Goal: Task Accomplishment & Management: Complete application form

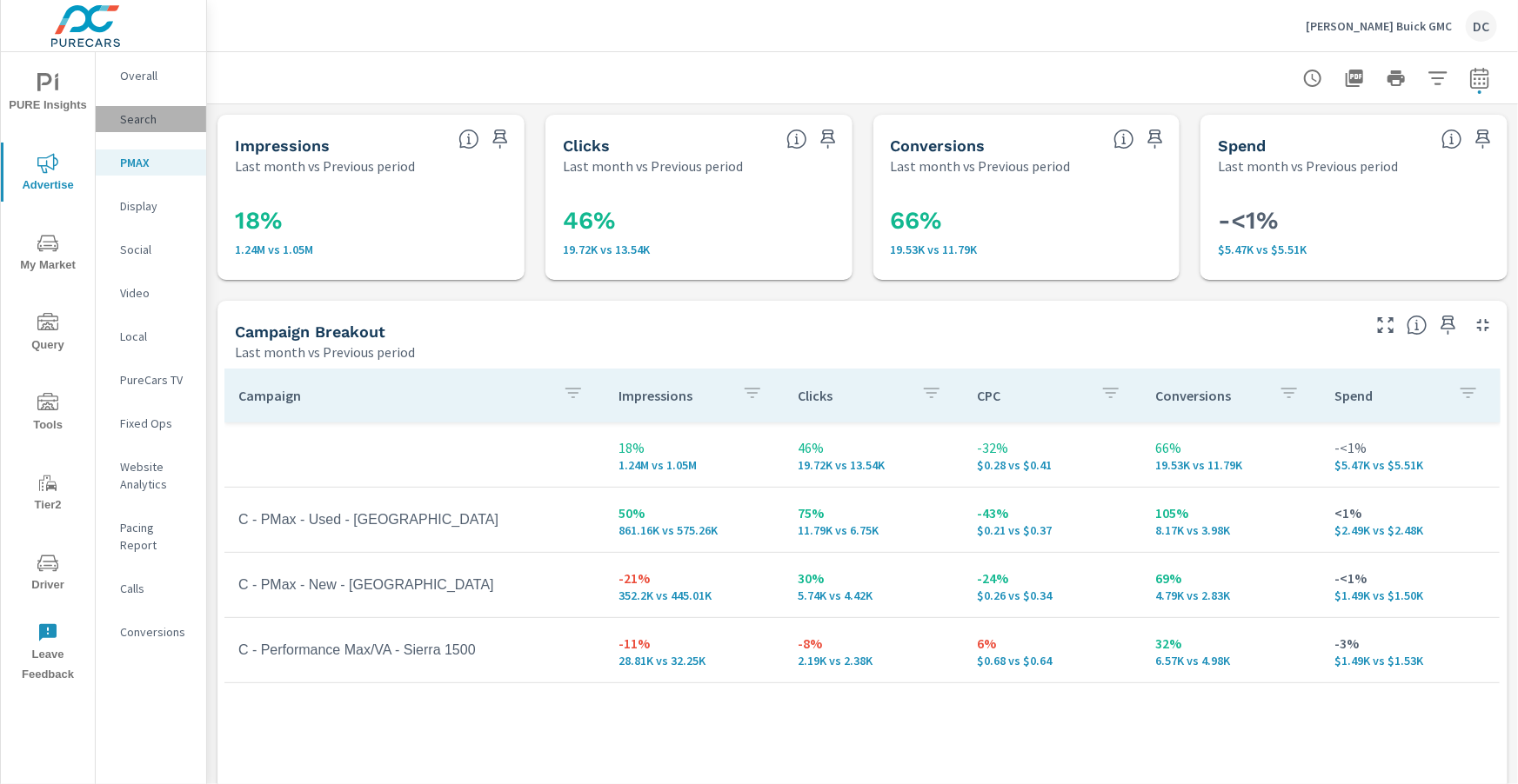
click at [133, 120] on p "Search" at bounding box center [156, 119] width 72 height 18
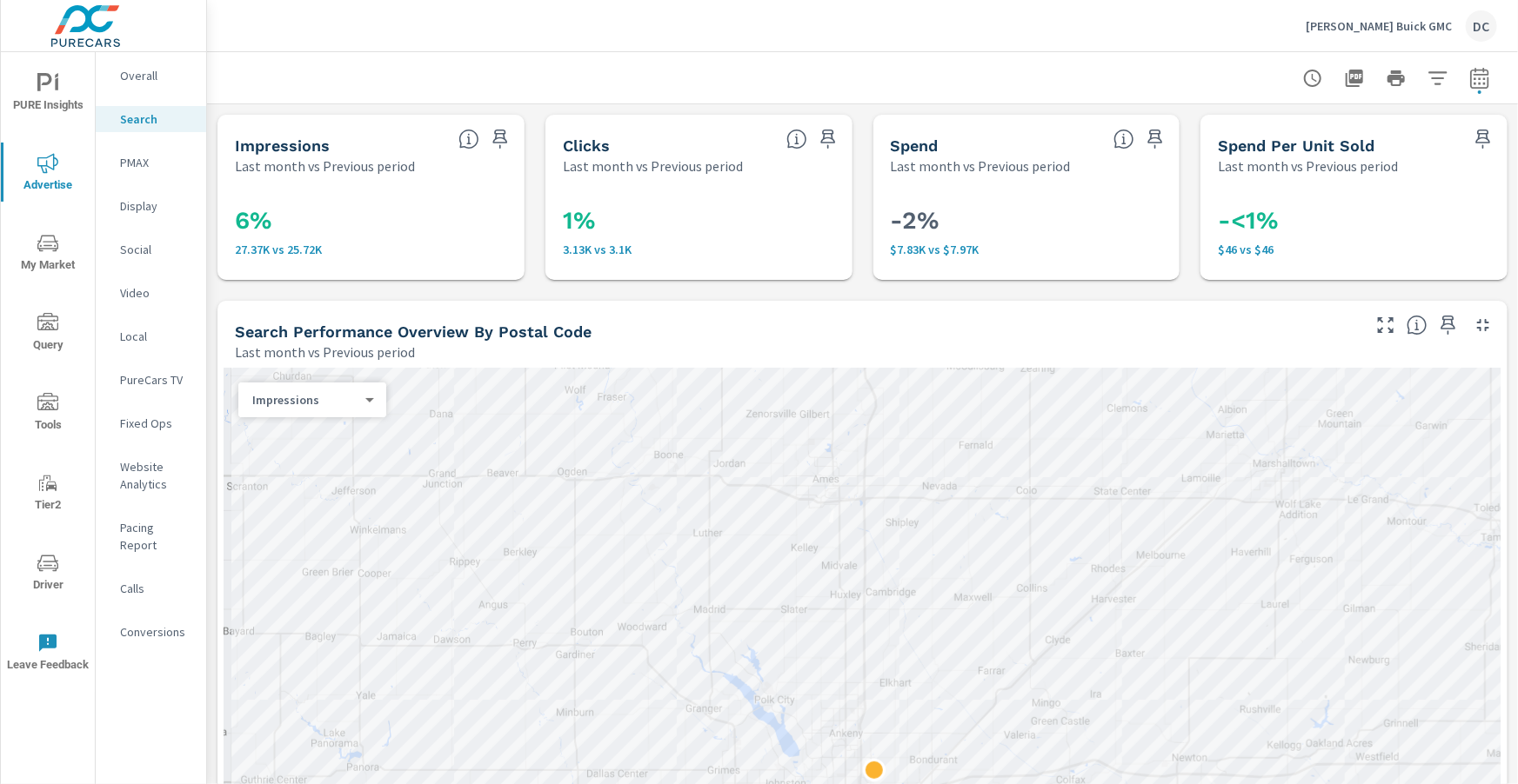
scroll to position [14, 0]
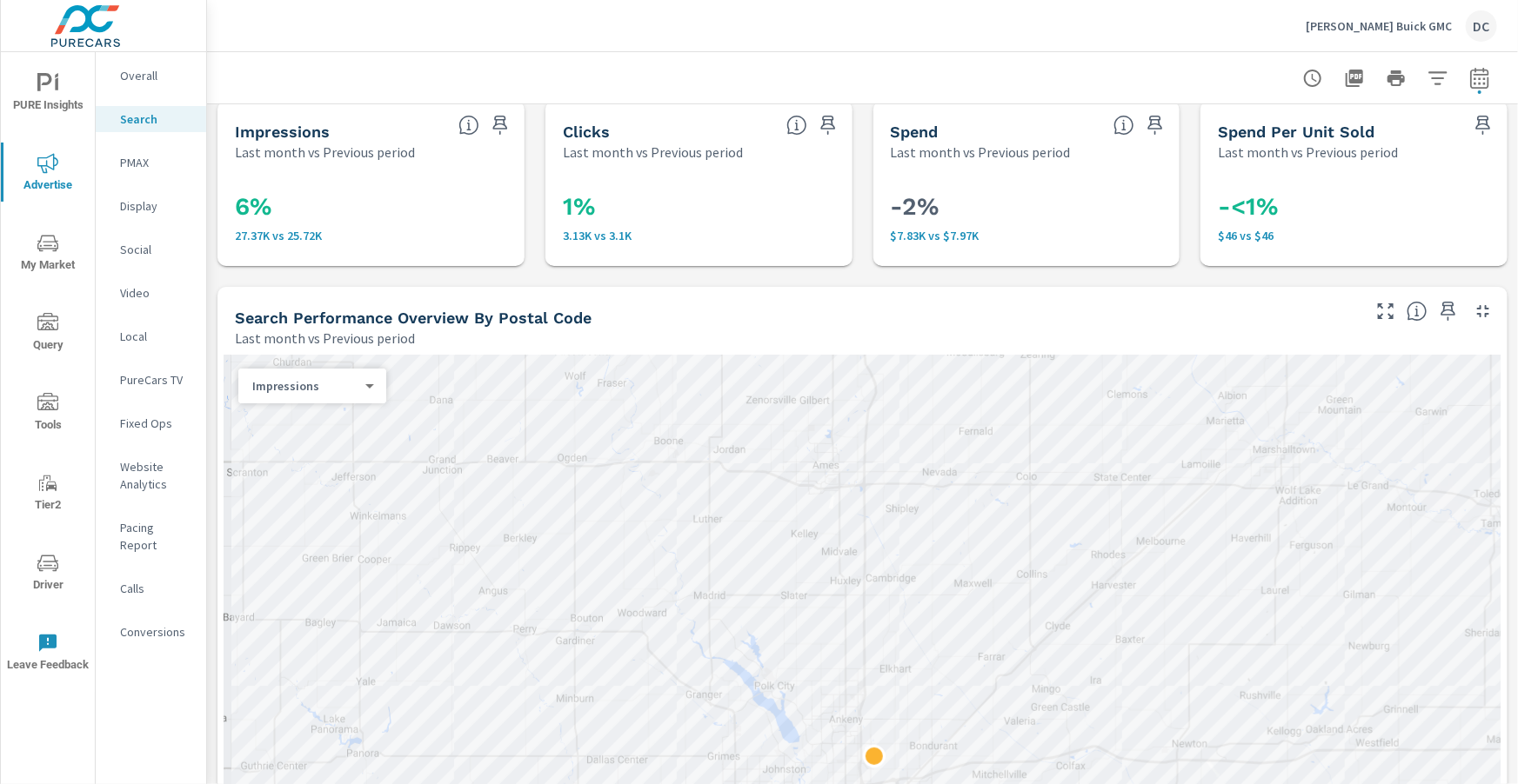
click at [1138, 27] on p "Bob Brown Buick GMC" at bounding box center [1378, 26] width 146 height 16
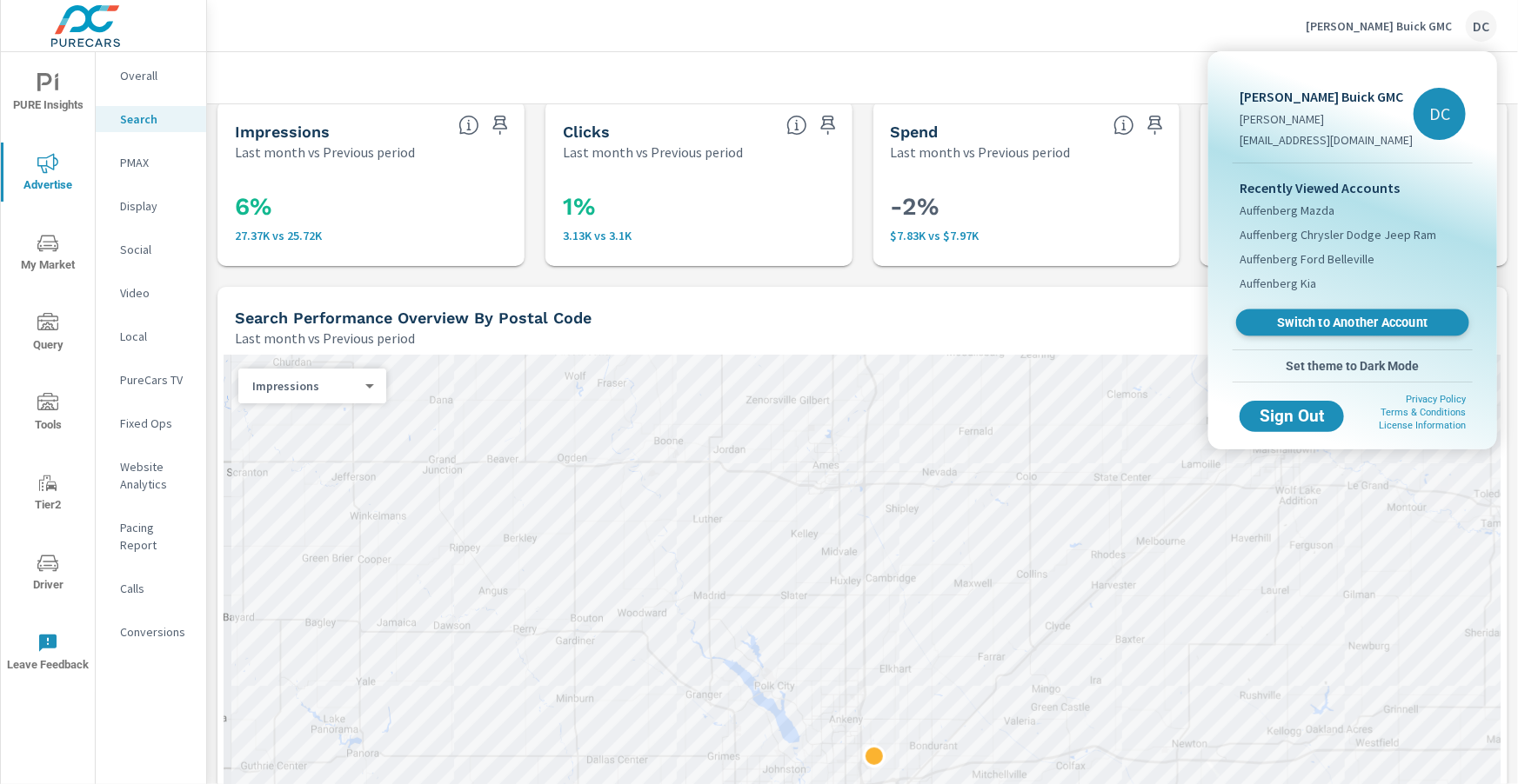
click at [1138, 318] on span "Switch to Another Account" at bounding box center [1352, 322] width 213 height 17
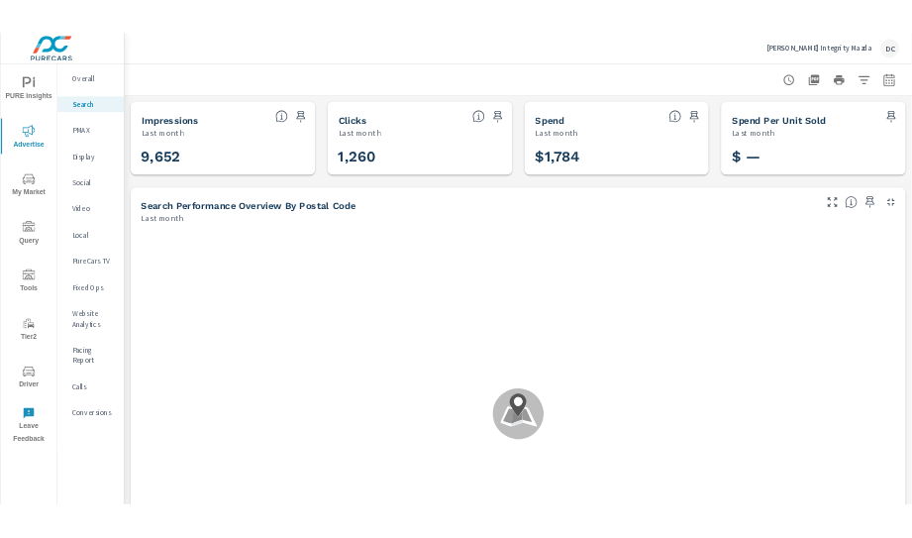
scroll to position [74, 0]
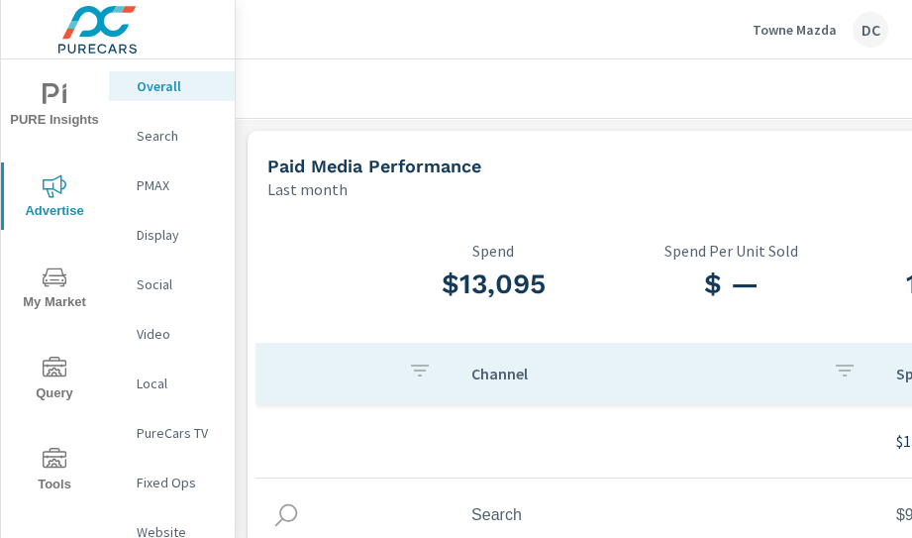
click at [800, 22] on p "Towne Mazda" at bounding box center [795, 30] width 84 height 18
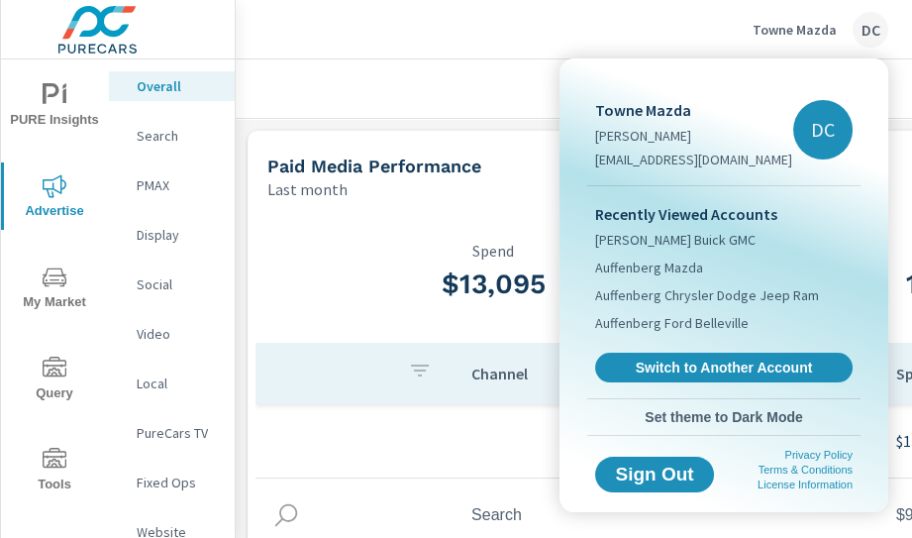
click at [798, 27] on div at bounding box center [456, 269] width 912 height 538
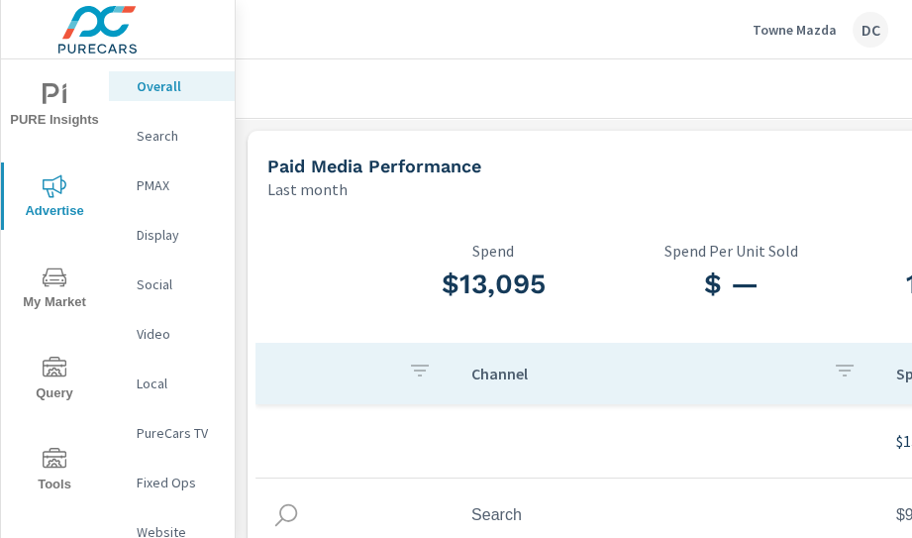
click at [798, 27] on p "Towne Mazda" at bounding box center [795, 30] width 84 height 18
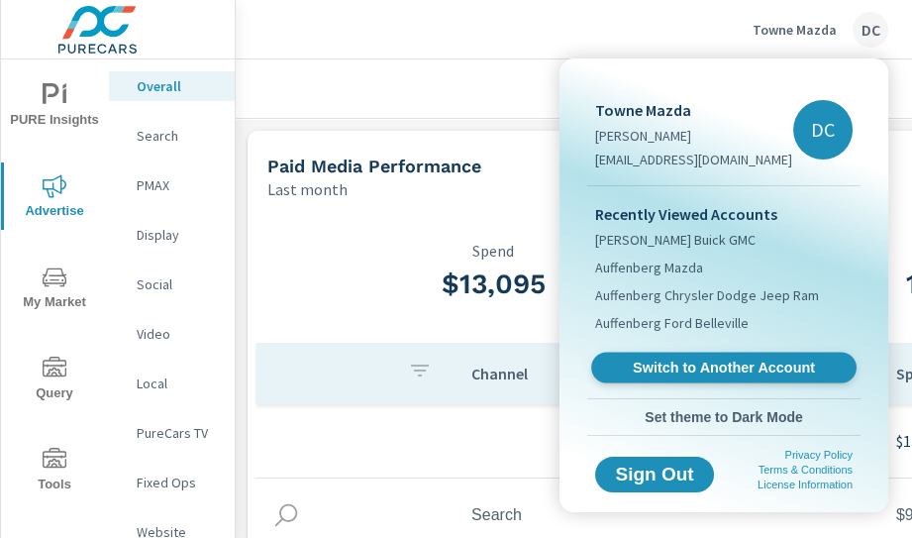
click at [702, 358] on span "Switch to Another Account" at bounding box center [723, 367] width 243 height 19
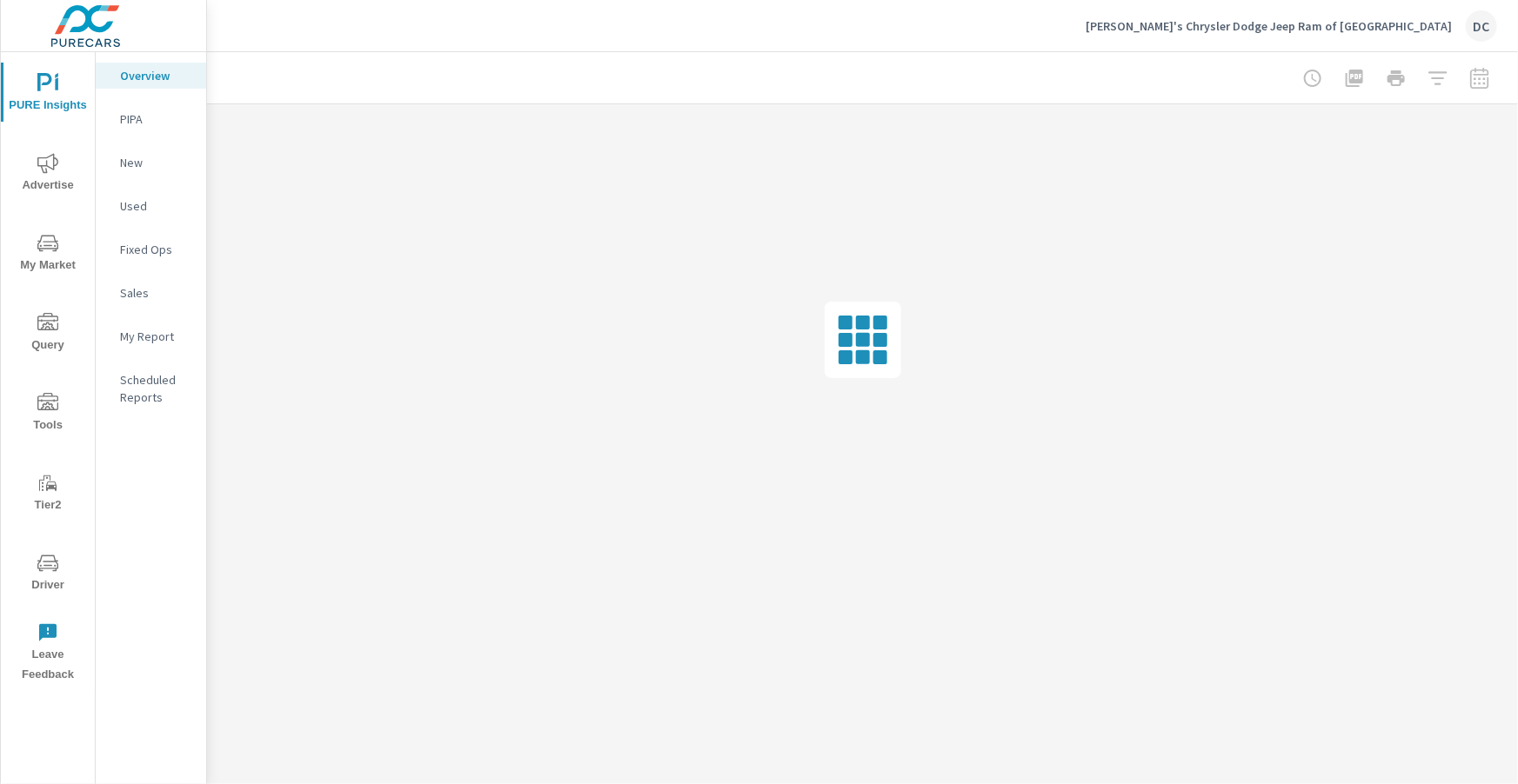
click at [53, 420] on span "Tools" at bounding box center [47, 414] width 83 height 43
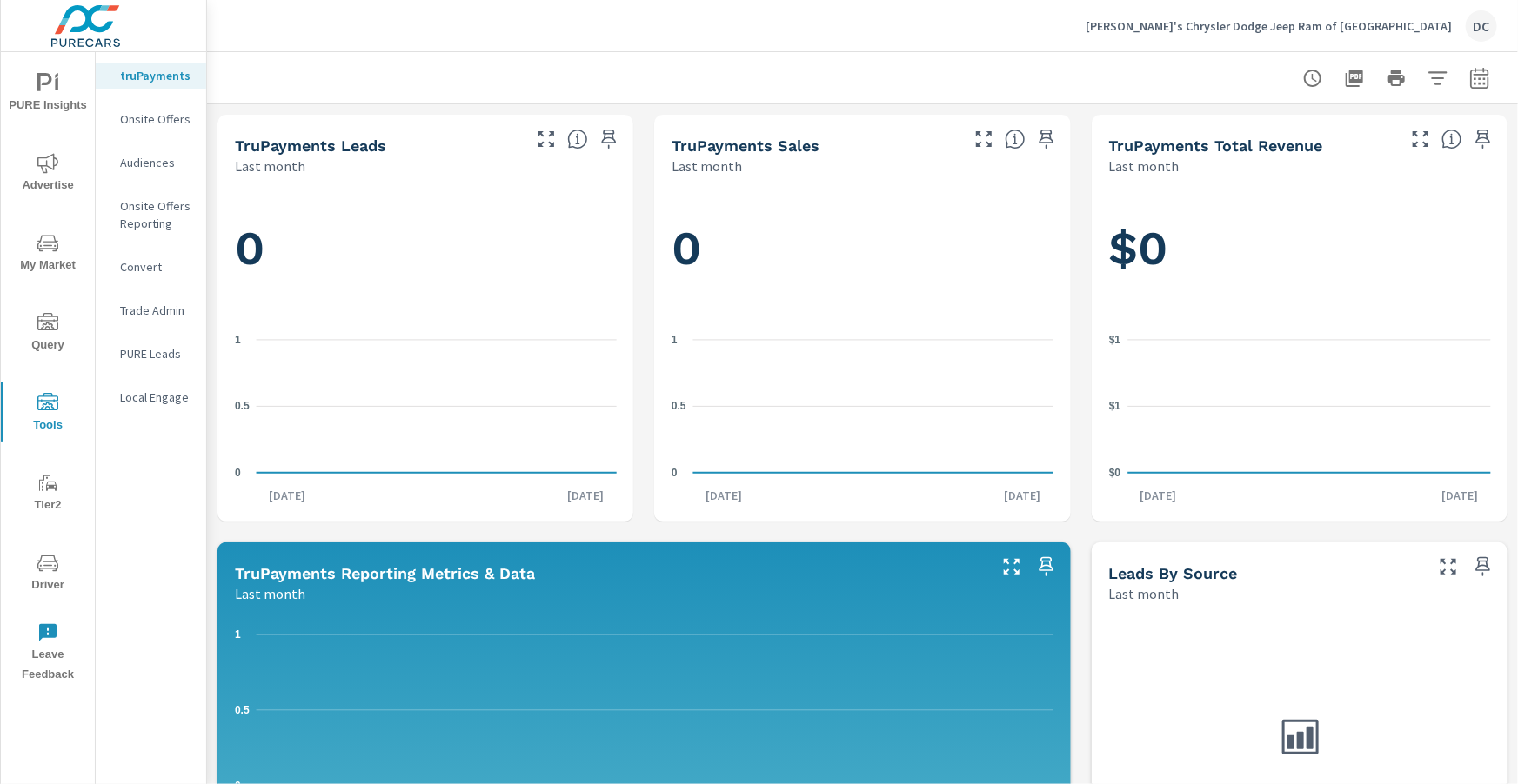
click at [145, 130] on div "Onsite Offers" at bounding box center [151, 119] width 111 height 26
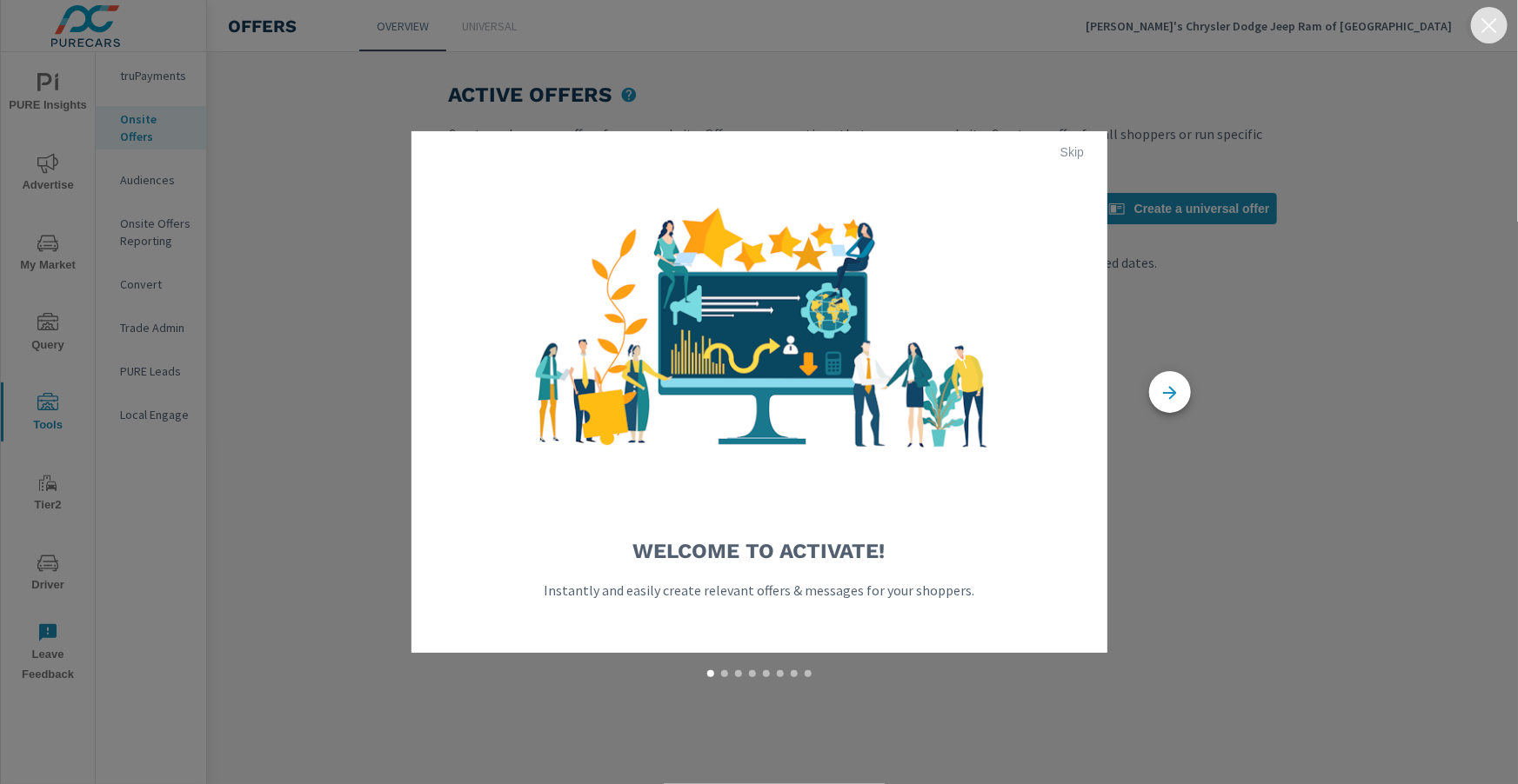
click at [1482, 27] on icon "button" at bounding box center [1489, 25] width 21 height 21
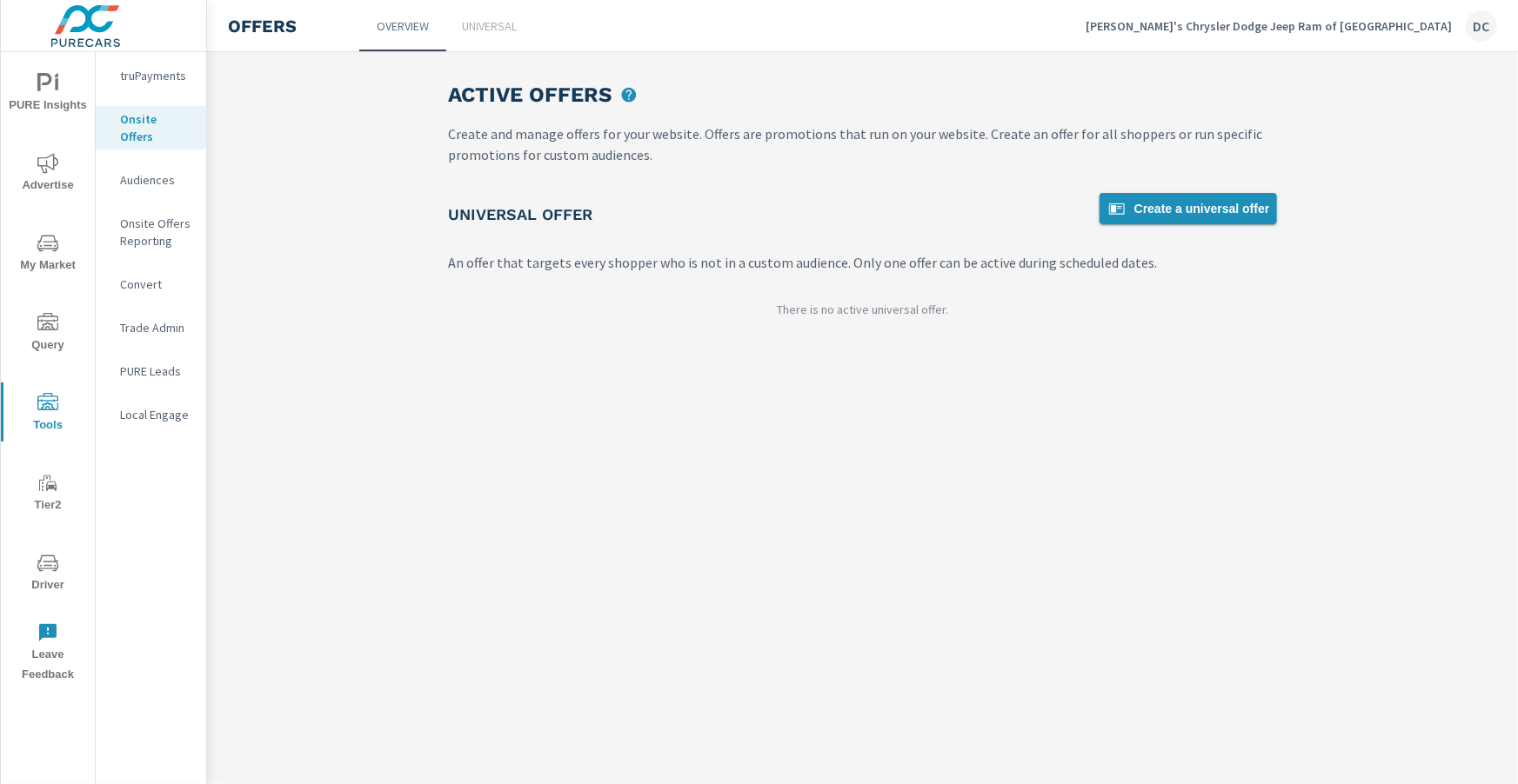
click at [1210, 204] on span "Create a universal offer" at bounding box center [1189, 209] width 163 height 21
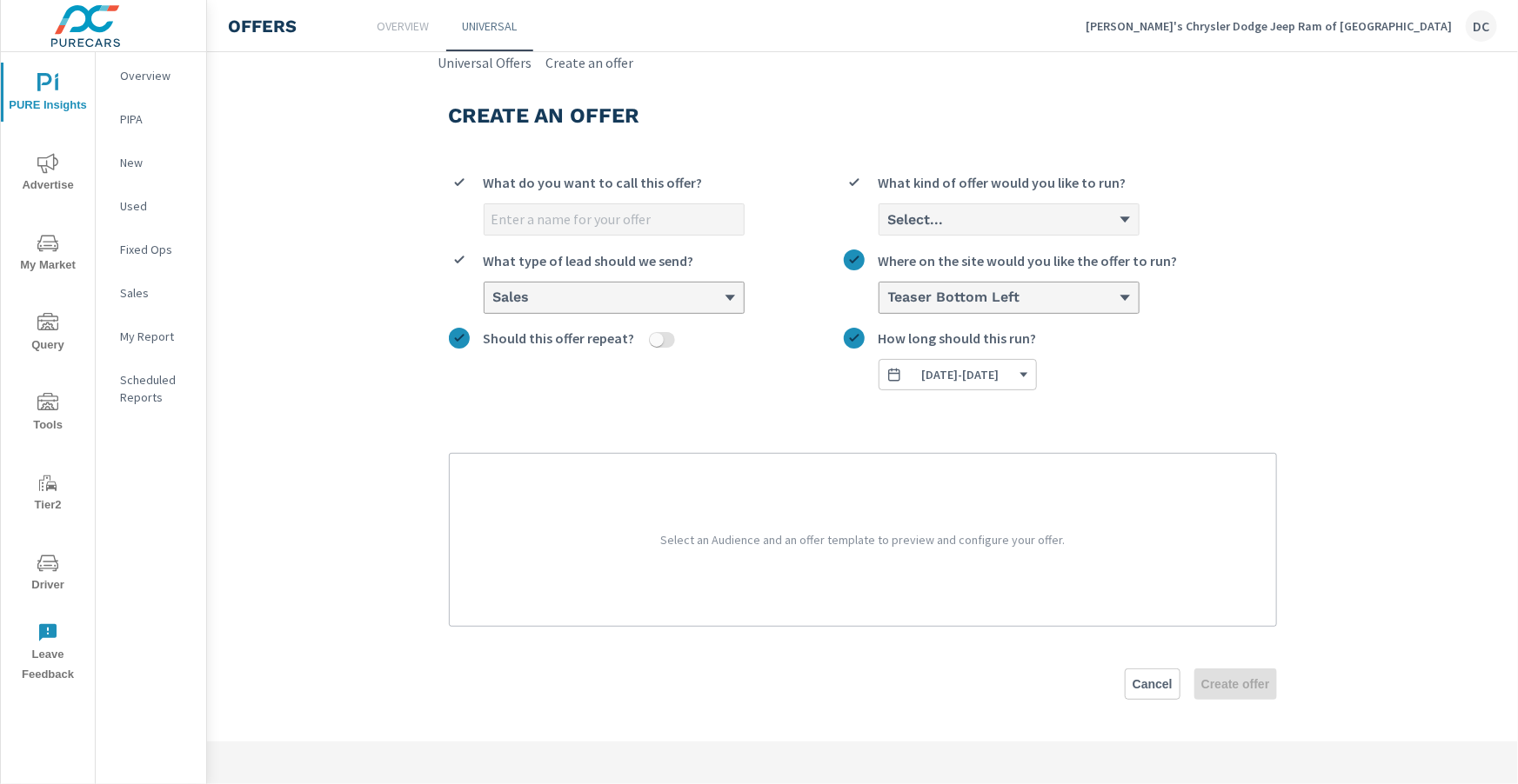
click at [570, 233] on input "What do you want to call this offer?" at bounding box center [614, 219] width 259 height 31
type input "Lease Special"
click at [1016, 224] on div "Select..." at bounding box center [1002, 219] width 232 height 17
click at [888, 224] on input "Select... What kind of offer would you like to run?" at bounding box center [887, 220] width 2 height 16
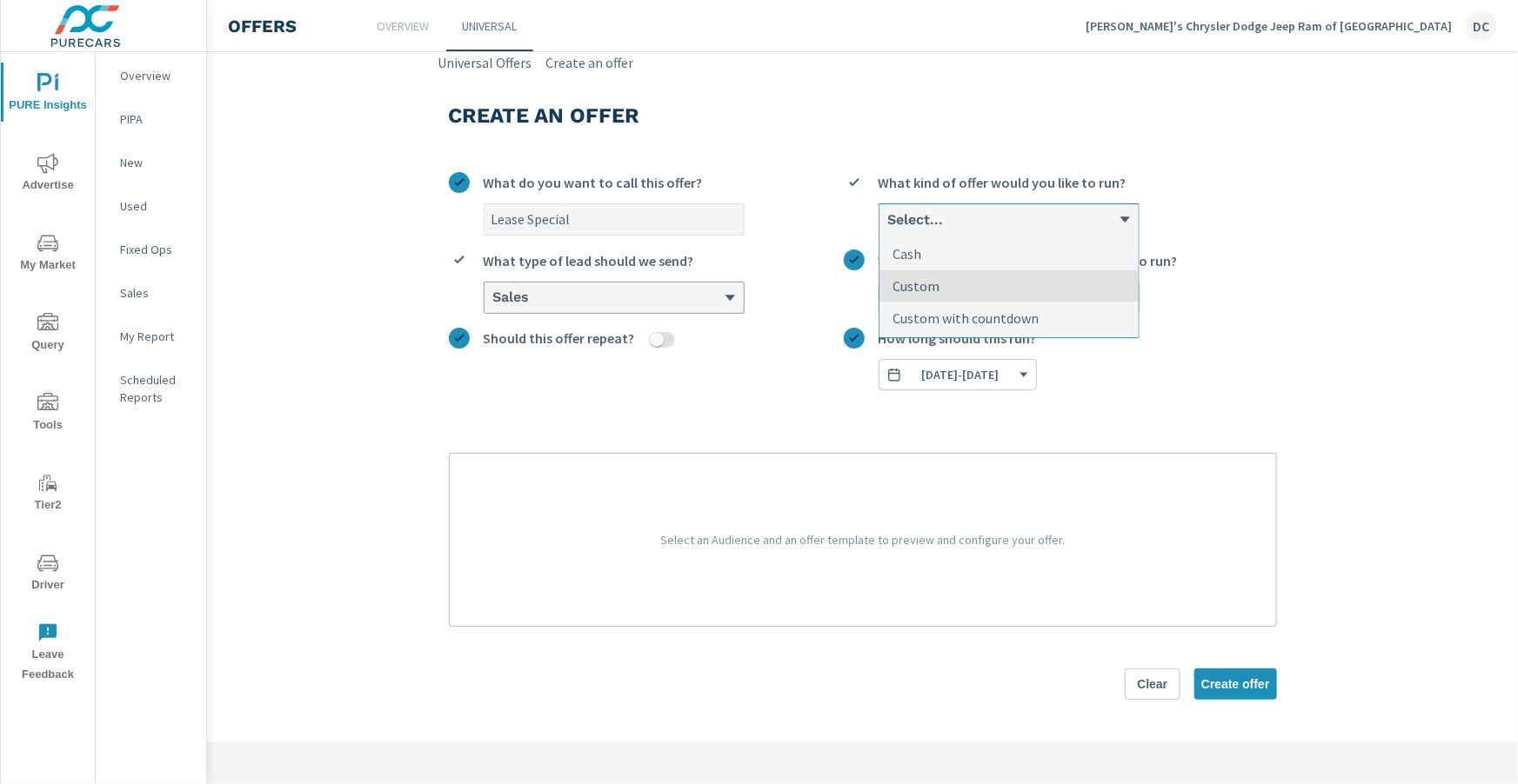
click at [1018, 277] on li "Custom" at bounding box center [1008, 286] width 259 height 32
click at [888, 227] on input "option Custom focused, 2 of 3. 3 results available. Use Up and Down to choose o…" at bounding box center [887, 220] width 2 height 16
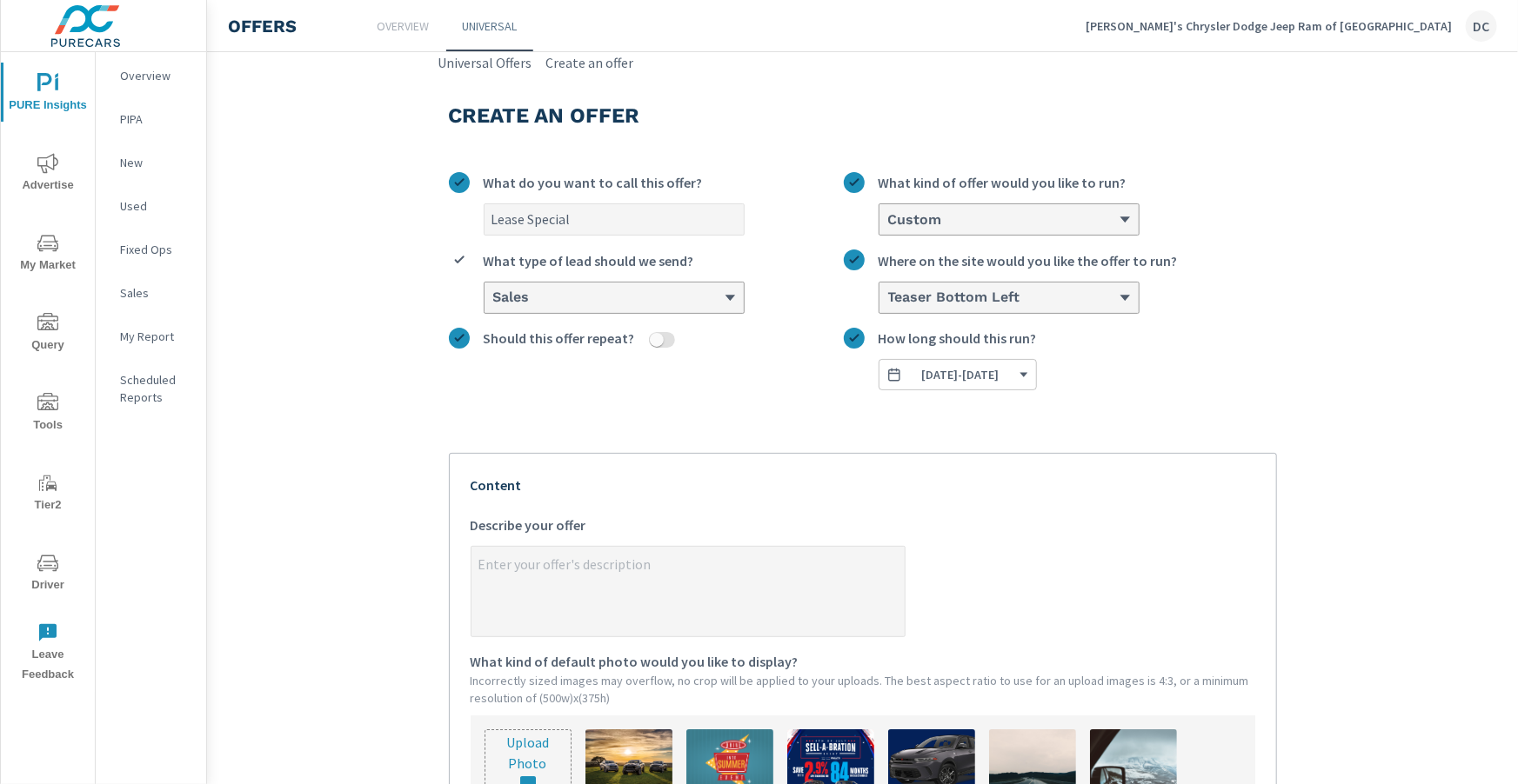
type textarea "x"
click at [632, 569] on textarea "x Describe your offer" at bounding box center [688, 593] width 433 height 87
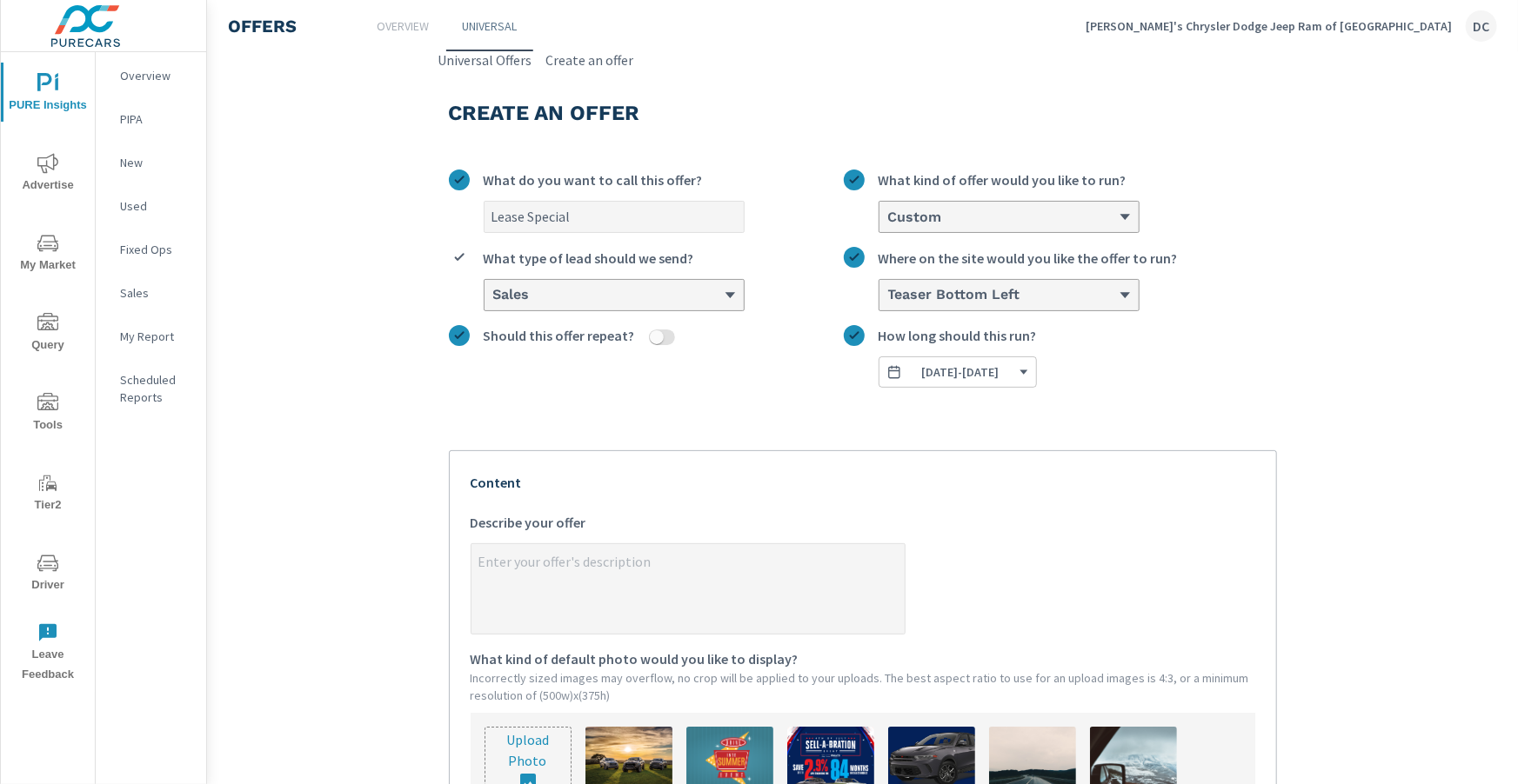
paste textarea "Current Lease Customers (CDJR or off-brand) may be eligible for additional savi…"
type textarea "Current Lease Customers (CDJR or off-brand) may be eligible for additional savi…"
type textarea "x"
type textarea "Current Lease Customers (CDJR or off-brand) may be eligible for additional savi…"
type textarea "x"
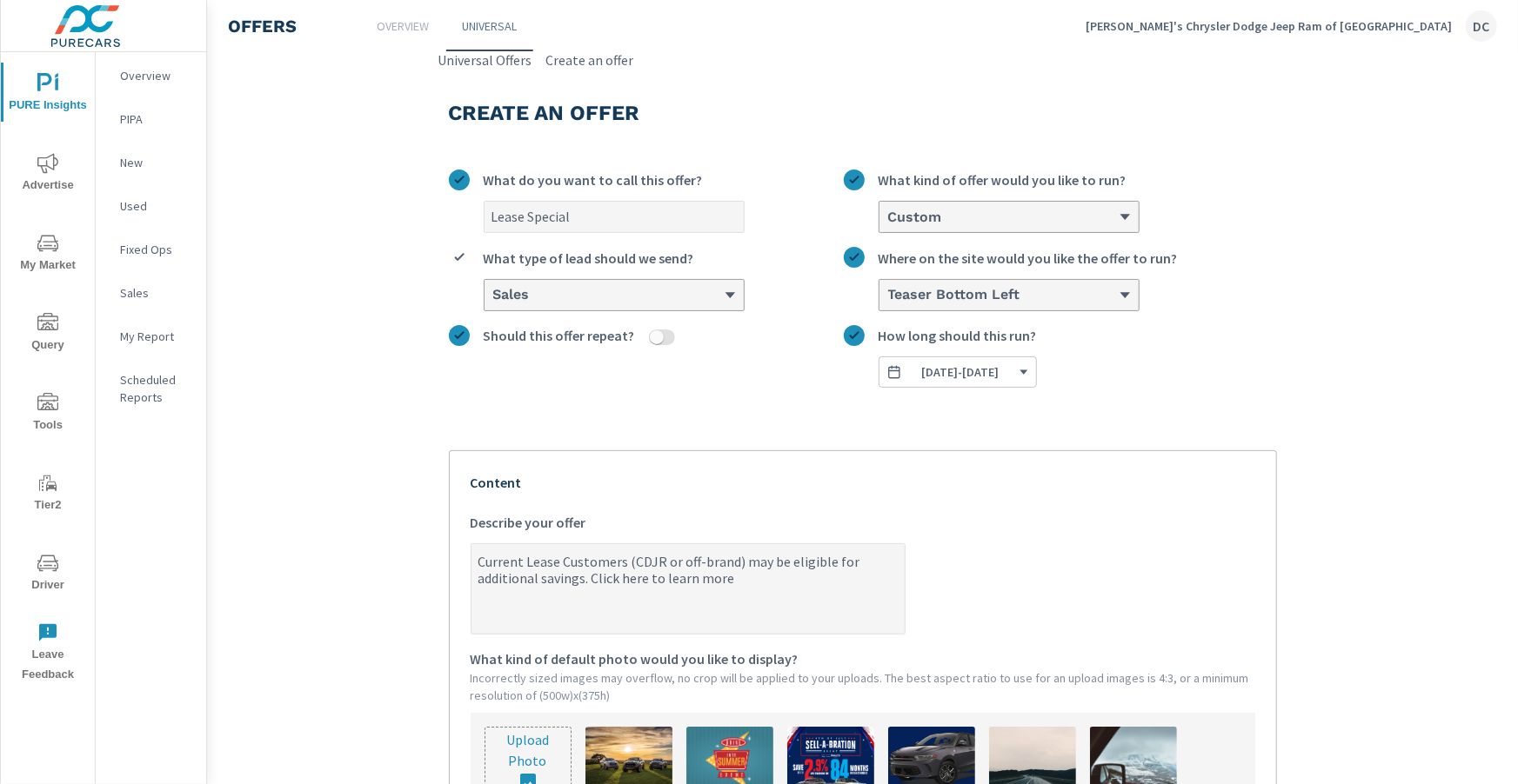
type textarea "Current Lease Customers (CDJR or off-brand) may be eligible for additional savi…"
type textarea "x"
type textarea "Current Lease Customers (CDJR or off-brand) may be eligible for additional savi…"
type textarea "x"
type textarea "Current Lease Customers (CDJR or off-brand) may be eligible for additional savi…"
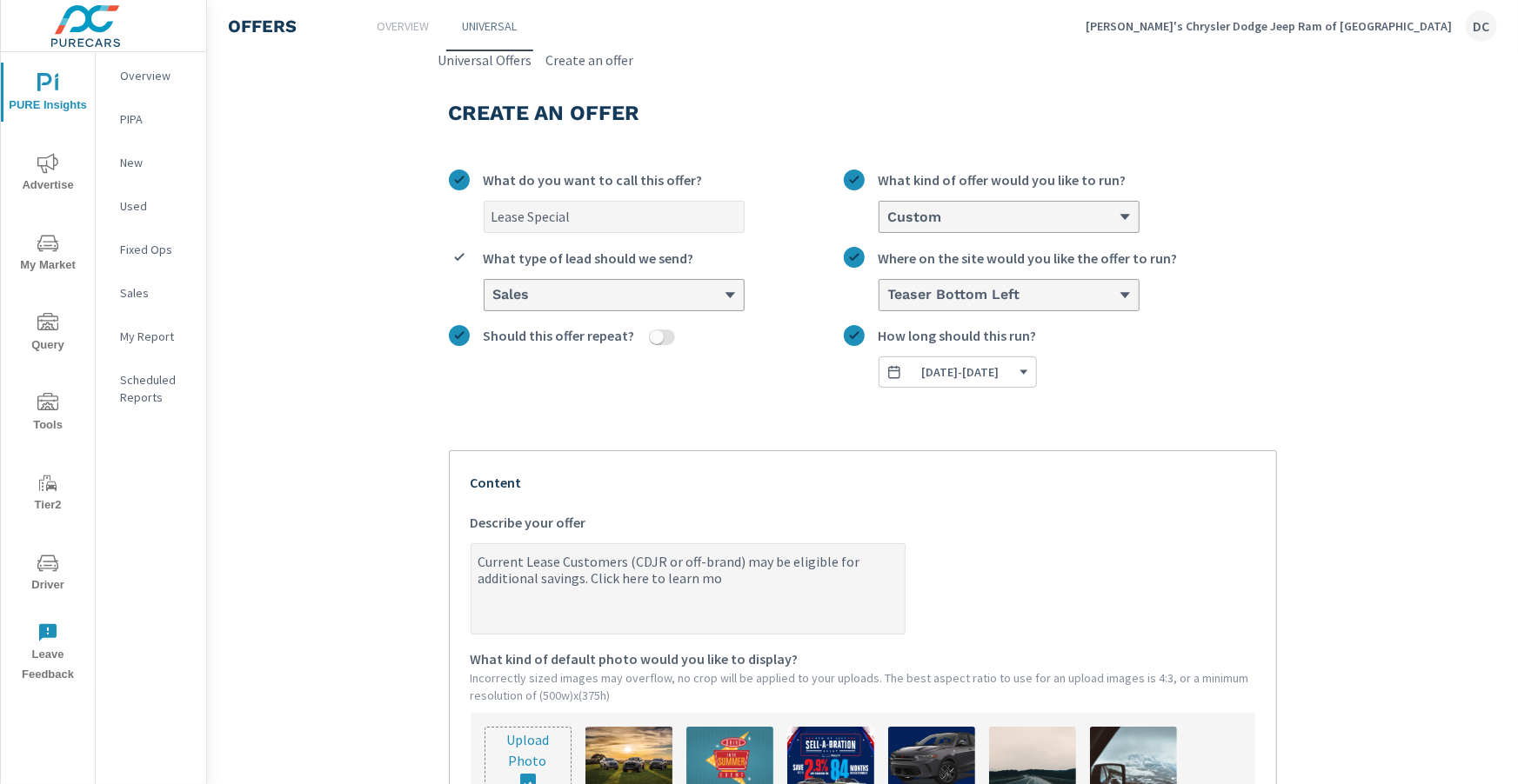
type textarea "x"
type textarea "Current Lease Customers (CDJR or off-brand) may be eligible for additional savi…"
type textarea "x"
type textarea "Current Lease Customers (CDJR or off-brand) may be eligible for additional savi…"
type textarea "x"
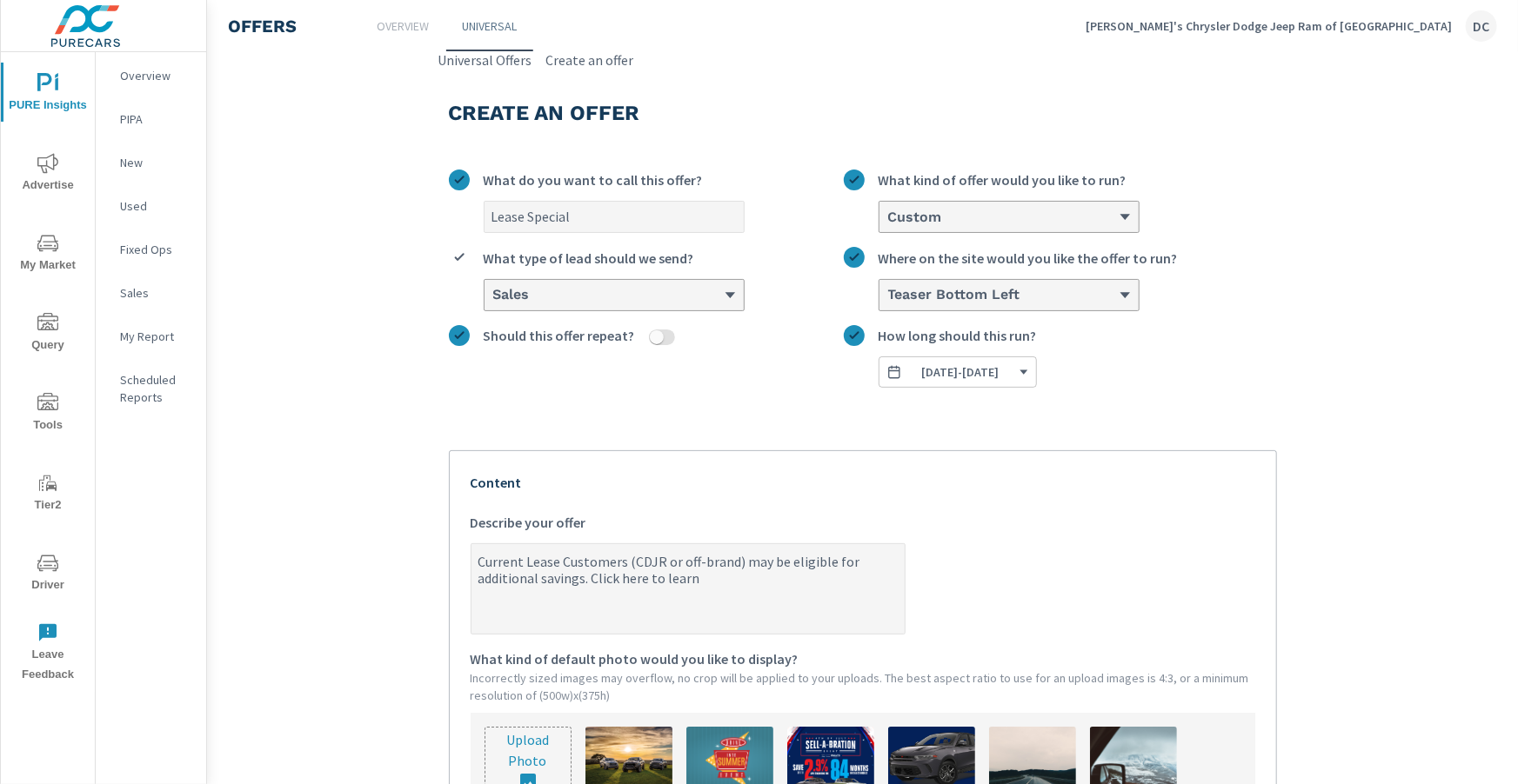
type textarea "Current Lease Customers (CDJR or off-brand) may be eligible for additional savi…"
type textarea "x"
type textarea "Current Lease Customers (CDJR or off-brand) may be eligible for additional savi…"
type textarea "x"
type textarea "Current Lease Customers (CDJR or off-brand) may be eligible for additional savi…"
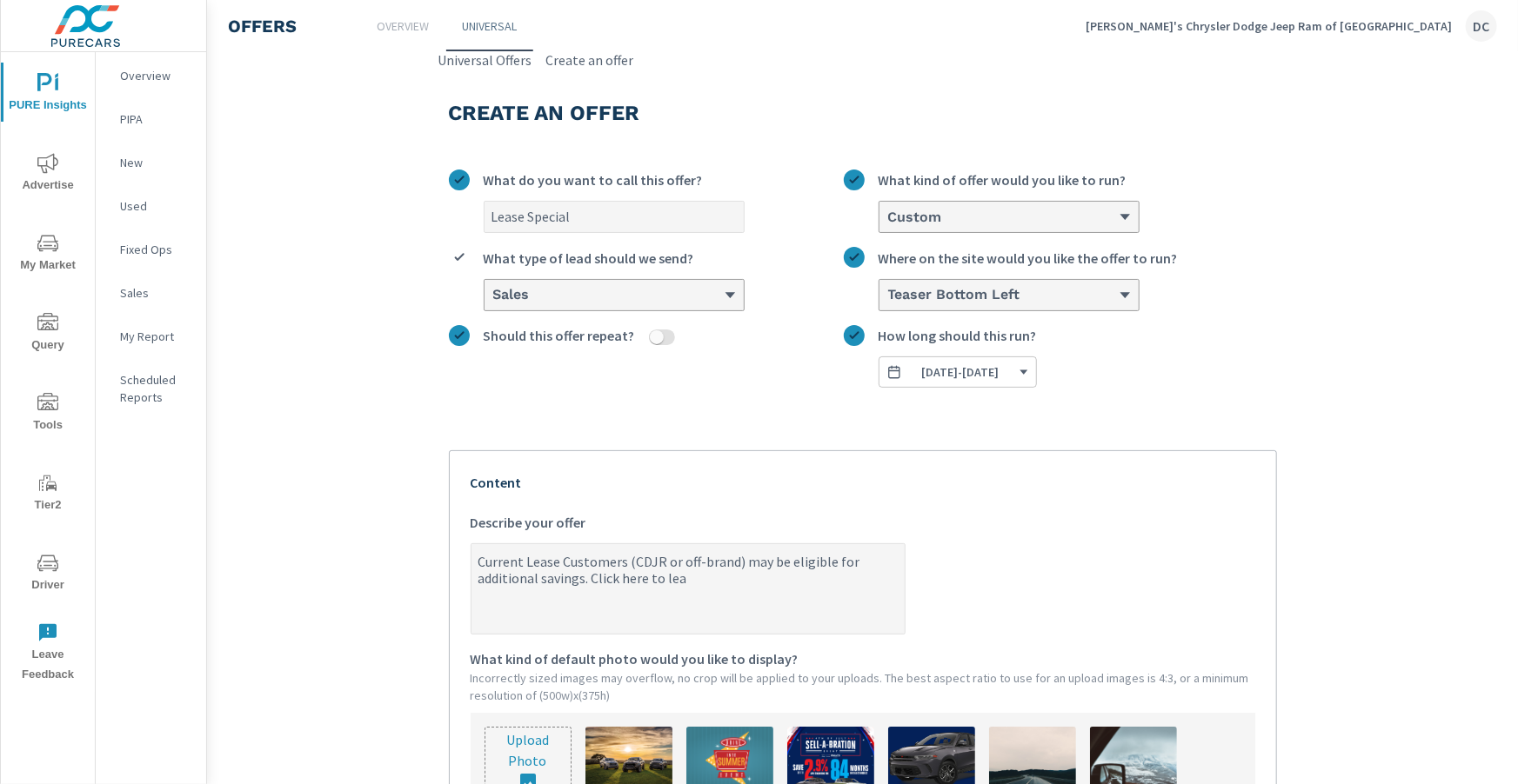
type textarea "x"
type textarea "Current Lease Customers (CDJR or off-brand) may be eligible for additional savi…"
type textarea "x"
type textarea "Current Lease Customers (CDJR or off-brand) may be eligible for additional savi…"
type textarea "x"
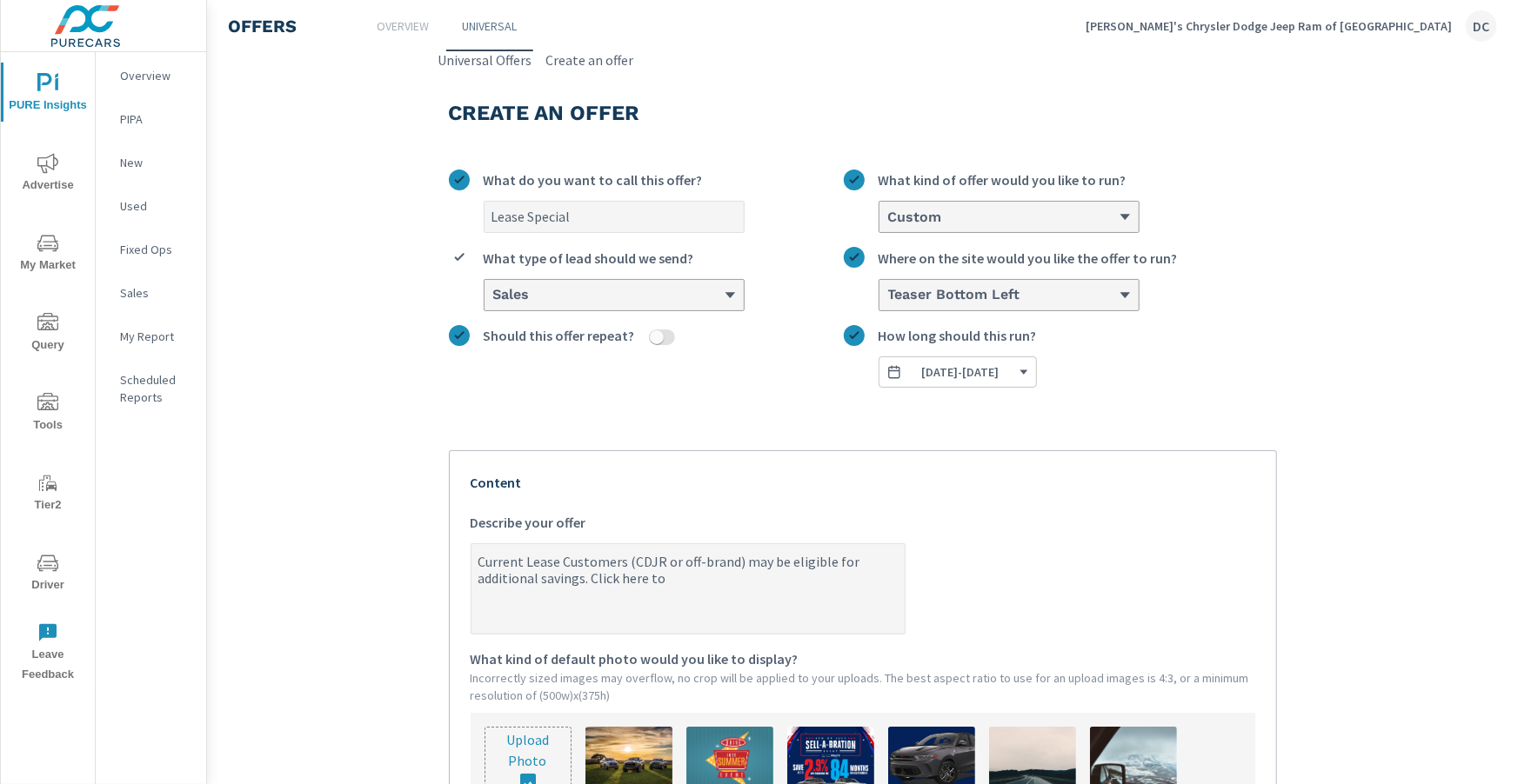
type textarea "Current Lease Customers (CDJR or off-brand) may be eligible for additional savi…"
type textarea "x"
type textarea "Current Lease Customers (CDJR or off-brand) may be eligible for additional savi…"
type textarea "x"
type textarea "Current Lease Customers (CDJR or off-brand) may be eligible for additional savi…"
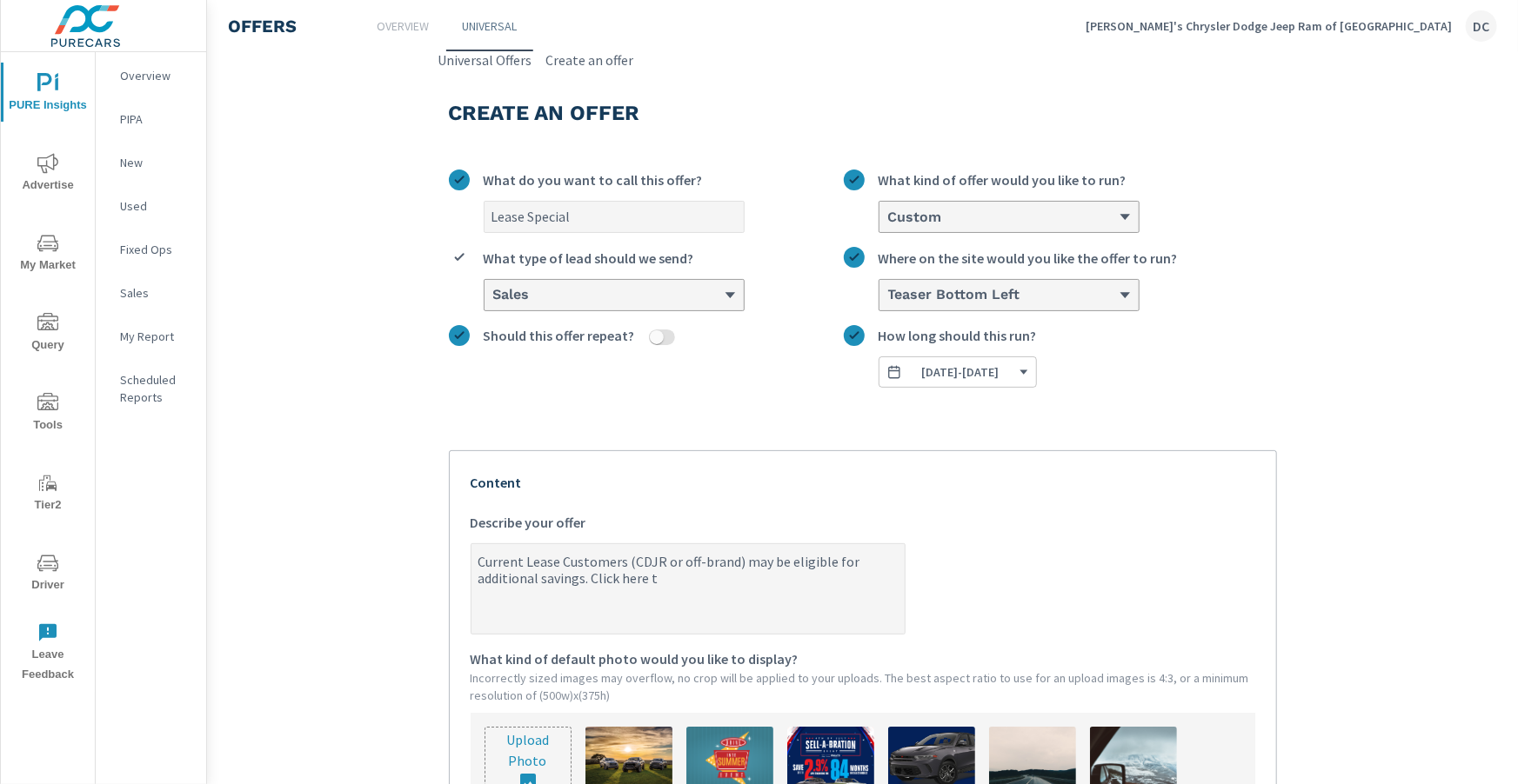
type textarea "x"
type textarea "Current Lease Customers (CDJR or off-brand) may be eligible for additional savi…"
type textarea "x"
type textarea "Current Lease Customers (CDJR or off-brand) may be eligible for additional savi…"
type textarea "x"
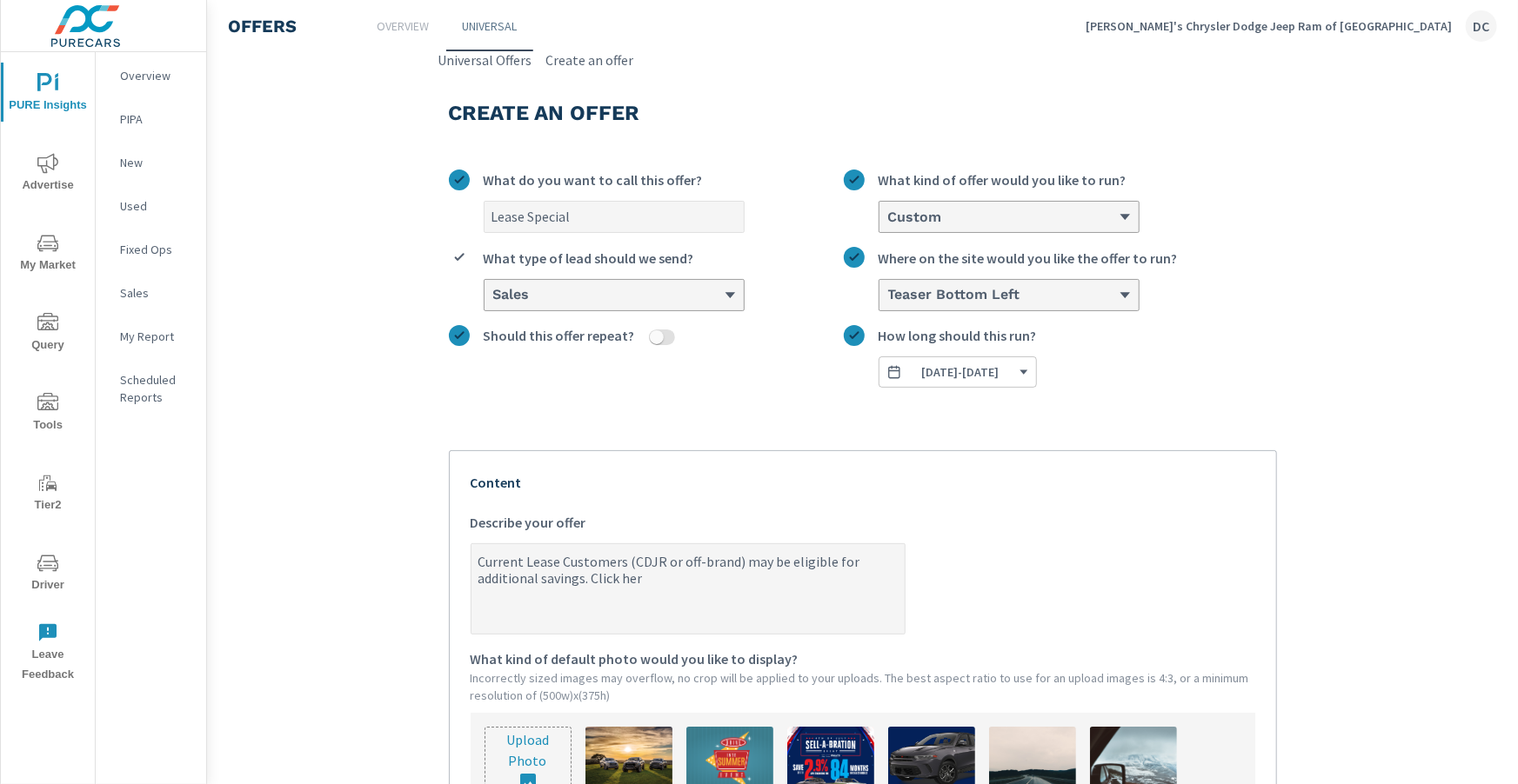
type textarea "Current Lease Customers (CDJR or off-brand) may be eligible for additional savi…"
type textarea "x"
type textarea "Current Lease Customers (CDJR or off-brand) may be eligible for additional savi…"
type textarea "x"
type textarea "Current Lease Customers (CDJR or off-brand) may be eligible for additional savi…"
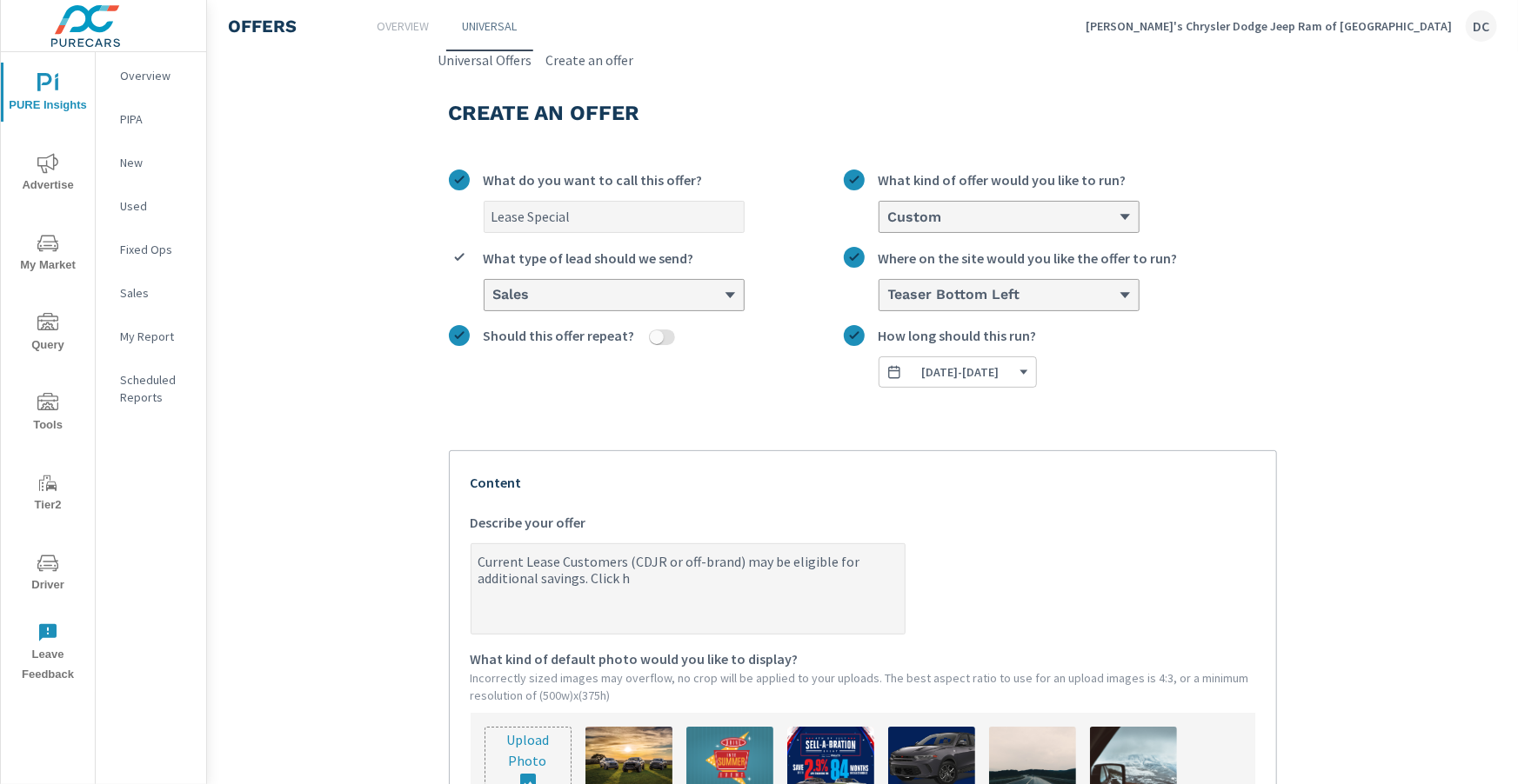
type textarea "x"
type textarea "Current Lease Customers (CDJR or off-brand) may be eligible for additional savi…"
type textarea "x"
type textarea "Current Lease Customers (CDJR or off-brand) may be eligible for additional savi…"
type textarea "x"
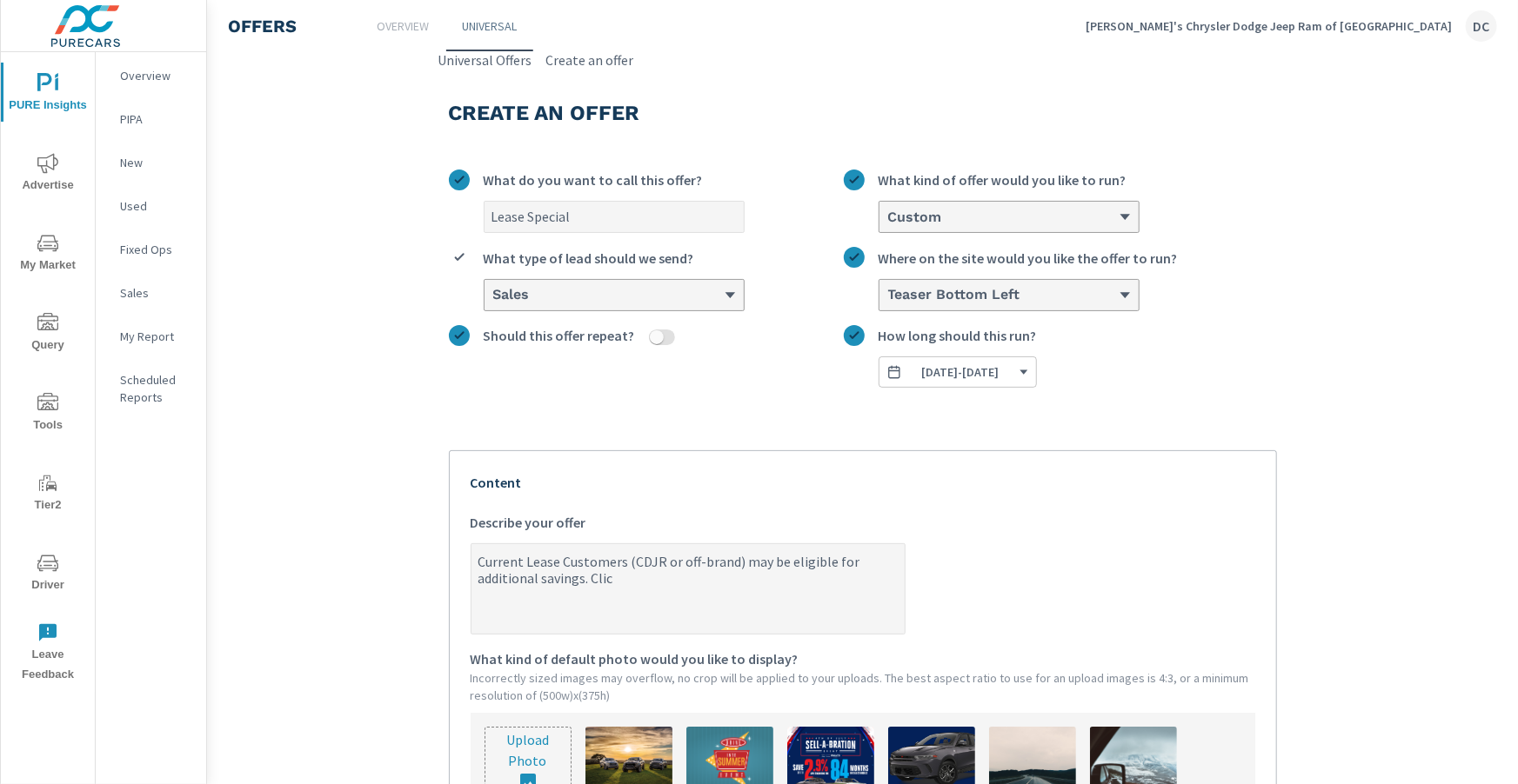
type textarea "Current Lease Customers (CDJR or off-brand) may be eligible for additional savi…"
type textarea "x"
type textarea "Current Lease Customers (CDJR or off-brand) may be eligible for additional savi…"
type textarea "x"
type textarea "Current Lease Customers (CDJR or off-brand) may be eligible for additional savi…"
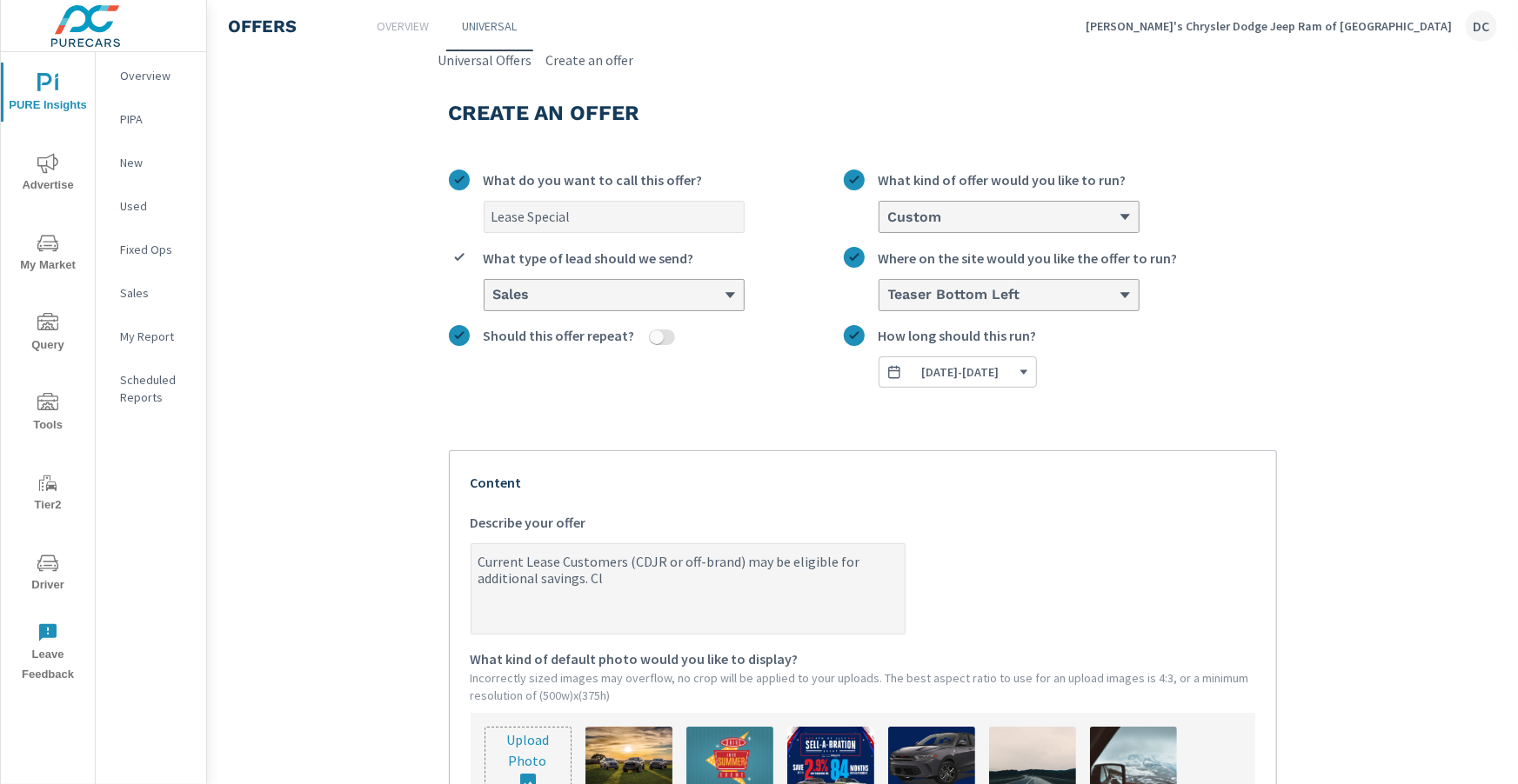
type textarea "x"
type textarea "Current Lease Customers (CDJR or off-brand) may be eligible for additional savi…"
type textarea "x"
type textarea "Current Lease Customers (CDJR or off-brand) may be eligible for additional savi…"
type textarea "x"
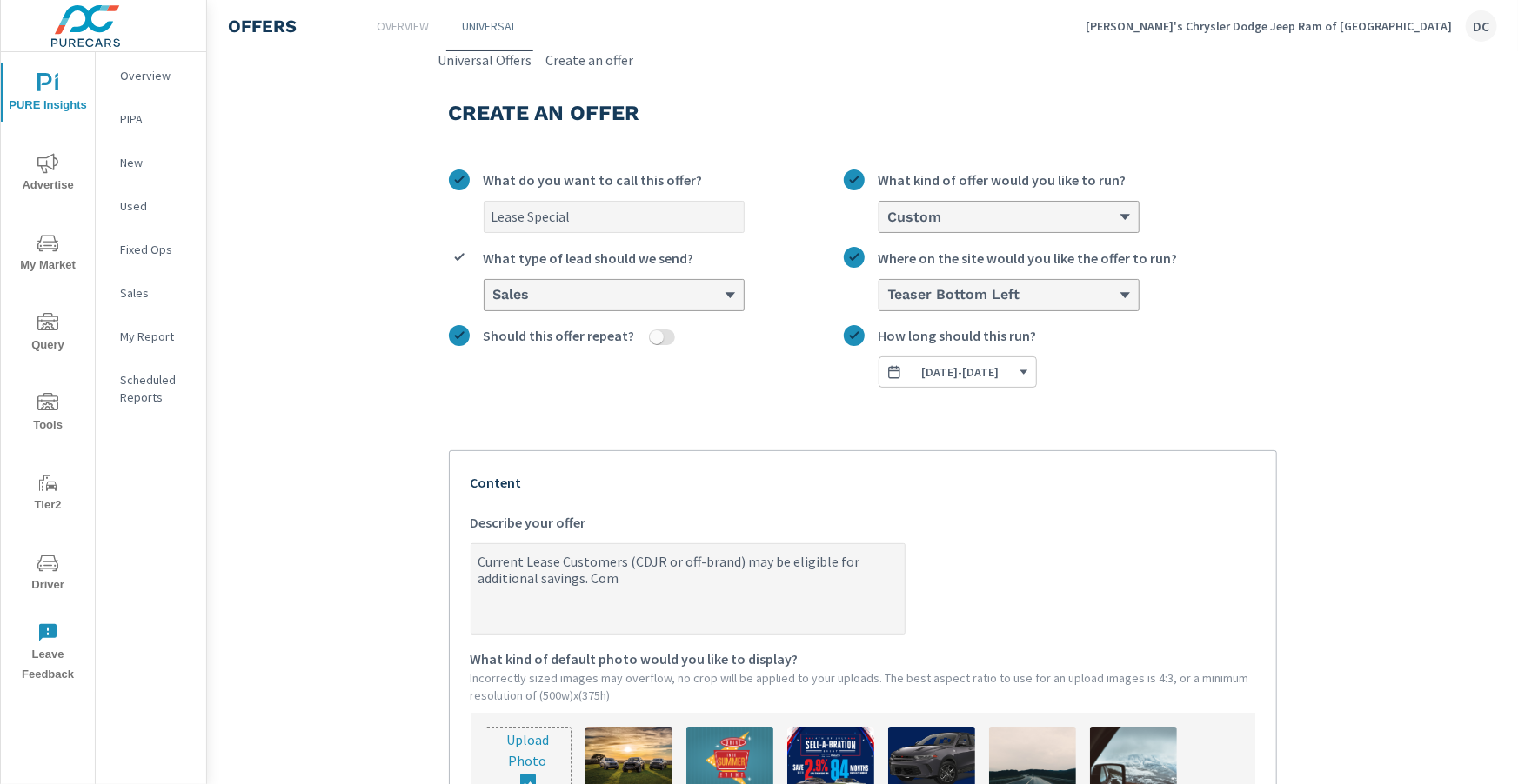
type textarea "Current Lease Customers (CDJR or off-brand) may be eligible for additional savi…"
type textarea "x"
type textarea "Current Lease Customers (CDJR or off-brand) may be eligible for additional savi…"
type textarea "x"
type textarea "Current Lease Customers (CDJR or off-brand) may be eligible for additional savi…"
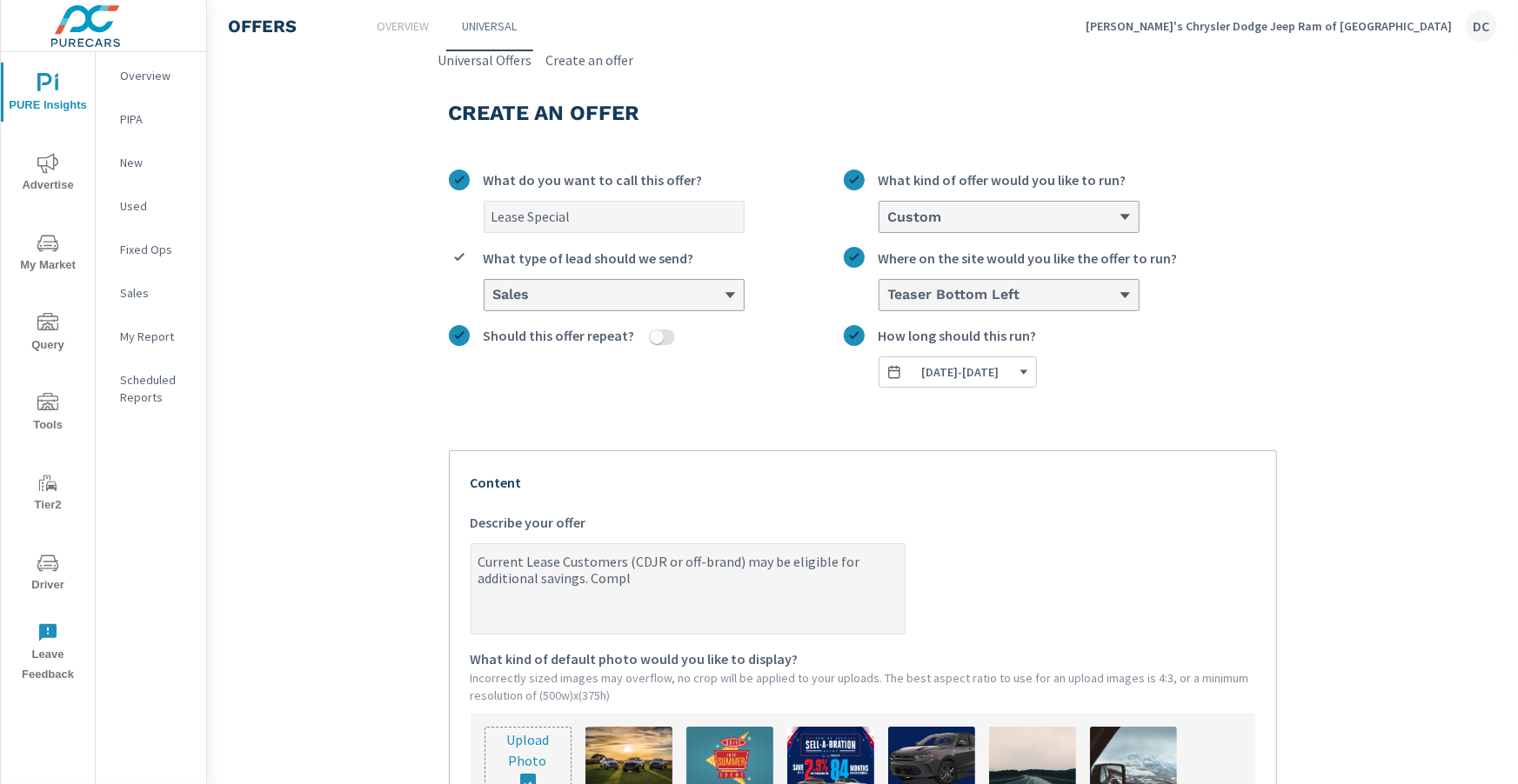
type textarea "x"
type textarea "Current Lease Customers (CDJR or off-brand) may be eligible for additional savi…"
type textarea "x"
type textarea "Current Lease Customers (CDJR or off-brand) may be eligible for additional savi…"
type textarea "x"
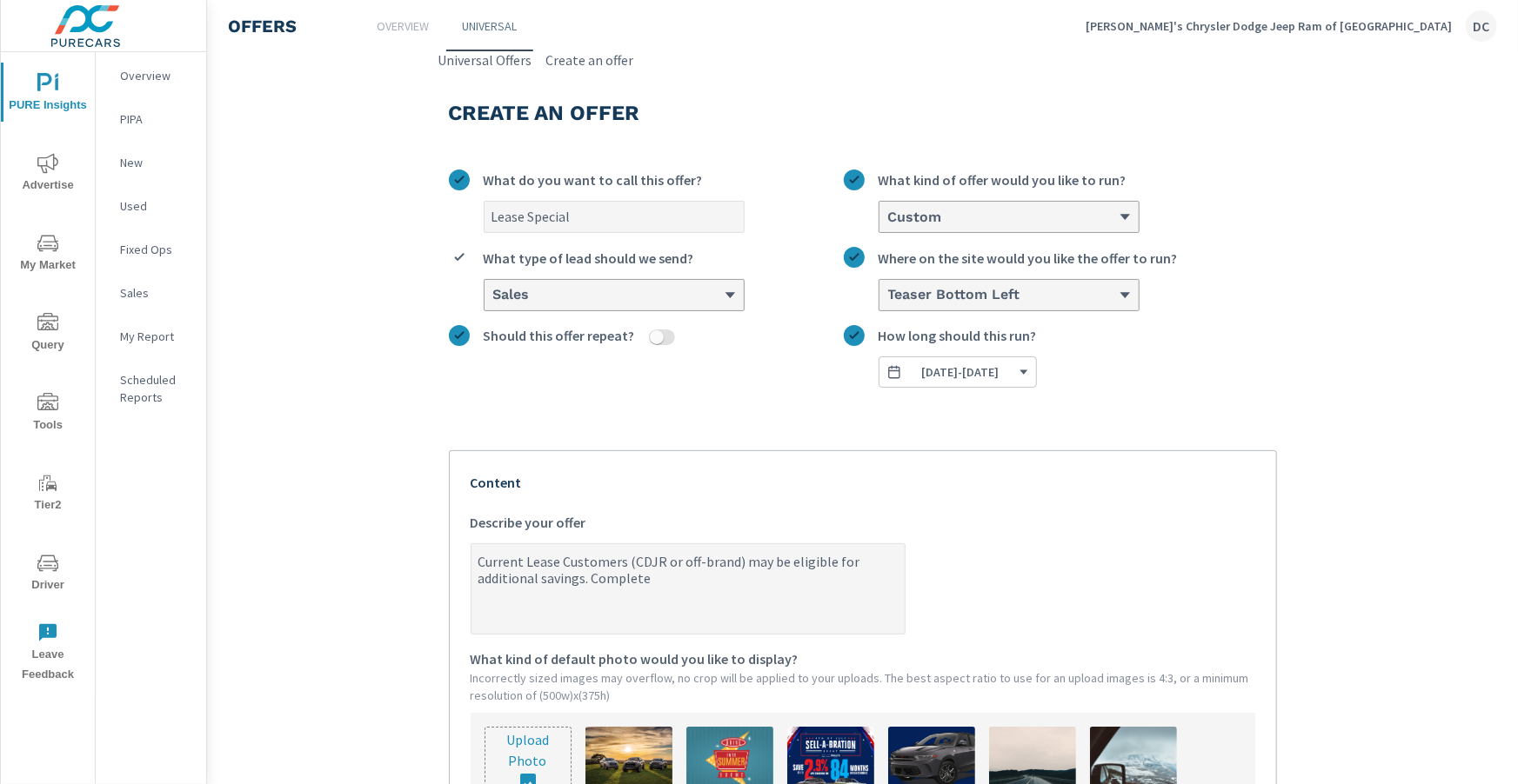
type textarea "Current Lease Customers (CDJR or off-brand) may be eligible for additional savi…"
type textarea "x"
type textarea "Current Lease Customers (CDJR or off-brand) may be eligible for additional savi…"
type textarea "x"
type textarea "Current Lease Customers (CDJR or off-brand) may be eligible for additional savi…"
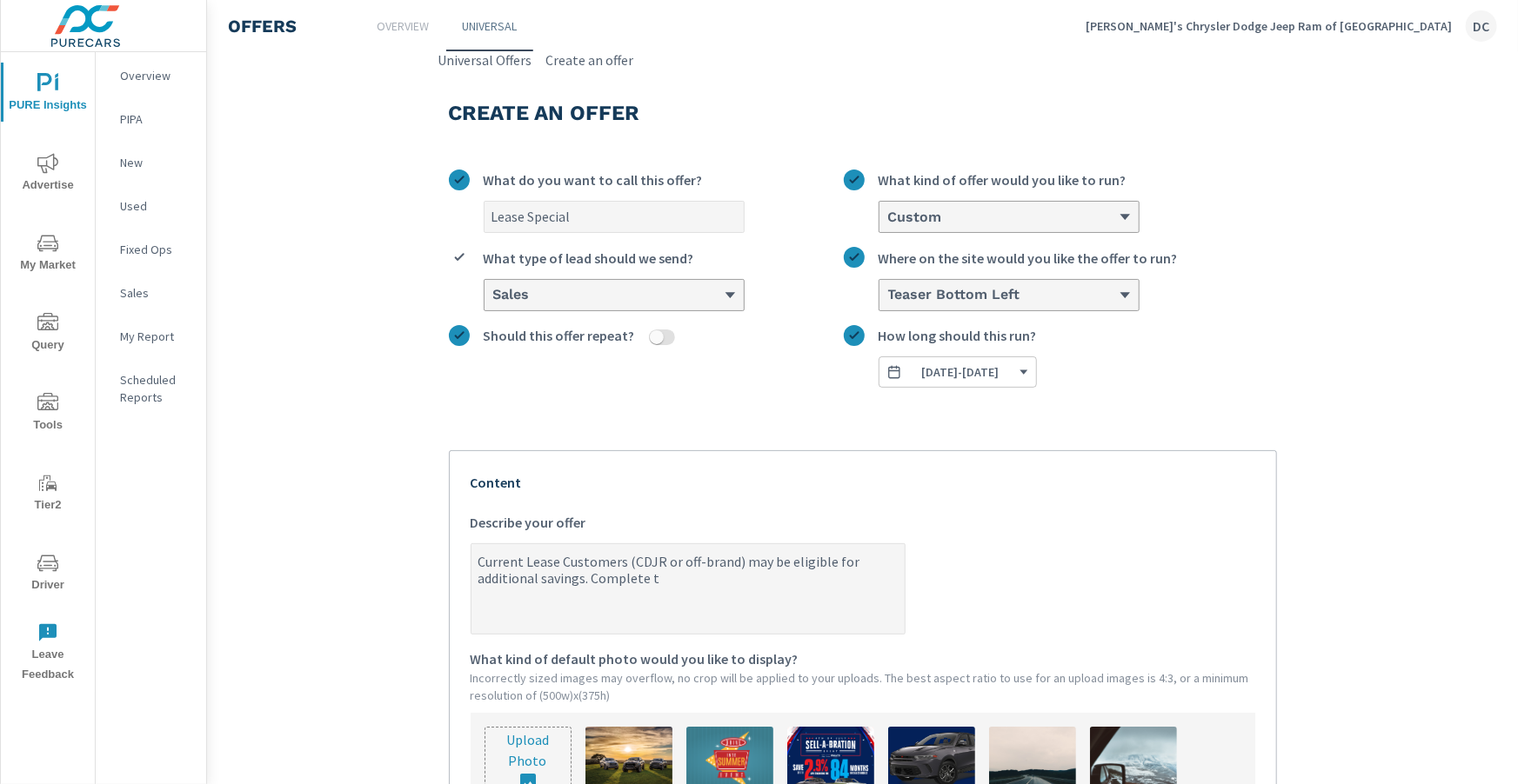
type textarea "x"
type textarea "Current Lease Customers (CDJR or off-brand) may be eligible for additional savi…"
type textarea "x"
type textarea "Current Lease Customers (CDJR or off-brand) may be eligible for additional savi…"
type textarea "x"
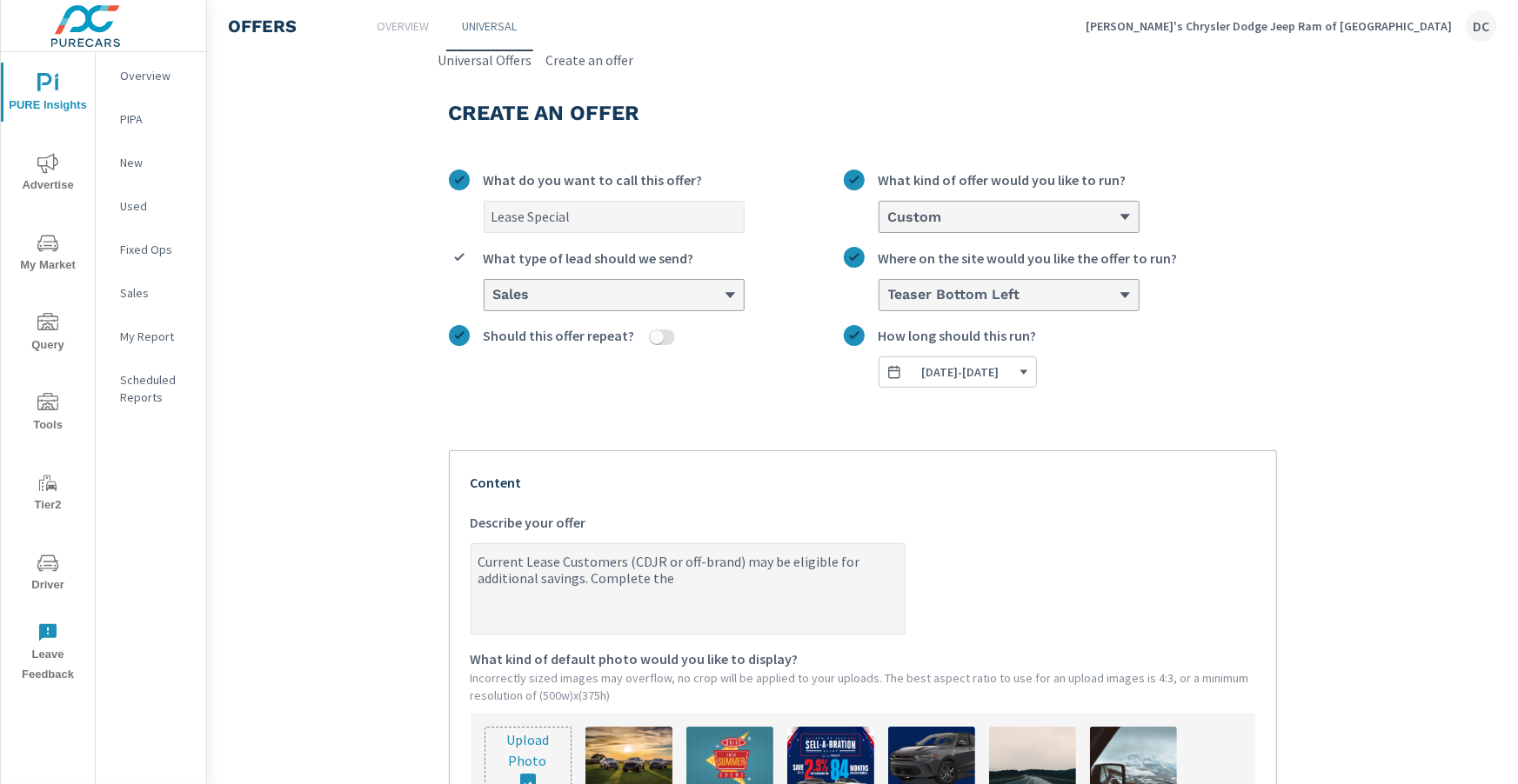
type textarea "Current Lease Customers (CDJR or off-brand) may be eligible for additional savi…"
type textarea "x"
type textarea "Current Lease Customers (CDJR or off-brand) may be eligible for additional savi…"
type textarea "x"
type textarea "Current Lease Customers (CDJR or off-brand) may be eligible for additional savi…"
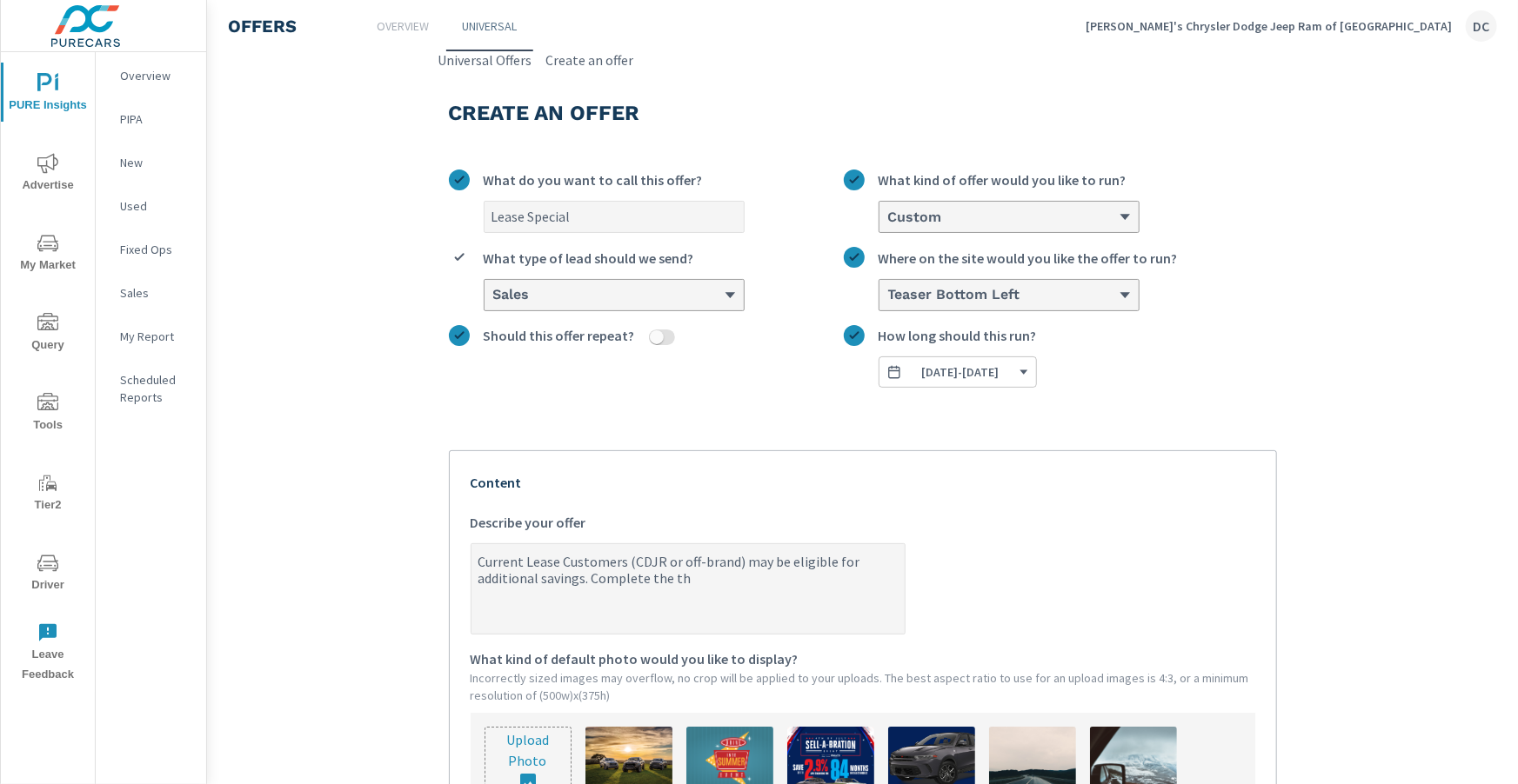
type textarea "x"
type textarea "Current Lease Customers (CDJR or off-brand) may be eligible for additional savi…"
type textarea "x"
type textarea "Current Lease Customers (CDJR or off-brand) may be eligible for additional savi…"
type textarea "x"
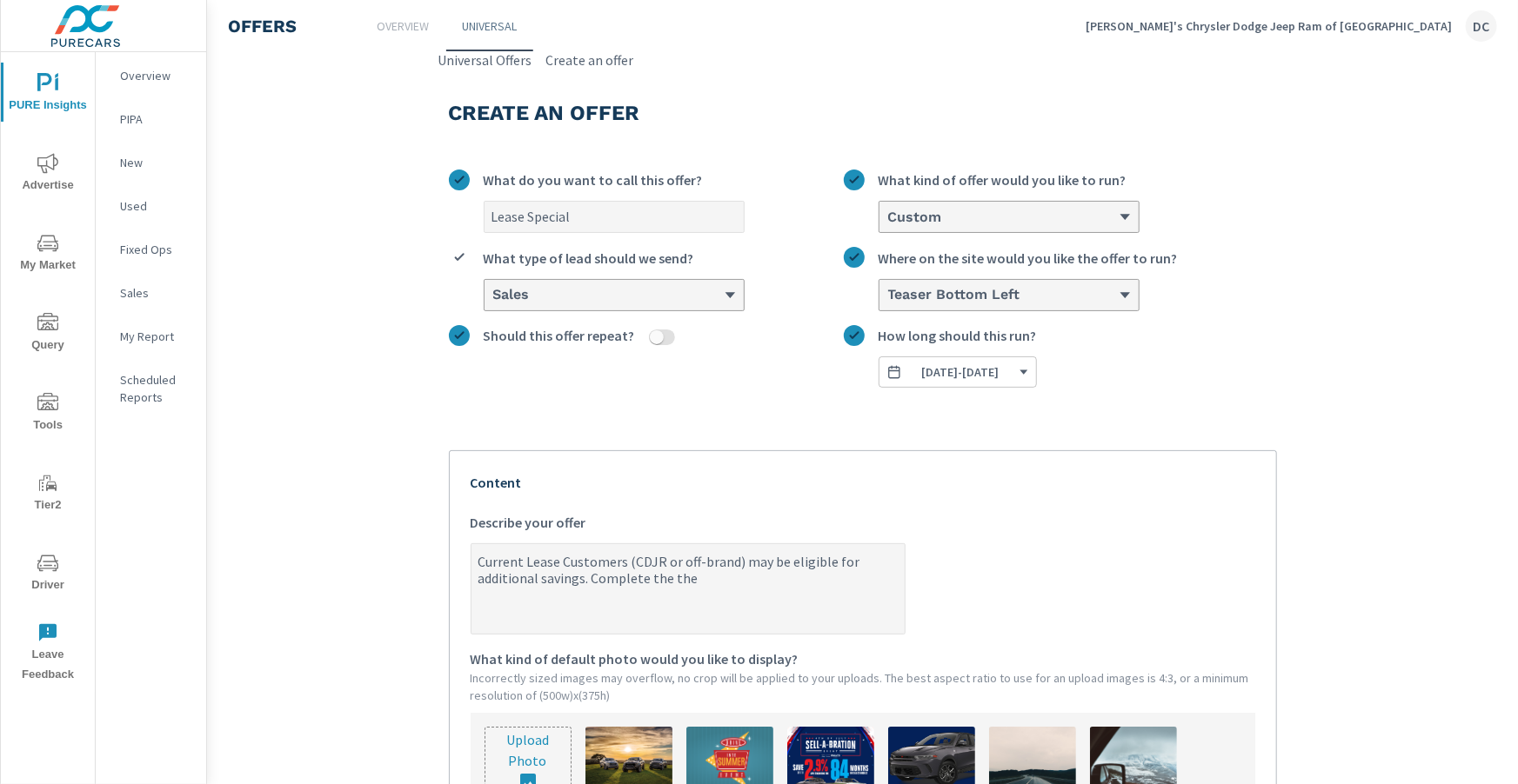
type textarea "Current Lease Customers (CDJR or off-brand) may be eligible for additional savi…"
type textarea "x"
type textarea "Current Lease Customers (CDJR or off-brand) may be eligible for additional savi…"
type textarea "x"
type textarea "Current Lease Customers (CDJR or off-brand) may be eligible for additional savi…"
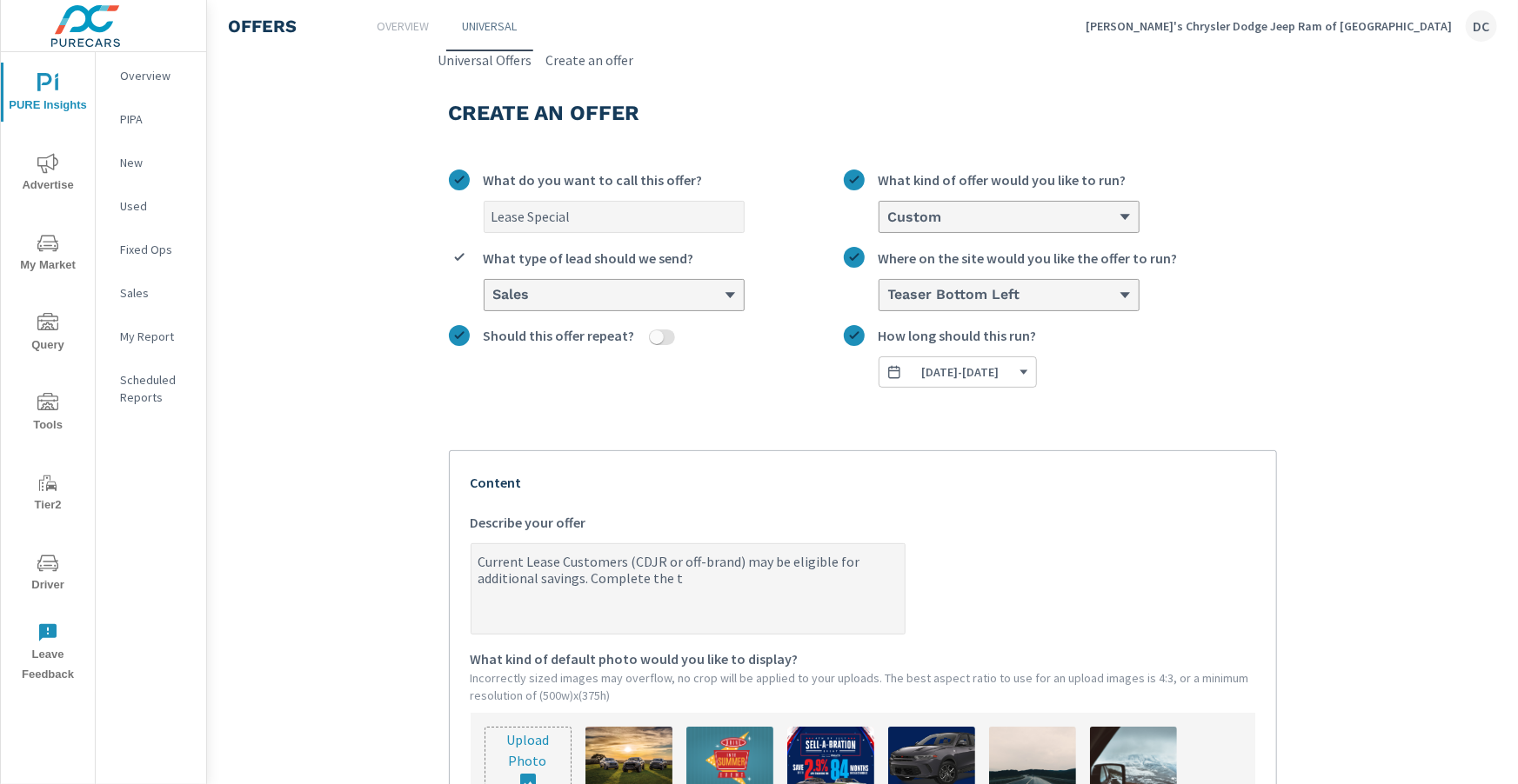
type textarea "x"
type textarea "Current Lease Customers (CDJR or off-brand) may be eligible for additional savi…"
type textarea "x"
type textarea "Current Lease Customers (CDJR or off-brand) may be eligible for additional savi…"
type textarea "x"
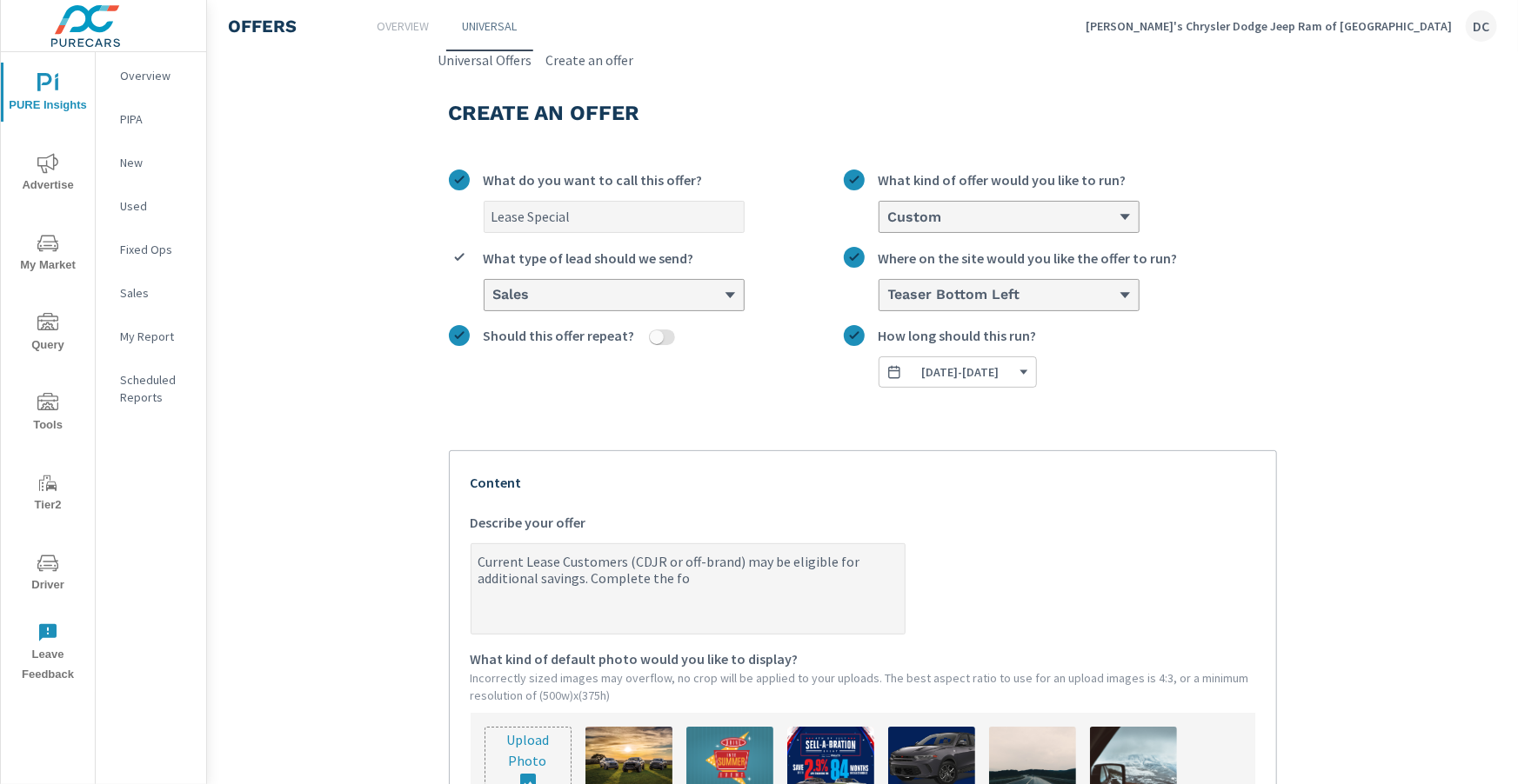
type textarea "Current Lease Customers (CDJR or off-brand) may be eligible for additional savi…"
type textarea "x"
type textarea "Current Lease Customers (CDJR or off-brand) may be eligible for additional savi…"
type textarea "x"
type textarea "Current Lease Customers (CDJR or off-brand) may be eligible for additional savi…"
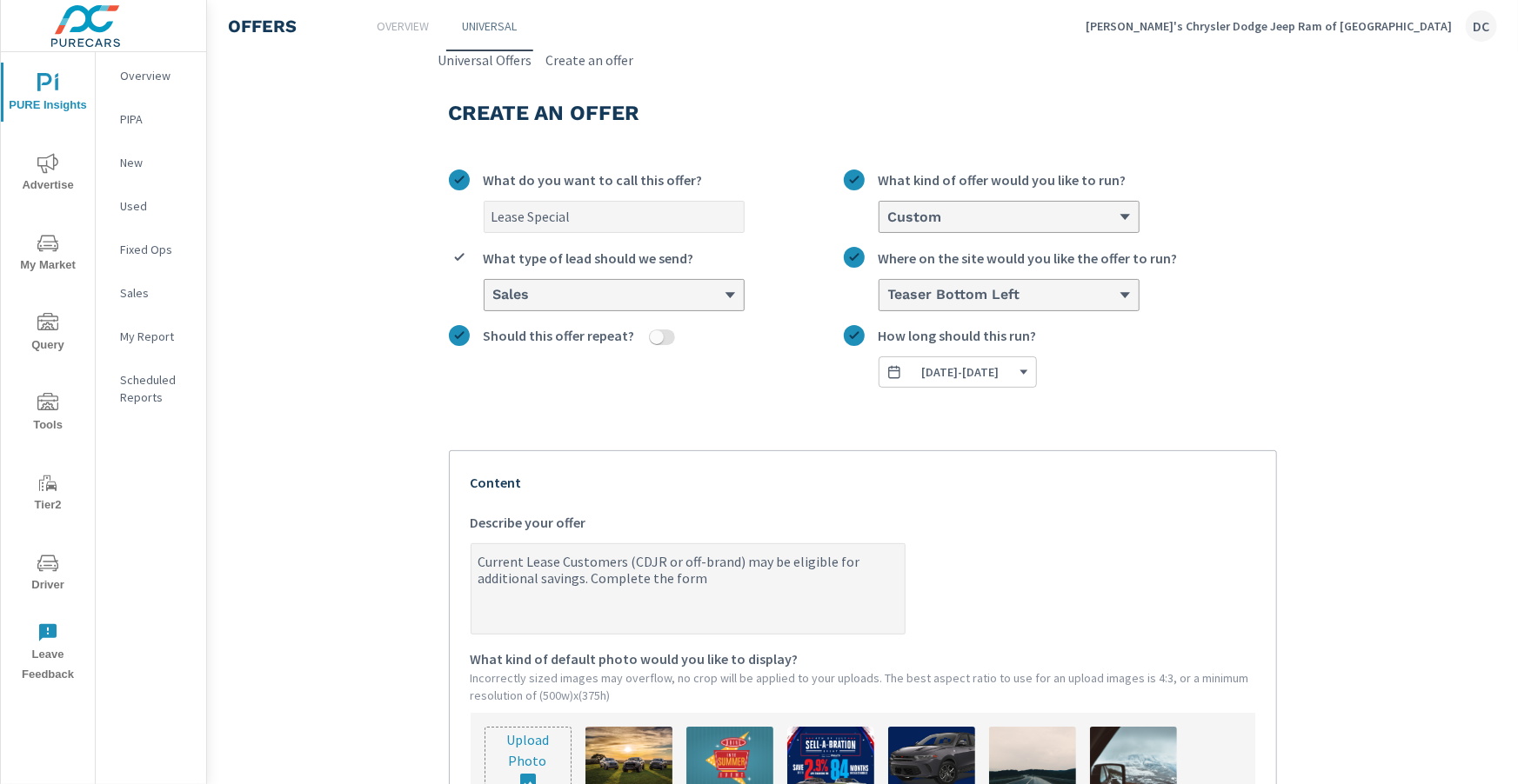
type textarea "x"
type textarea "Current Lease Customers (CDJR or off-brand) may be eligible for additional savi…"
type textarea "x"
type textarea "Current Lease Customers (CDJR or off-brand) may be eligible for additional savi…"
type textarea "x"
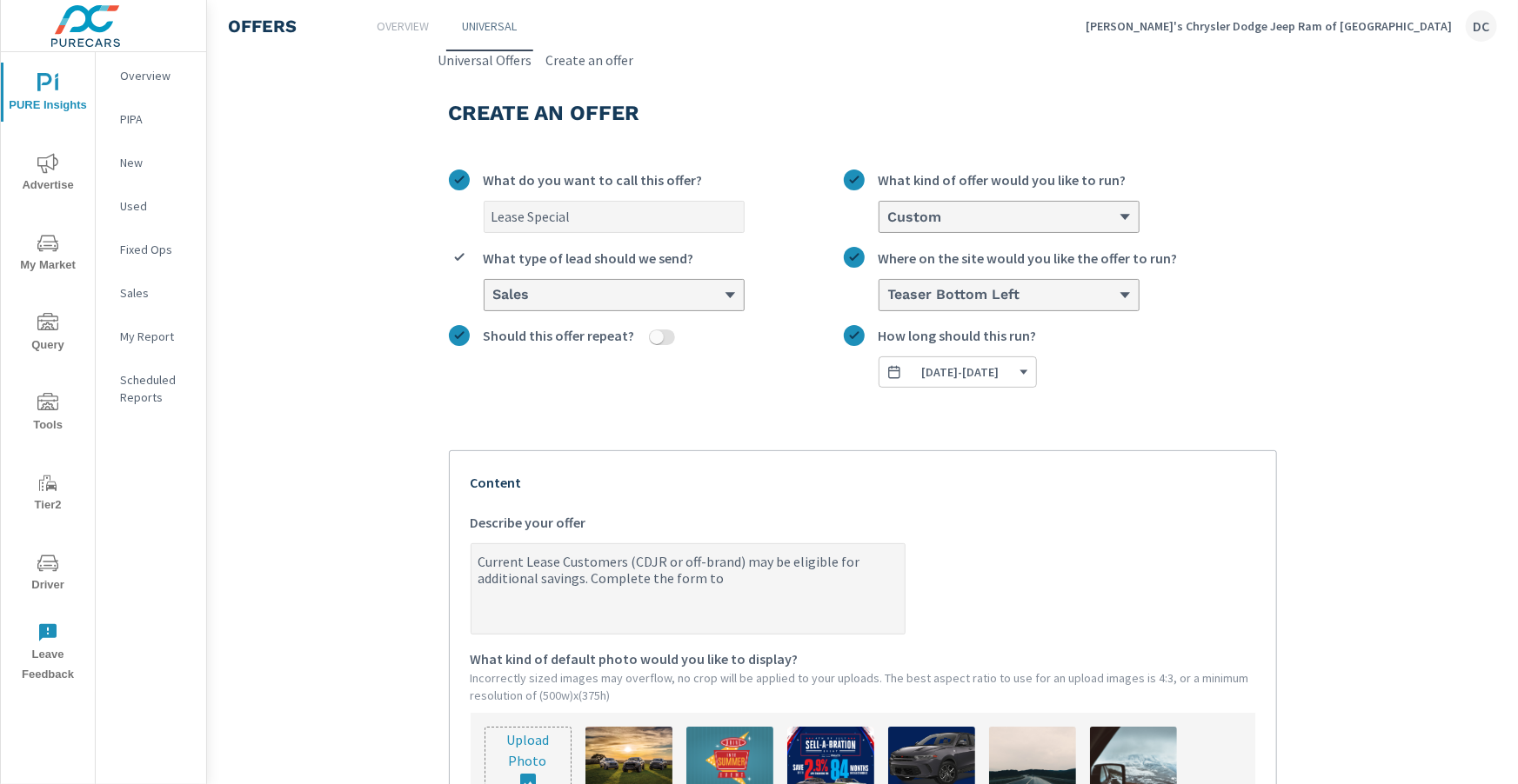
type textarea "Current Lease Customers (CDJR or off-brand) may be eligible for additional savi…"
type textarea "x"
type textarea "Current Lease Customers (CDJR or off-brand) may be eligible for additional savi…"
type textarea "x"
type textarea "Current Lease Customers (CDJR or off-brand) may be eligible for additional savi…"
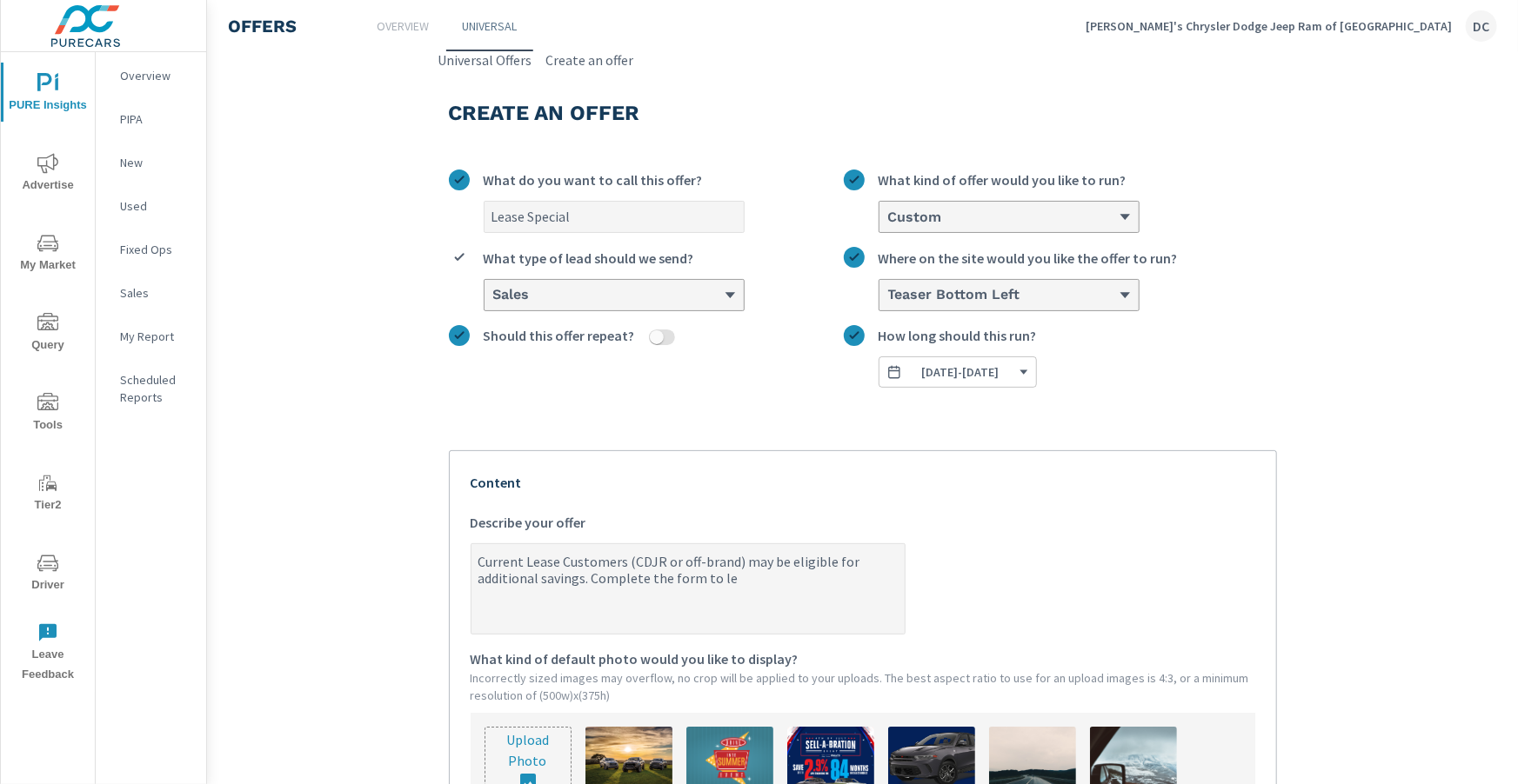
type textarea "x"
type textarea "Current Lease Customers (CDJR or off-brand) may be eligible for additional savi…"
type textarea "x"
type textarea "Current Lease Customers (CDJR or off-brand) may be eligible for additional savi…"
type textarea "x"
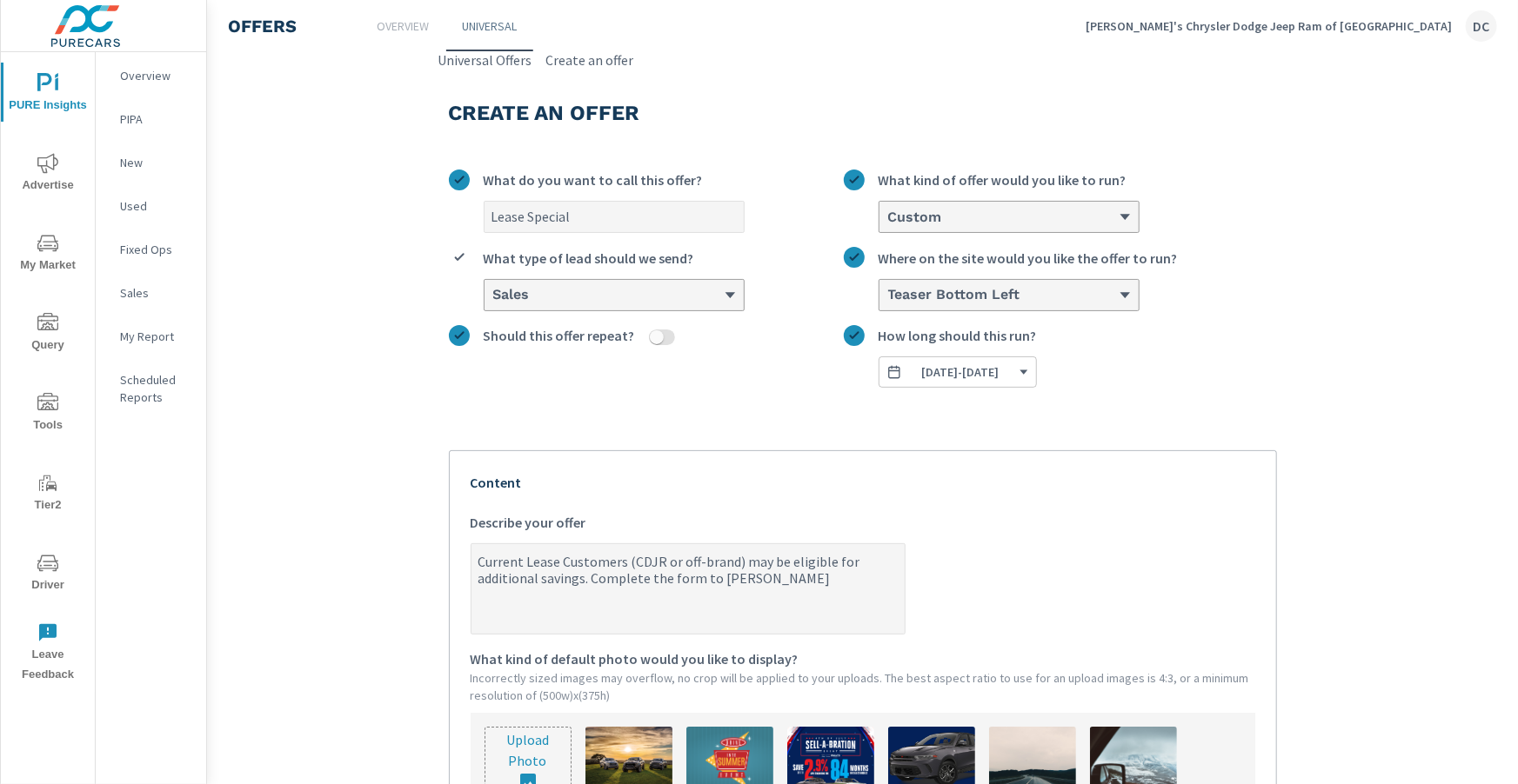
type textarea "Current Lease Customers (CDJR or off-brand) may be eligible for additional savi…"
type textarea "x"
type textarea "Current Lease Customers (CDJR or off-brand) may be eligible for additional savi…"
type textarea "x"
type textarea "Current Lease Customers (CDJR or off-brand) may be eligible for additional savi…"
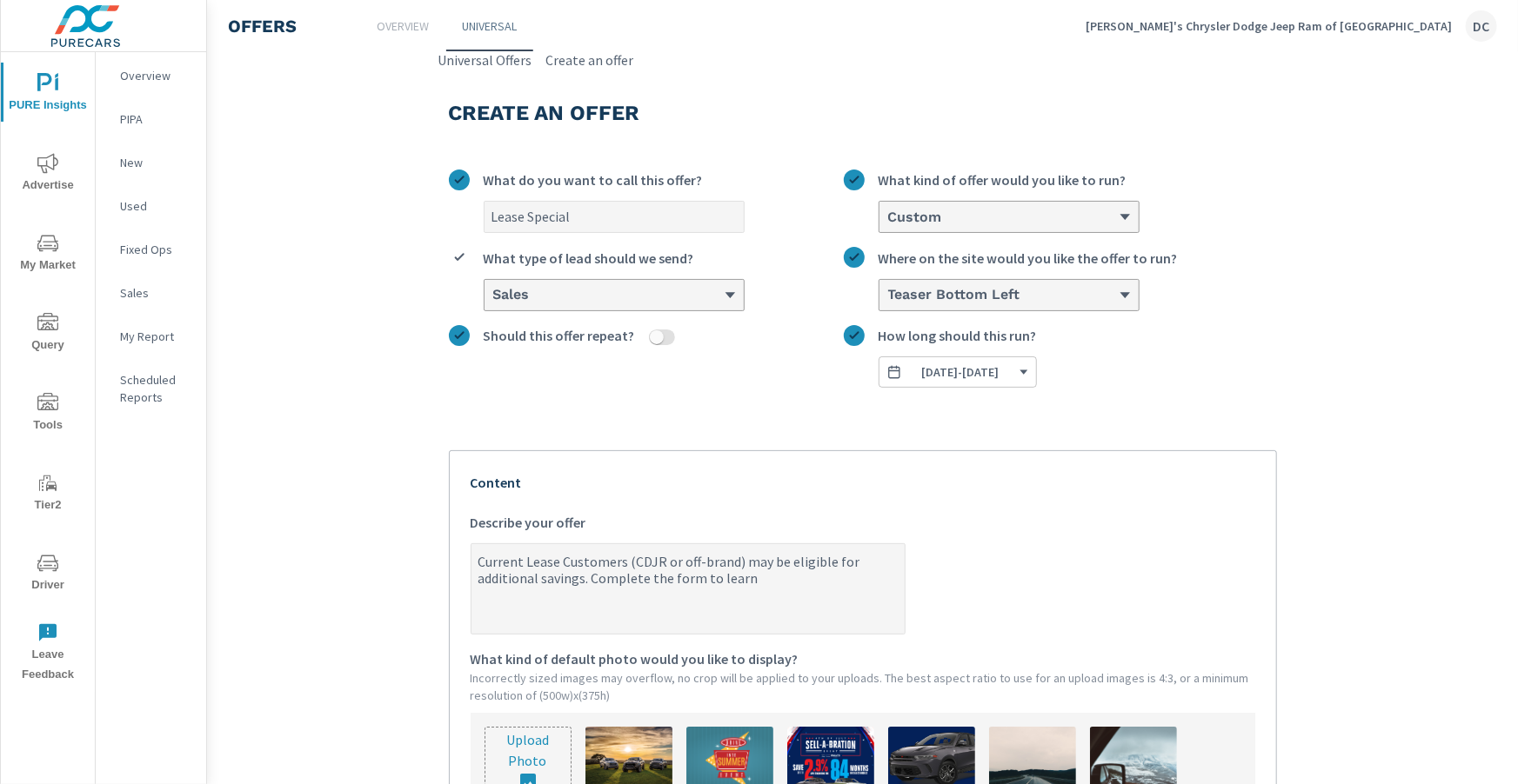
type textarea "x"
type textarea "Current Lease Customers (CDJR or off-brand) may be eligible for additional savi…"
type textarea "x"
type textarea "Current Lease Customers (CDJR or off-brand) may be eligible for additional savi…"
type textarea "x"
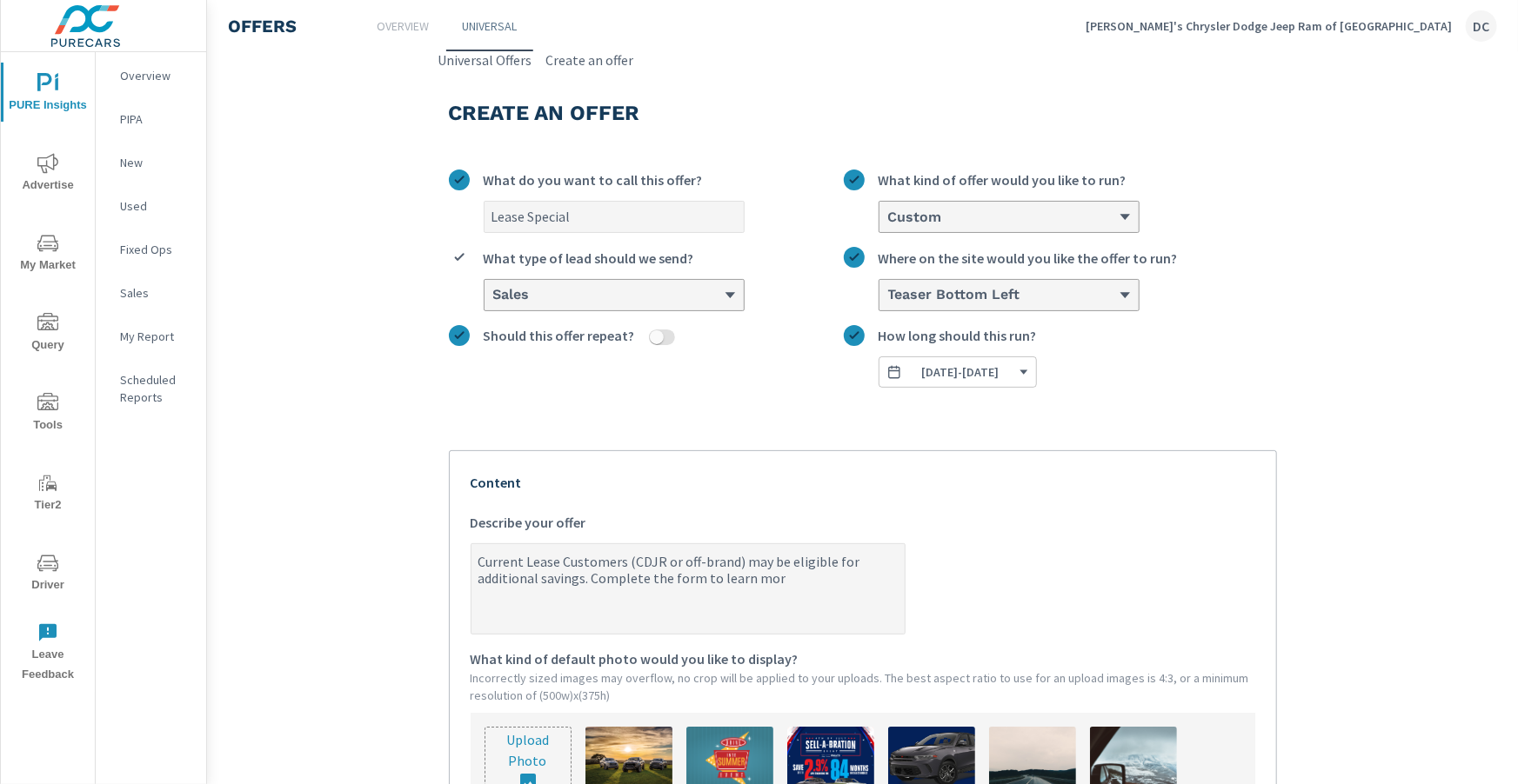
type textarea "Current Lease Customers (CDJR or off-brand) may be eligible for additional savi…"
type textarea "x"
type textarea "Current Lease Customers (CDJR or off-brand) may be eligible for additional savi…"
type textarea "x"
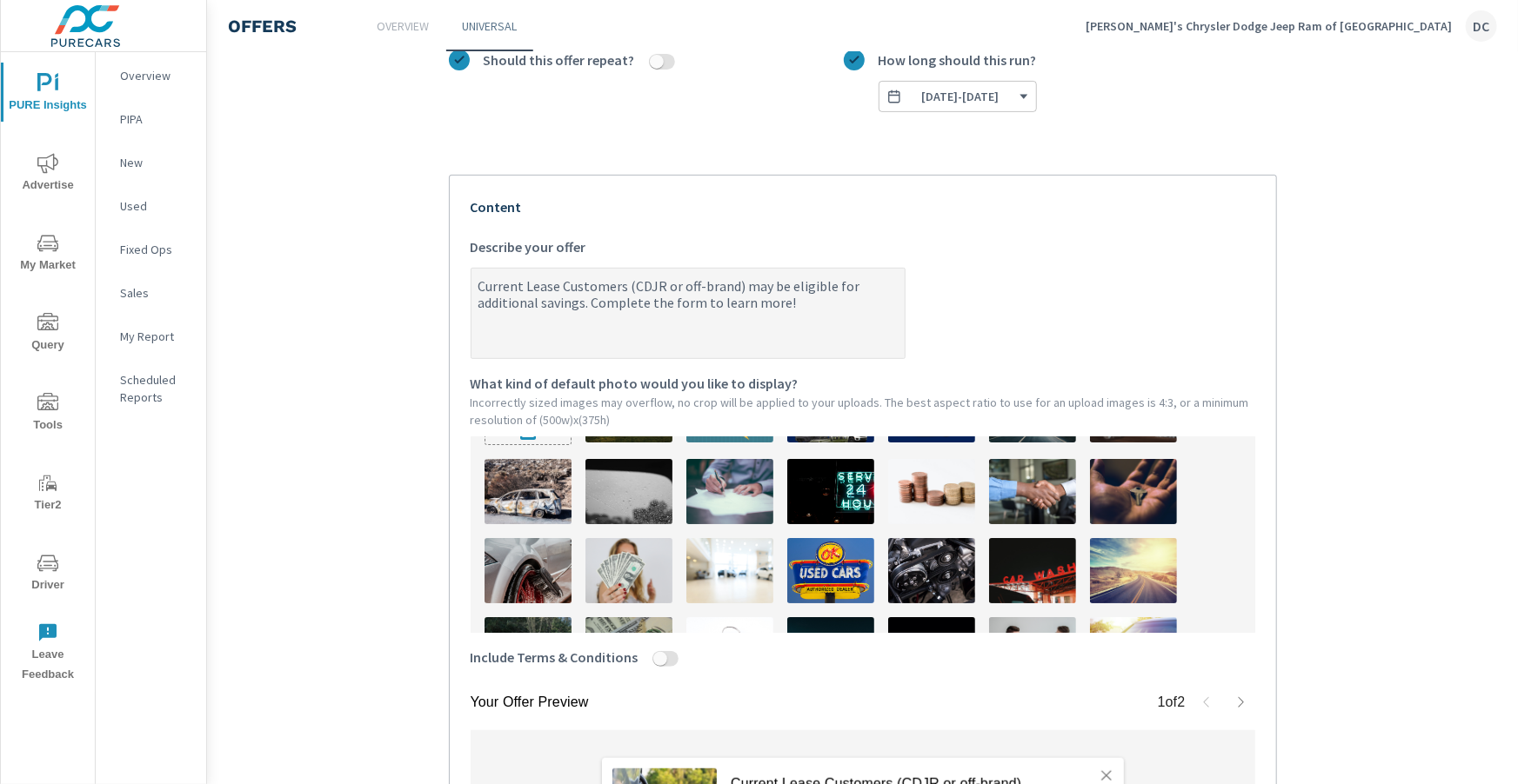
scroll to position [89, 0]
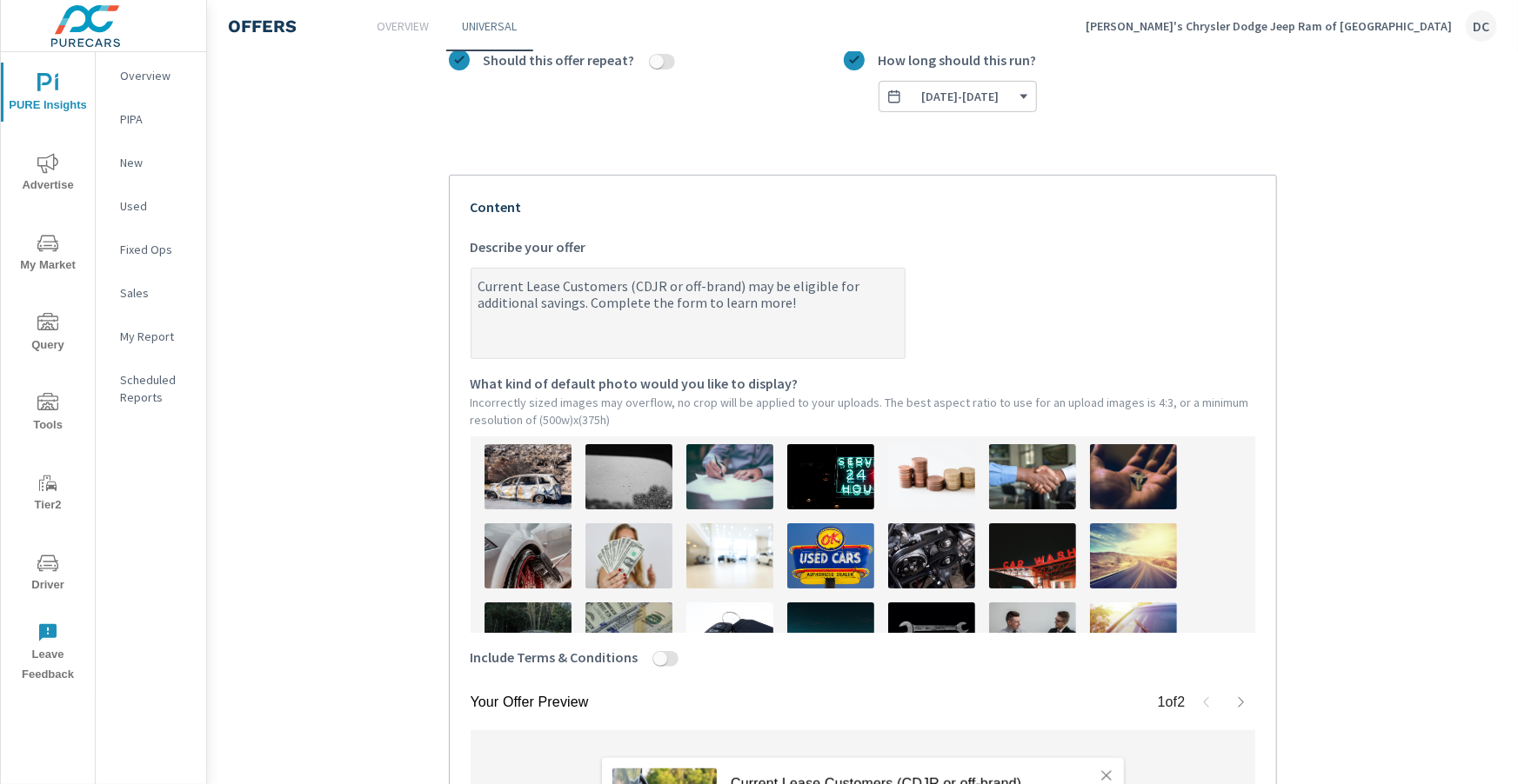
type textarea "Current Lease Customers (CDJR or off-brand) may be eligible for additional savi…"
type textarea "x"
type textarea "Current Lease Customers (CDJR or off-brand) may be eligible for additional savi…"
type textarea "x"
type textarea "Current Lease Customers (CDJR or off-brand) may be eligible for additional savi…"
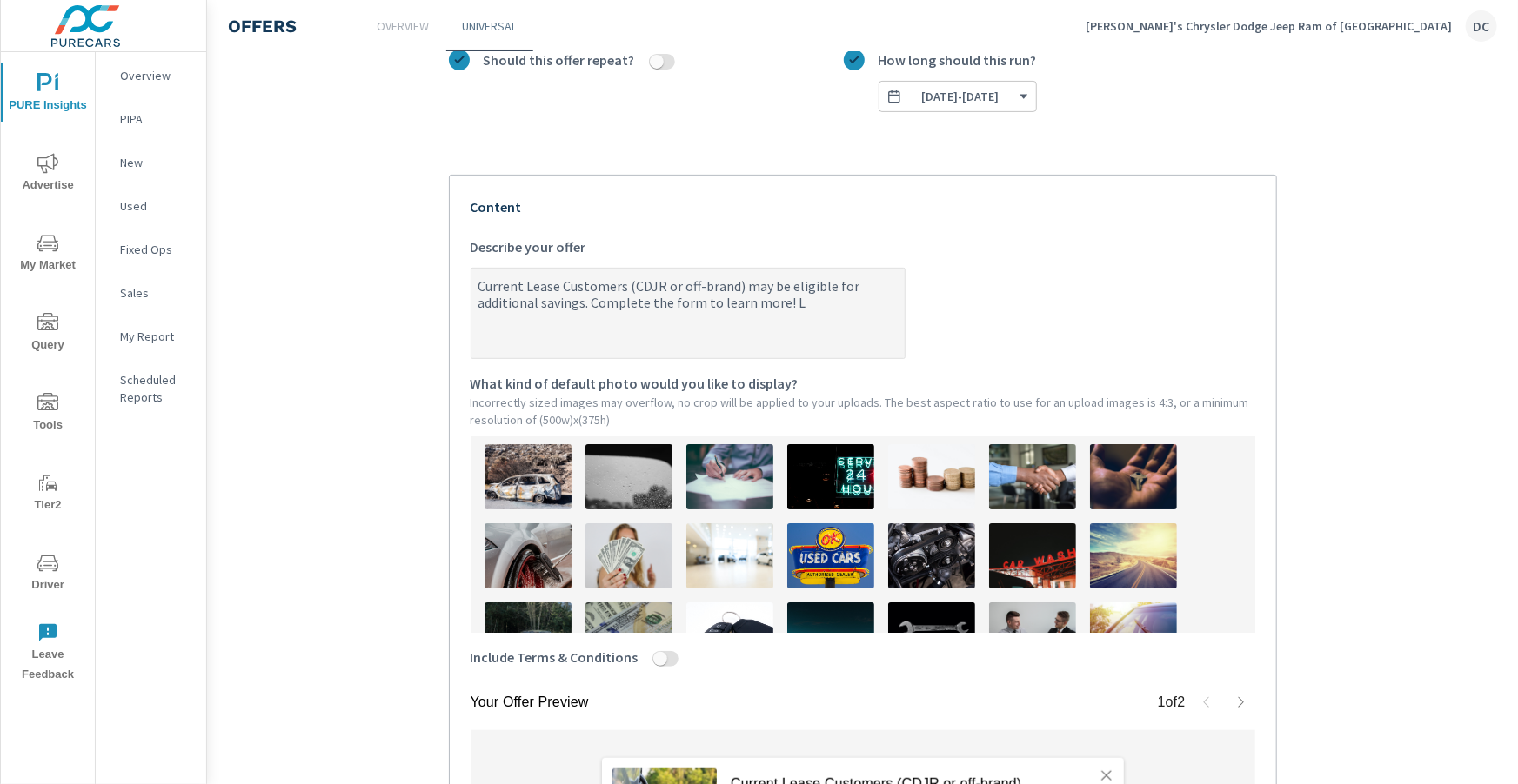
type textarea "x"
type textarea "Current Lease Customers (CDJR or off-brand) may be eligible for additional savi…"
type textarea "x"
type textarea "Current Lease Customers (CDJR or off-brand) may be eligible for additional savi…"
type textarea "x"
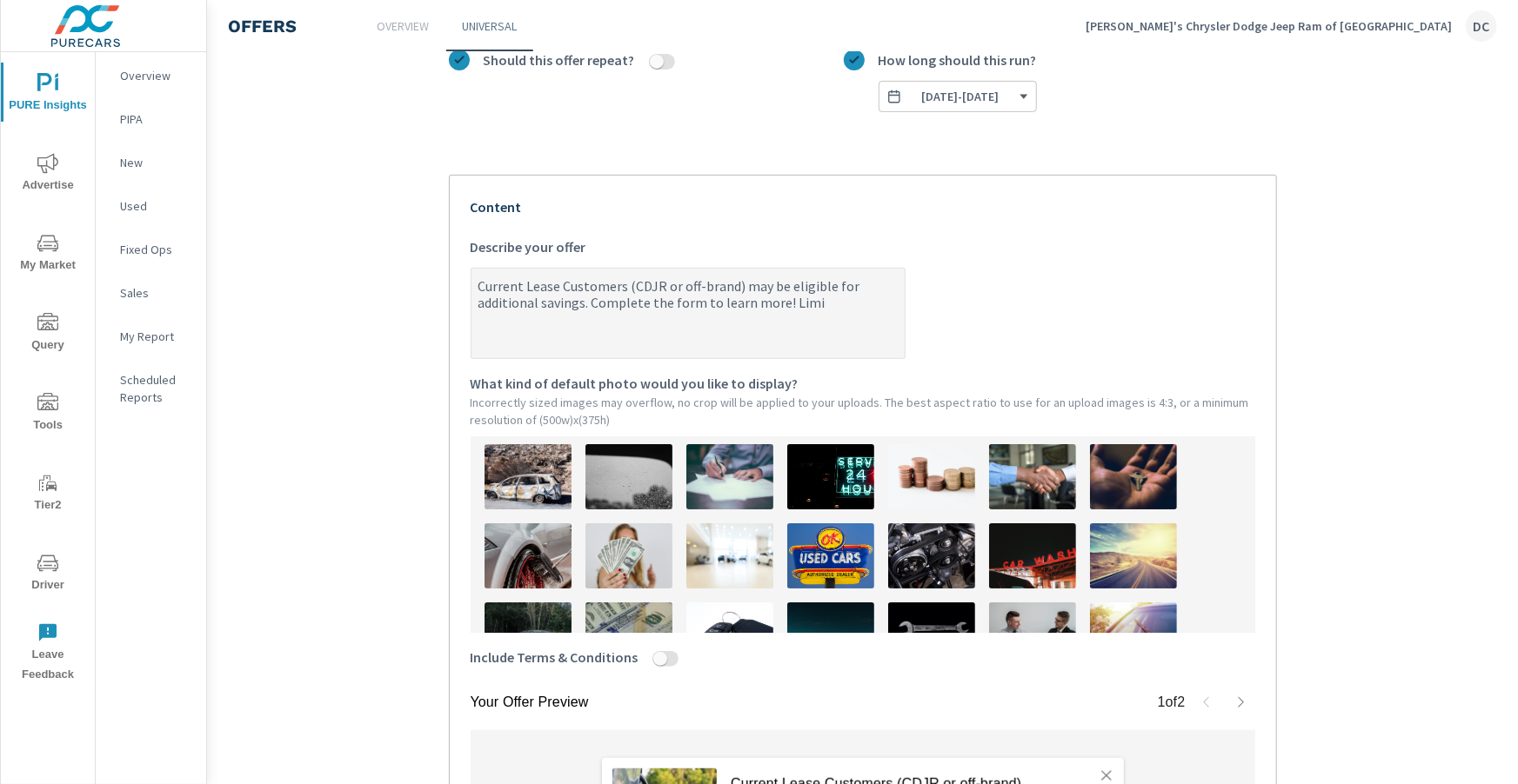
type textarea "Current Lease Customers (CDJR or off-brand) may be eligible for additional savi…"
type textarea "x"
type textarea "Current Lease Customers (CDJR or off-brand) may be eligible for additional savi…"
type textarea "x"
type textarea "Current Lease Customers (CDJR or off-brand) may be eligible for additional savi…"
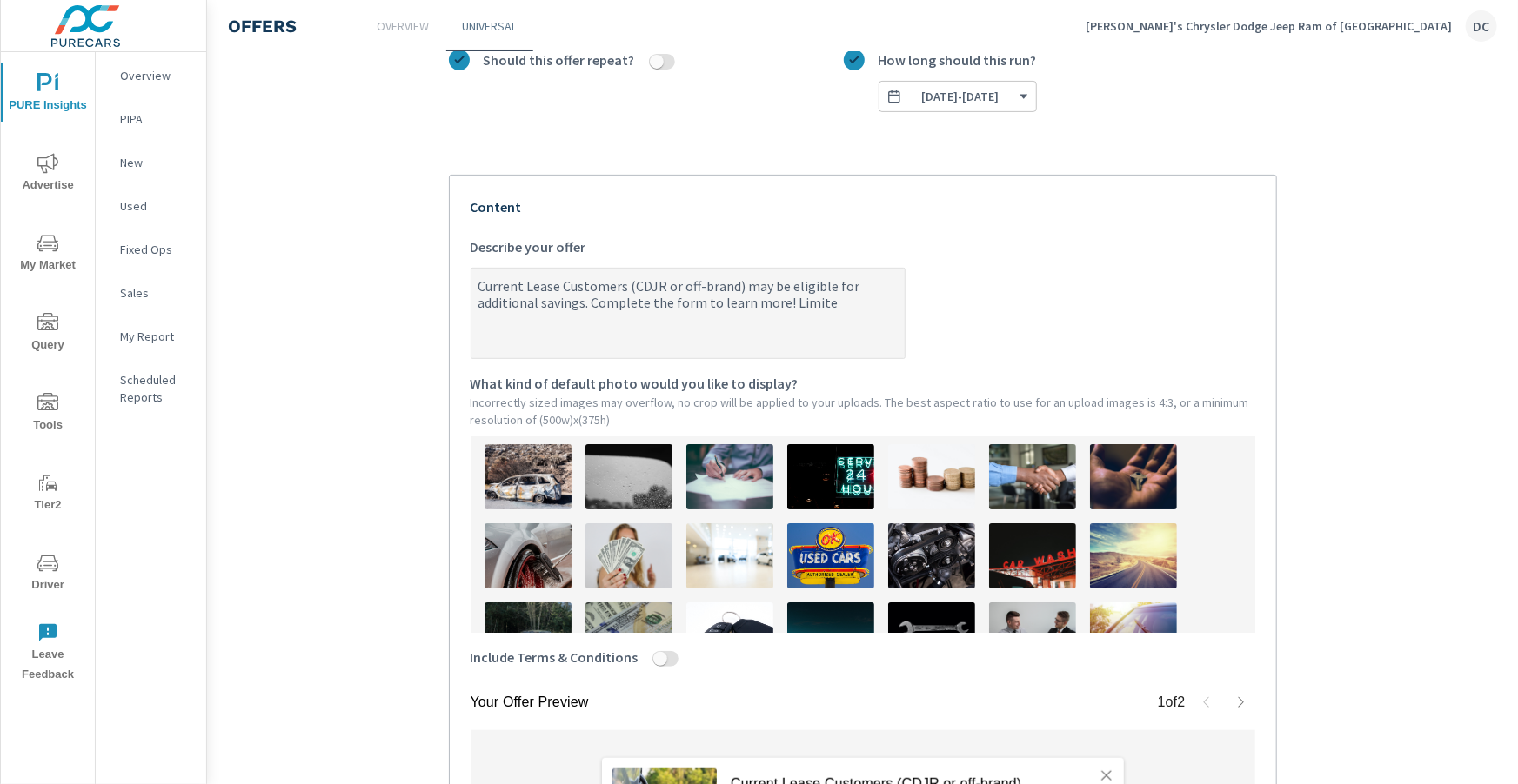
type textarea "x"
type textarea "Current Lease Customers (CDJR or off-brand) may be eligible for additional savi…"
type textarea "x"
type textarea "Current Lease Customers (CDJR or off-brand) may be eligible for additional savi…"
type textarea "x"
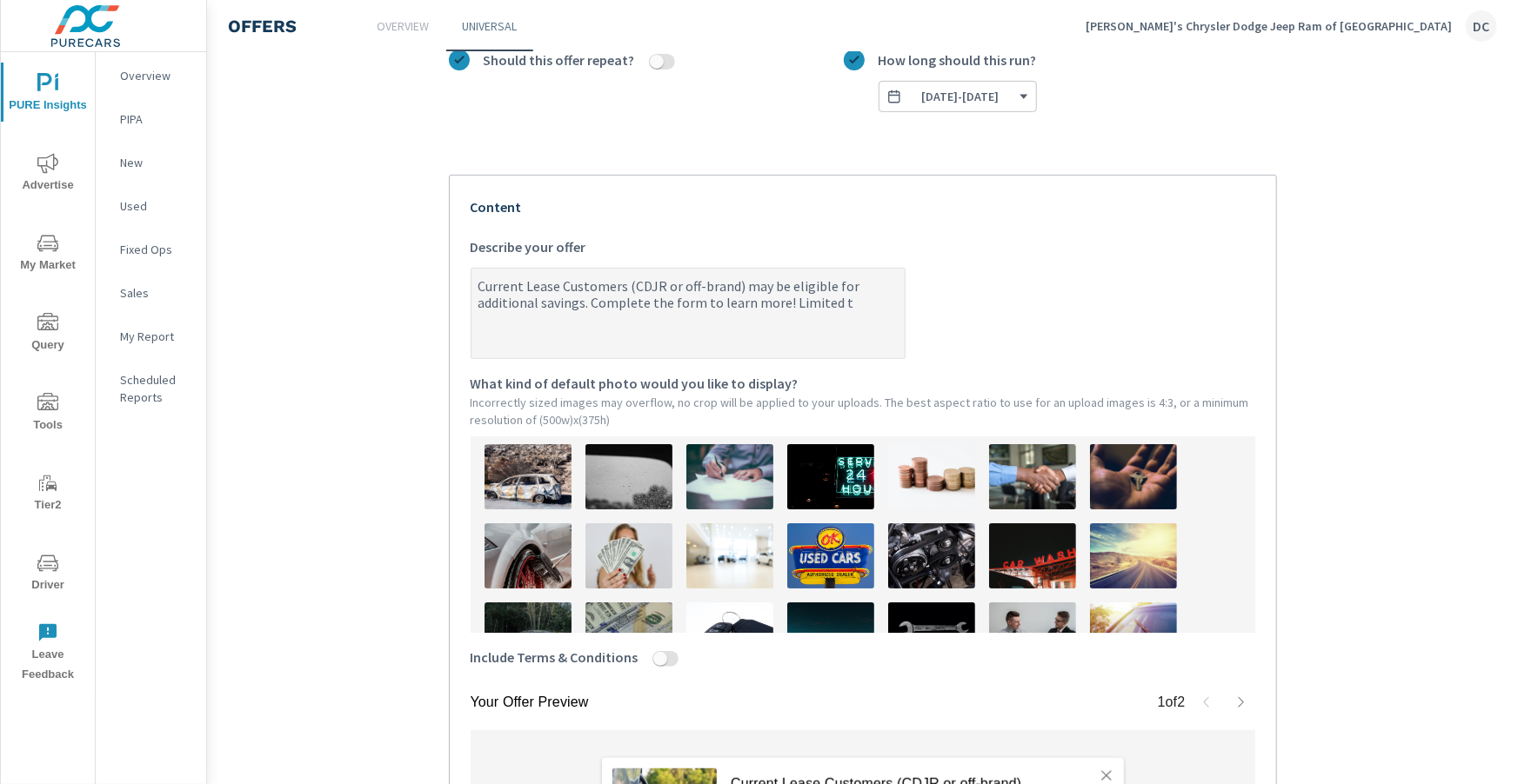
type textarea "Current Lease Customers (CDJR or off-brand) may be eligible for additional savi…"
type textarea "x"
type textarea "Current Lease Customers (CDJR or off-brand) may be eligible for additional savi…"
type textarea "x"
type textarea "Current Lease Customers (CDJR or off-brand) may be eligible for additional savi…"
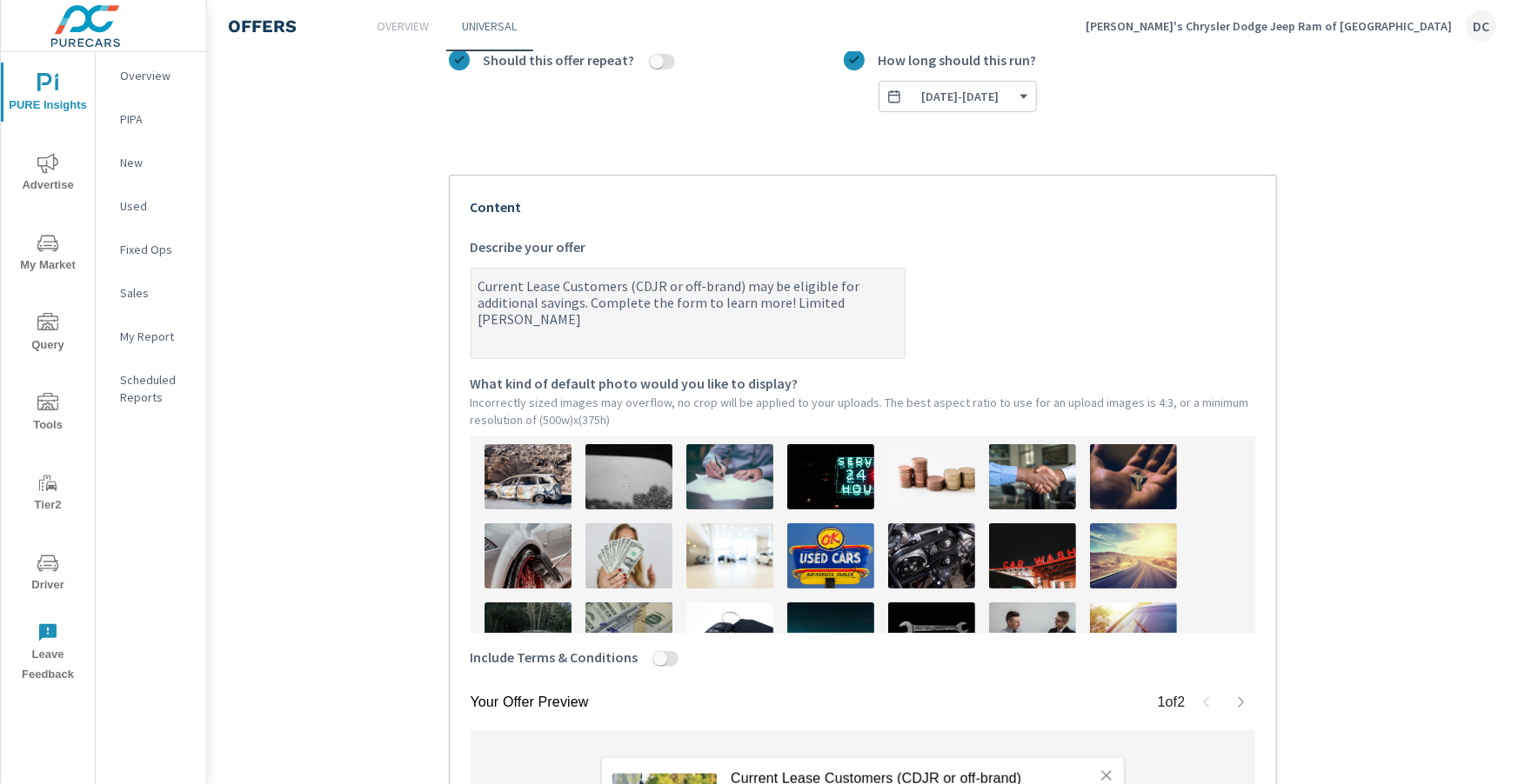
type textarea "x"
type textarea "Current Lease Customers (CDJR or off-brand) may be eligible for additional savi…"
type textarea "x"
type textarea "Current Lease Customers (CDJR or off-brand) may be eligible for additional savi…"
type textarea "x"
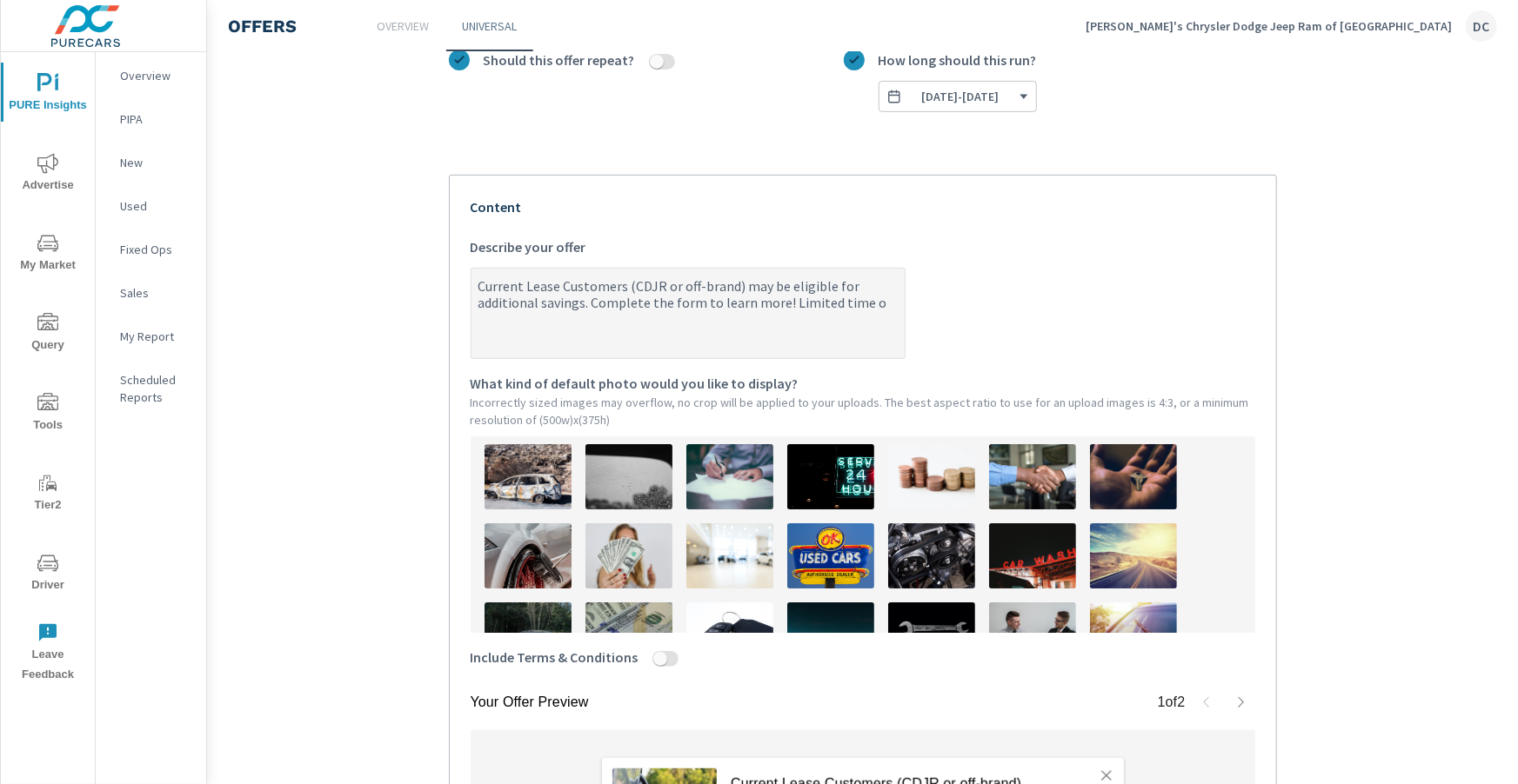
type textarea "Current Lease Customers (CDJR or off-brand) may be eligible for additional savi…"
type textarea "x"
type textarea "Current Lease Customers (CDJR or off-brand) may be eligible for additional savi…"
type textarea "x"
type textarea "Current Lease Customers (CDJR or off-brand) may be eligible for additional savi…"
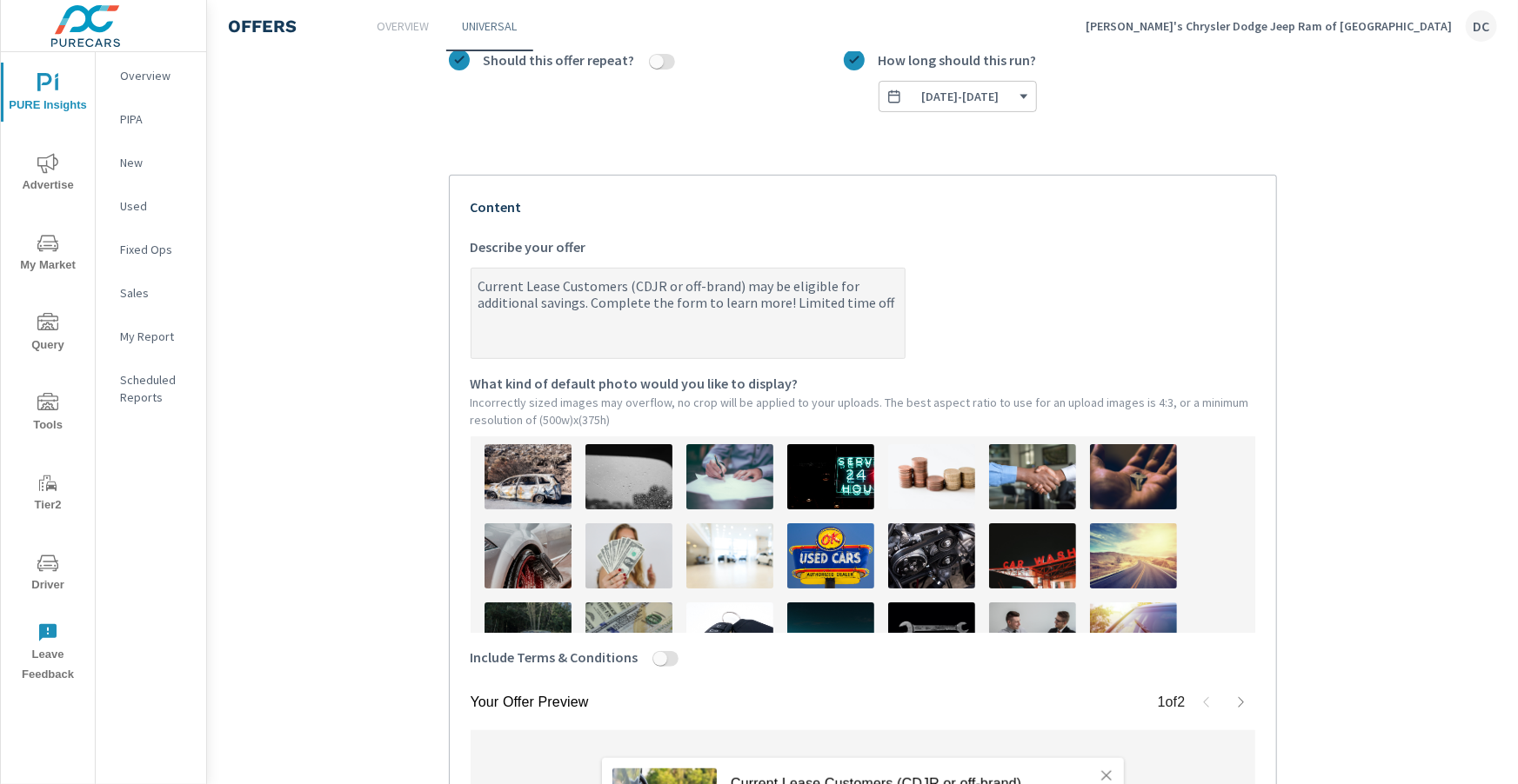
type textarea "x"
type textarea "Current Lease Customers (CDJR or off-brand) may be eligible for additional savi…"
type textarea "x"
type textarea "Current Lease Customers (CDJR or off-brand) may be eligible for additional savi…"
type textarea "x"
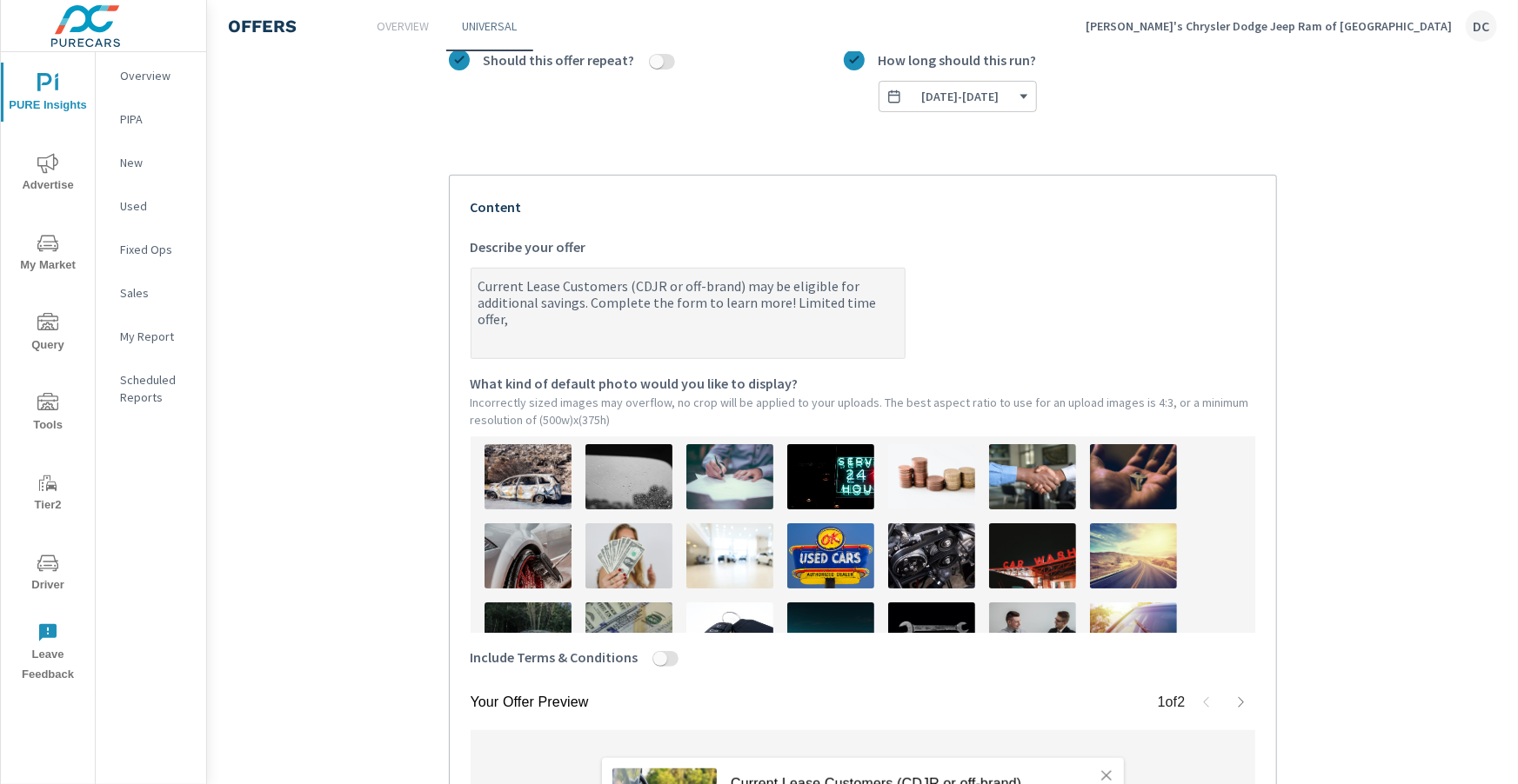
type textarea "Current Lease Customers (CDJR or off-brand) may be eligible for additional savi…"
type textarea "x"
type textarea "Current Lease Customers (CDJR or off-brand) may be eligible for additional savi…"
type textarea "x"
type textarea "Current Lease Customers (CDJR or off-brand) may be eligible for additional savi…"
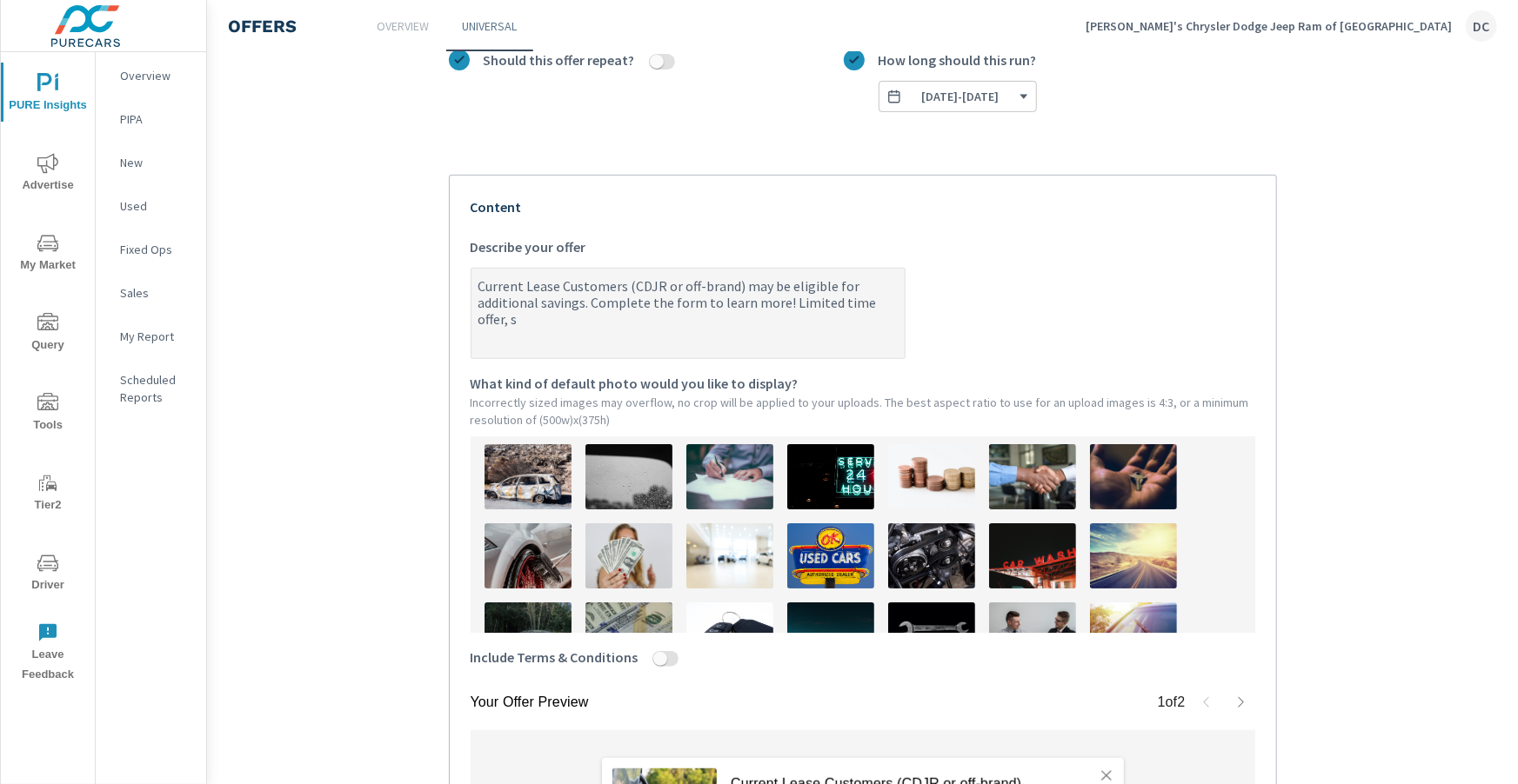
type textarea "x"
type textarea "Current Lease Customers (CDJR or off-brand) may be eligible for additional savi…"
type textarea "x"
type textarea "Current Lease Customers (CDJR or off-brand) may be eligible for additional savi…"
type textarea "x"
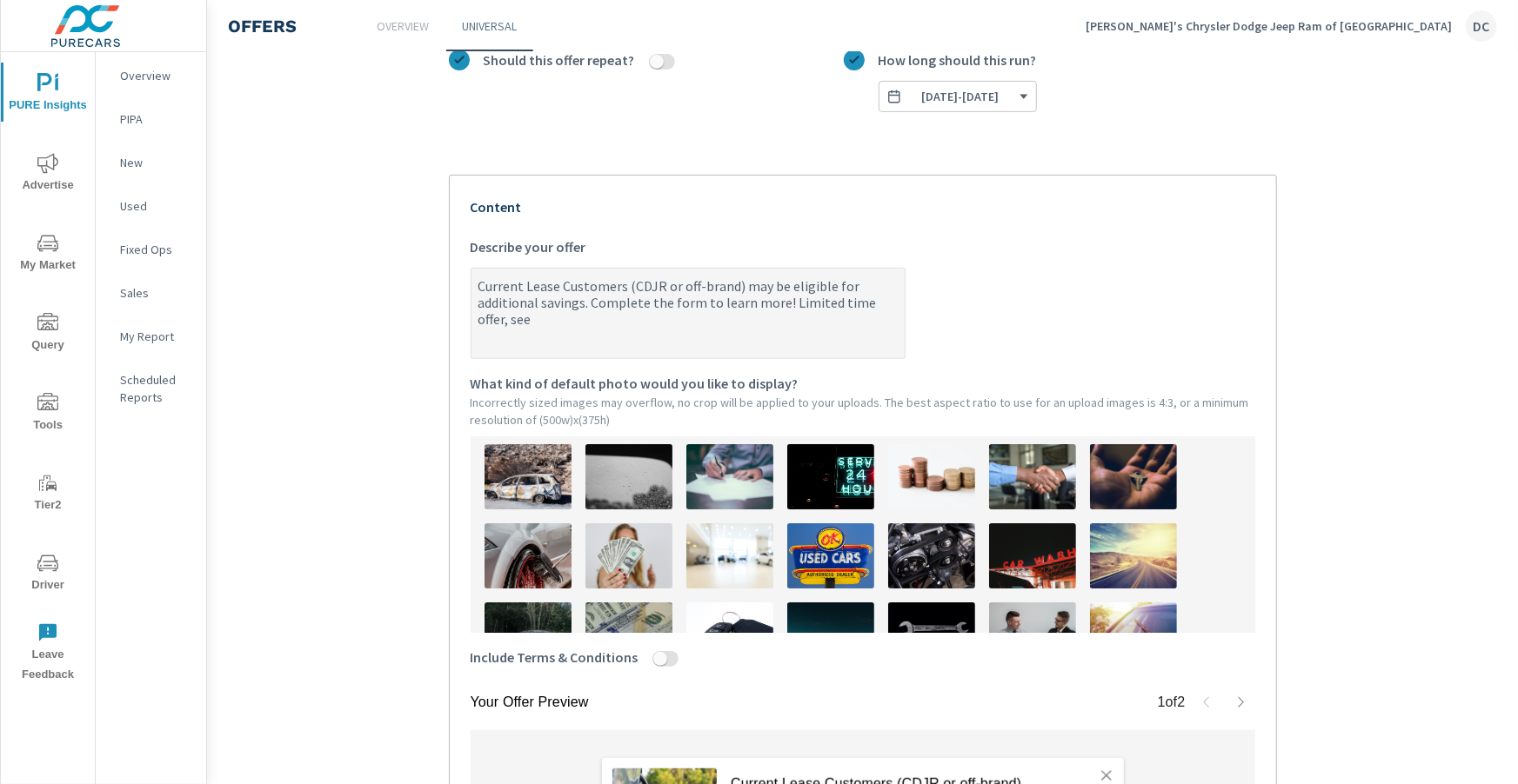
type textarea "Current Lease Customers (CDJR or off-brand) may be eligible for additional savi…"
type textarea "x"
type textarea "Current Lease Customers (CDJR or off-brand) may be eligible for additional savi…"
type textarea "x"
type textarea "Current Lease Customers (CDJR or off-brand) may be eligible for additional savi…"
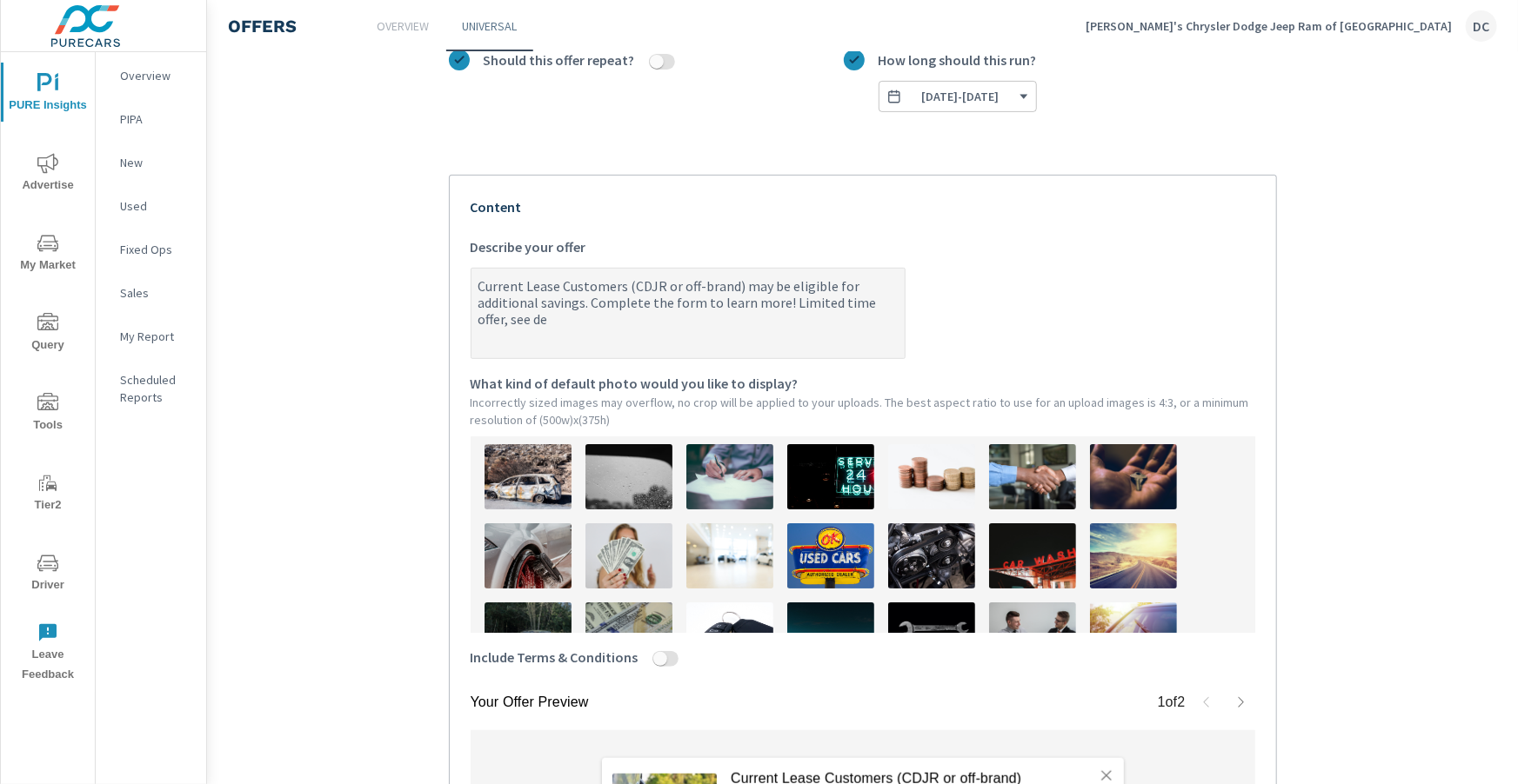
type textarea "x"
type textarea "Current Lease Customers (CDJR or off-brand) may be eligible for additional savi…"
type textarea "x"
type textarea "Current Lease Customers (CDJR or off-brand) may be eligible for additional savi…"
type textarea "x"
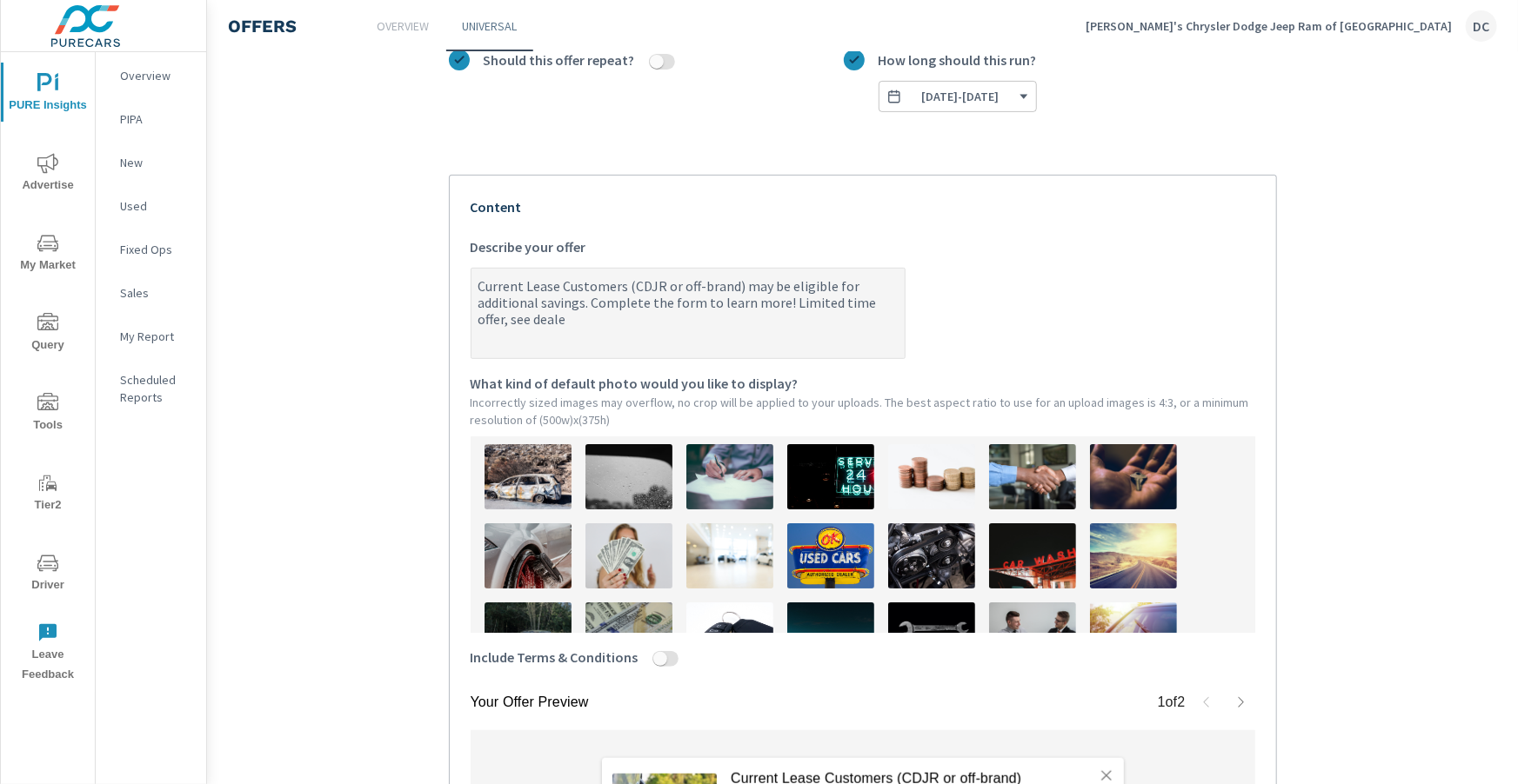
type textarea "Current Lease Customers (CDJR or off-brand) may be eligible for additional savi…"
type textarea "x"
type textarea "Current Lease Customers (CDJR or off-brand) may be eligible for additional savi…"
type textarea "x"
type textarea "Current Lease Customers (CDJR or off-brand) may be eligible for additional savi…"
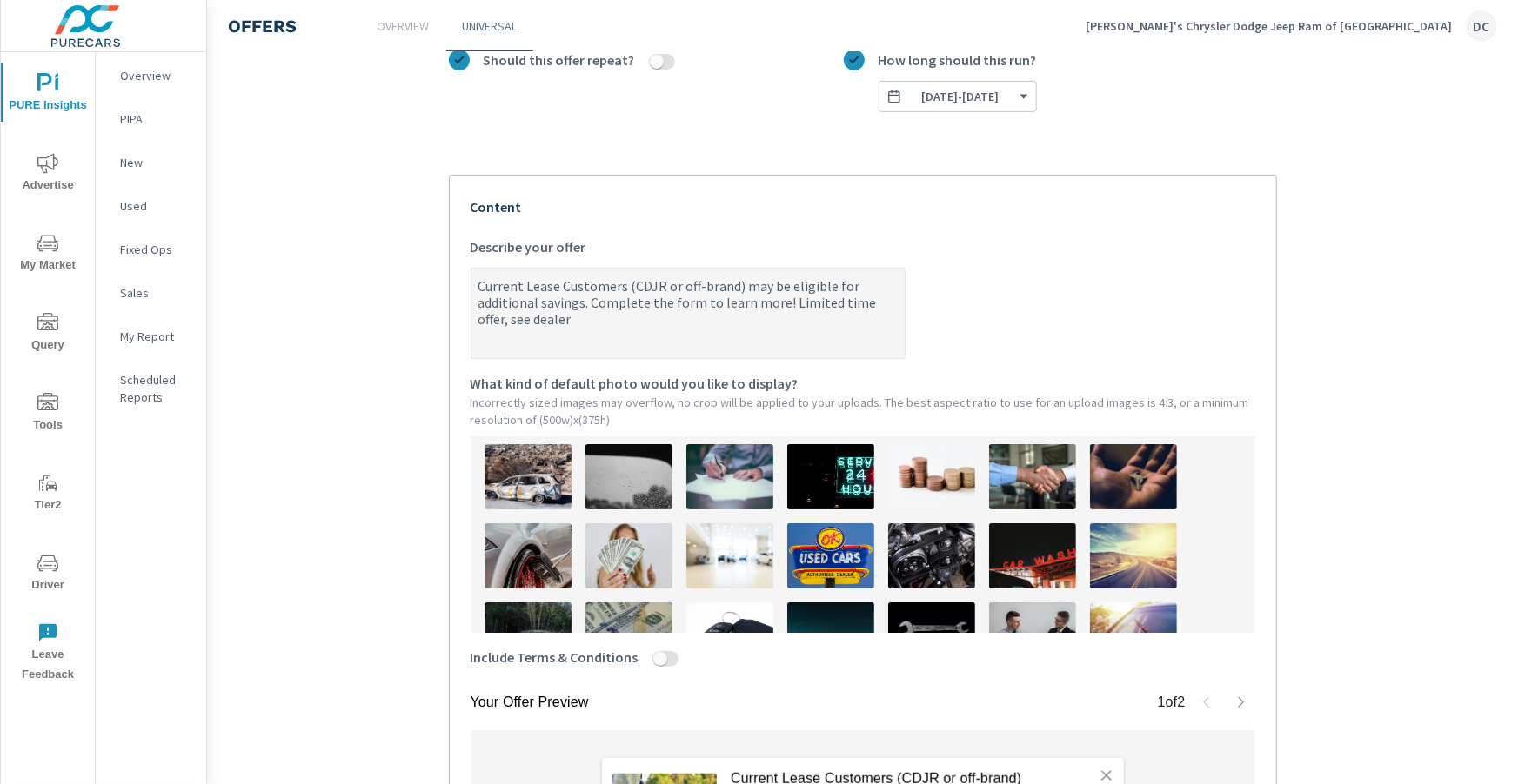
type textarea "x"
type textarea "Current Lease Customers (CDJR or off-brand) may be eligible for additional savi…"
type textarea "x"
type textarea "Current Lease Customers (CDJR or off-brand) may be eligible for additional savi…"
type textarea "x"
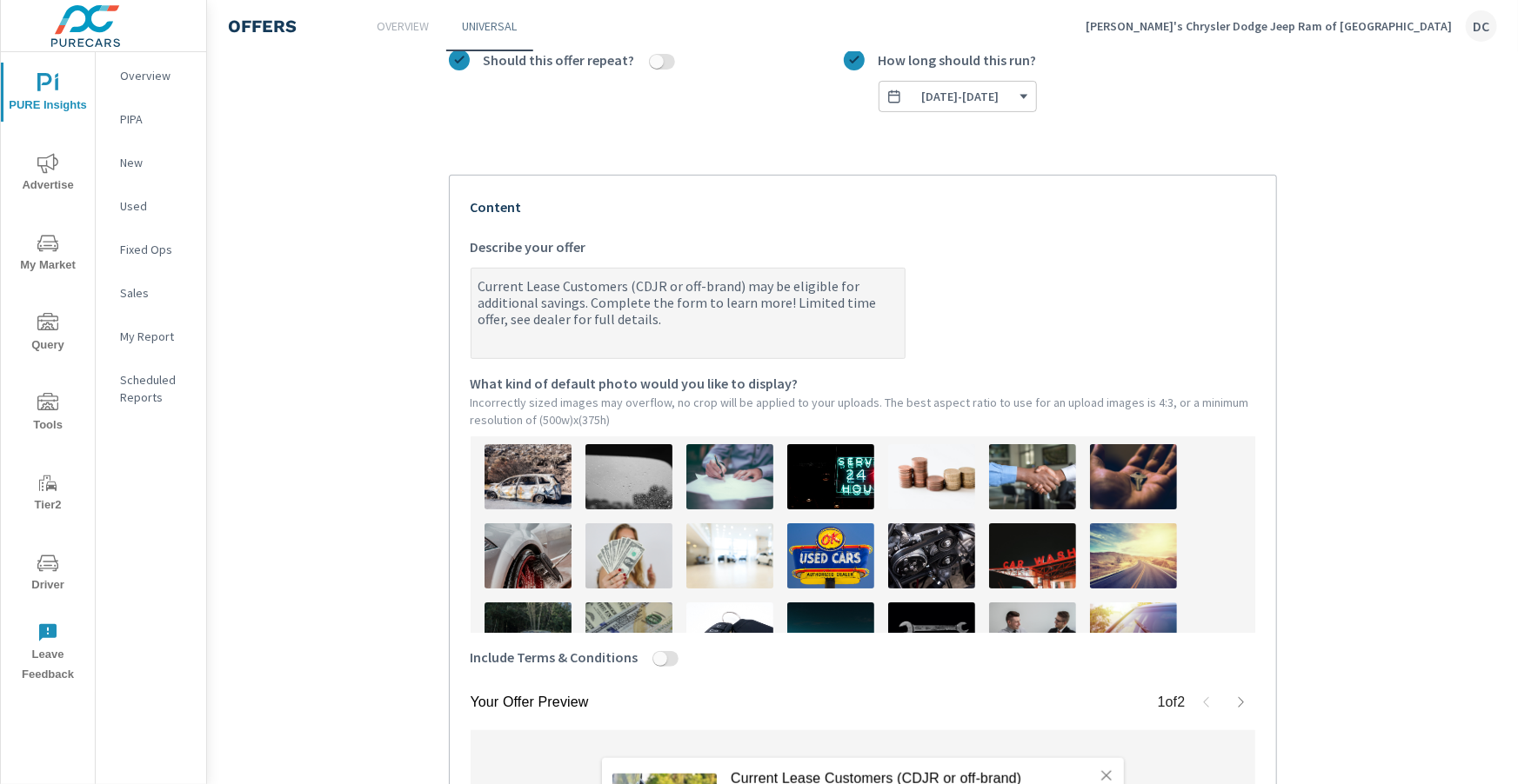
drag, startPoint x: 790, startPoint y: 301, endPoint x: 791, endPoint y: 327, distance: 26.0
click at [791, 327] on textarea "Current Lease Customers (CDJR or off-brand) may be eligible for additional savi…" at bounding box center [688, 314] width 433 height 87
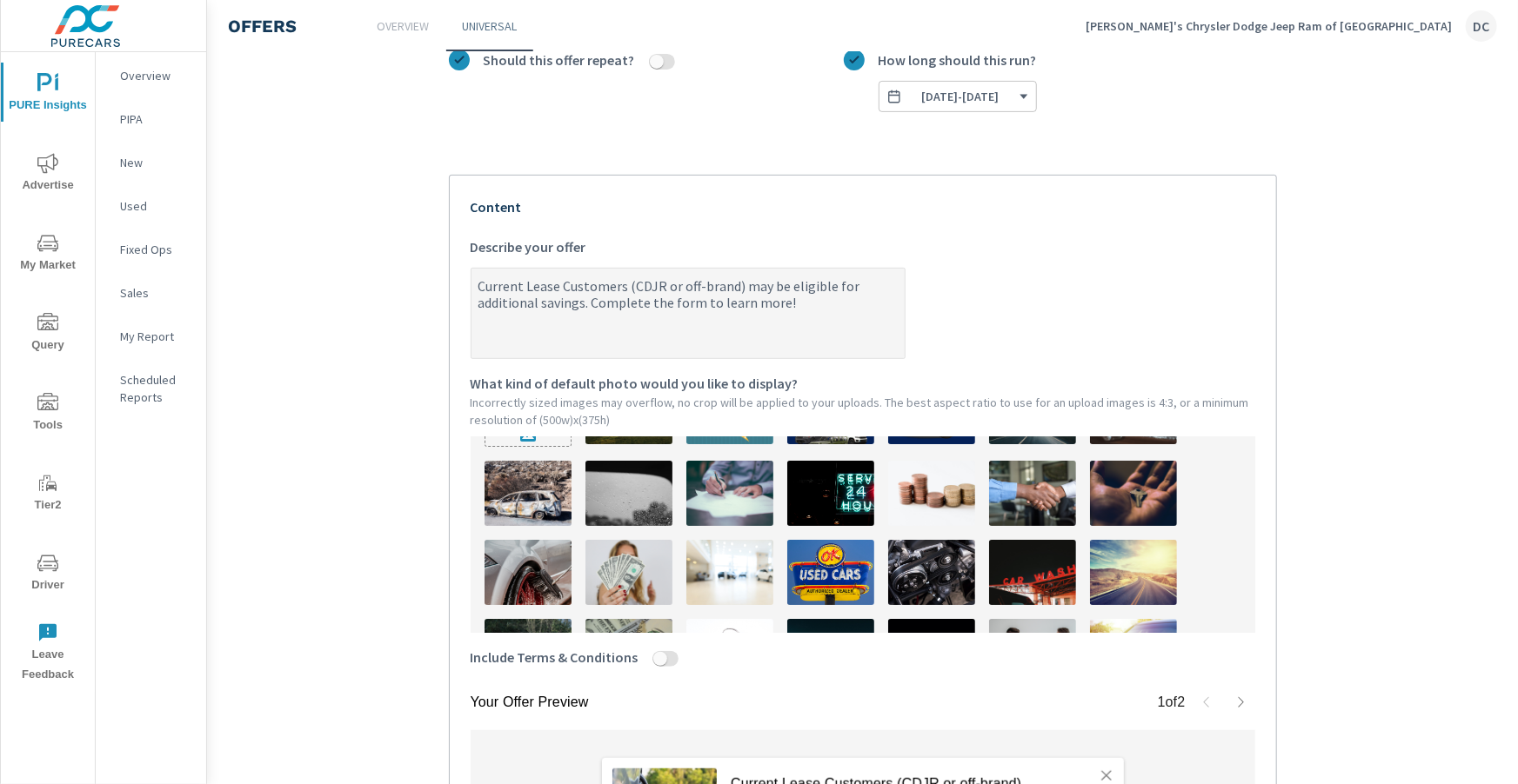
scroll to position [74, 0]
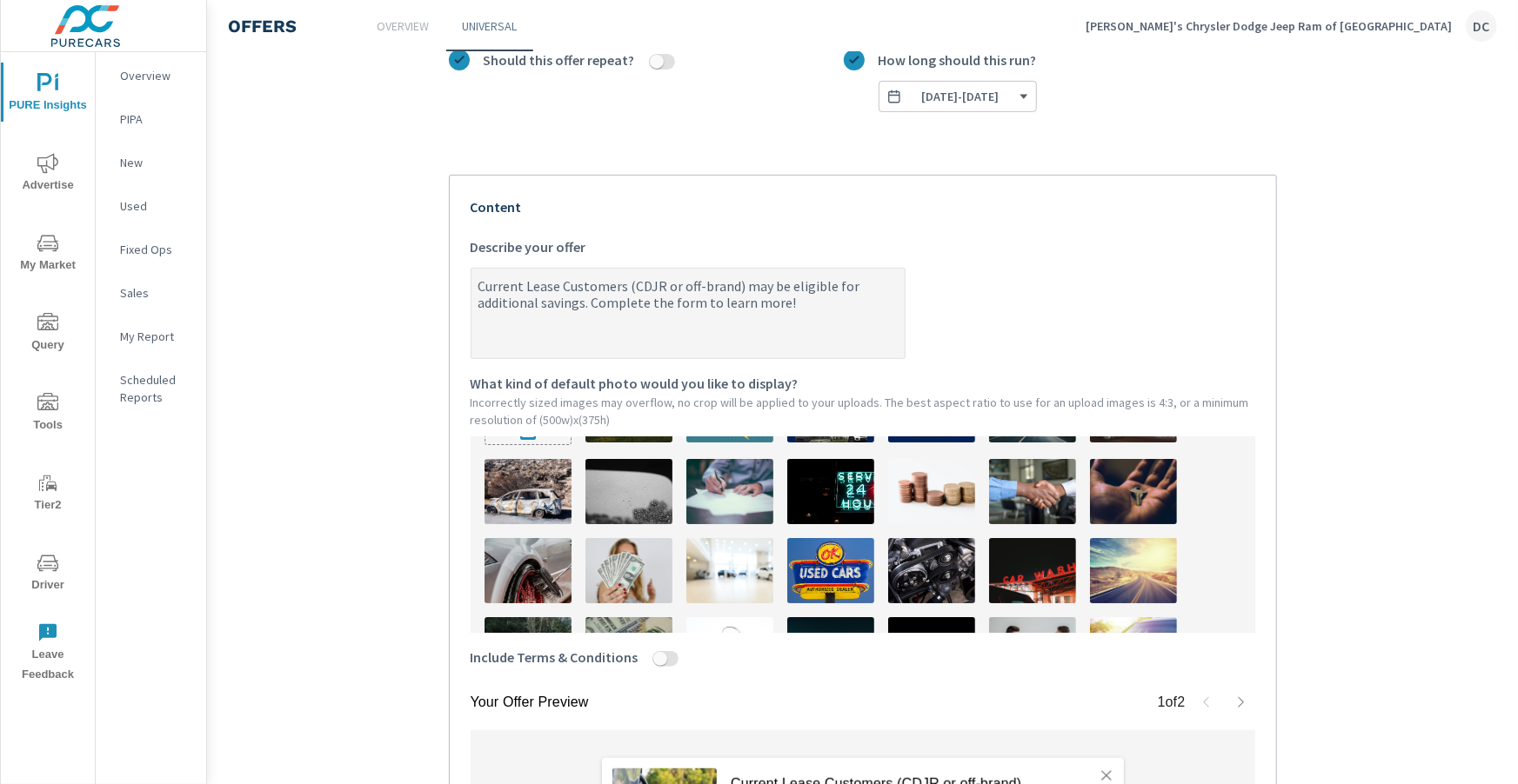
click at [1054, 502] on img at bounding box center [1032, 492] width 87 height 65
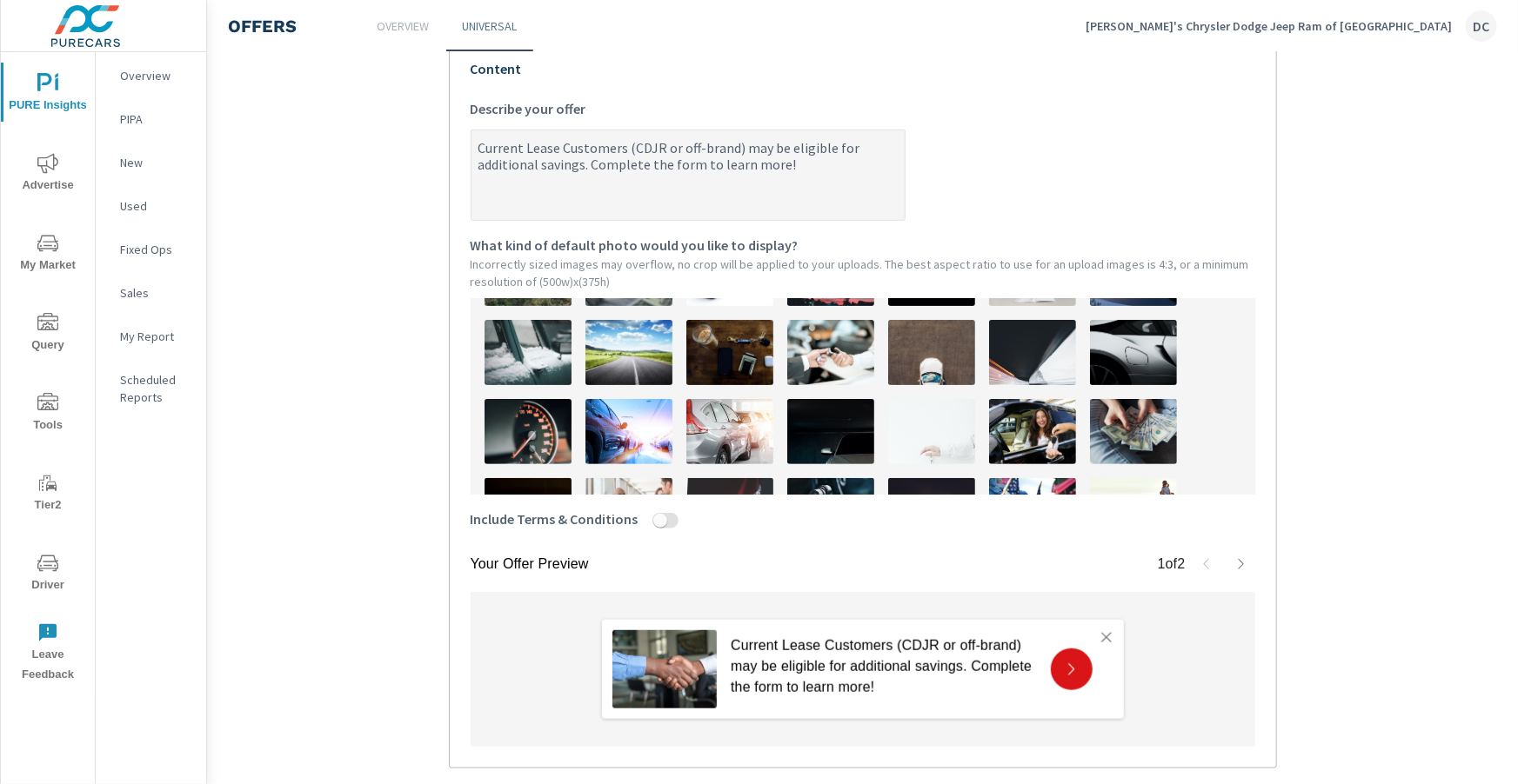
scroll to position [514, 0]
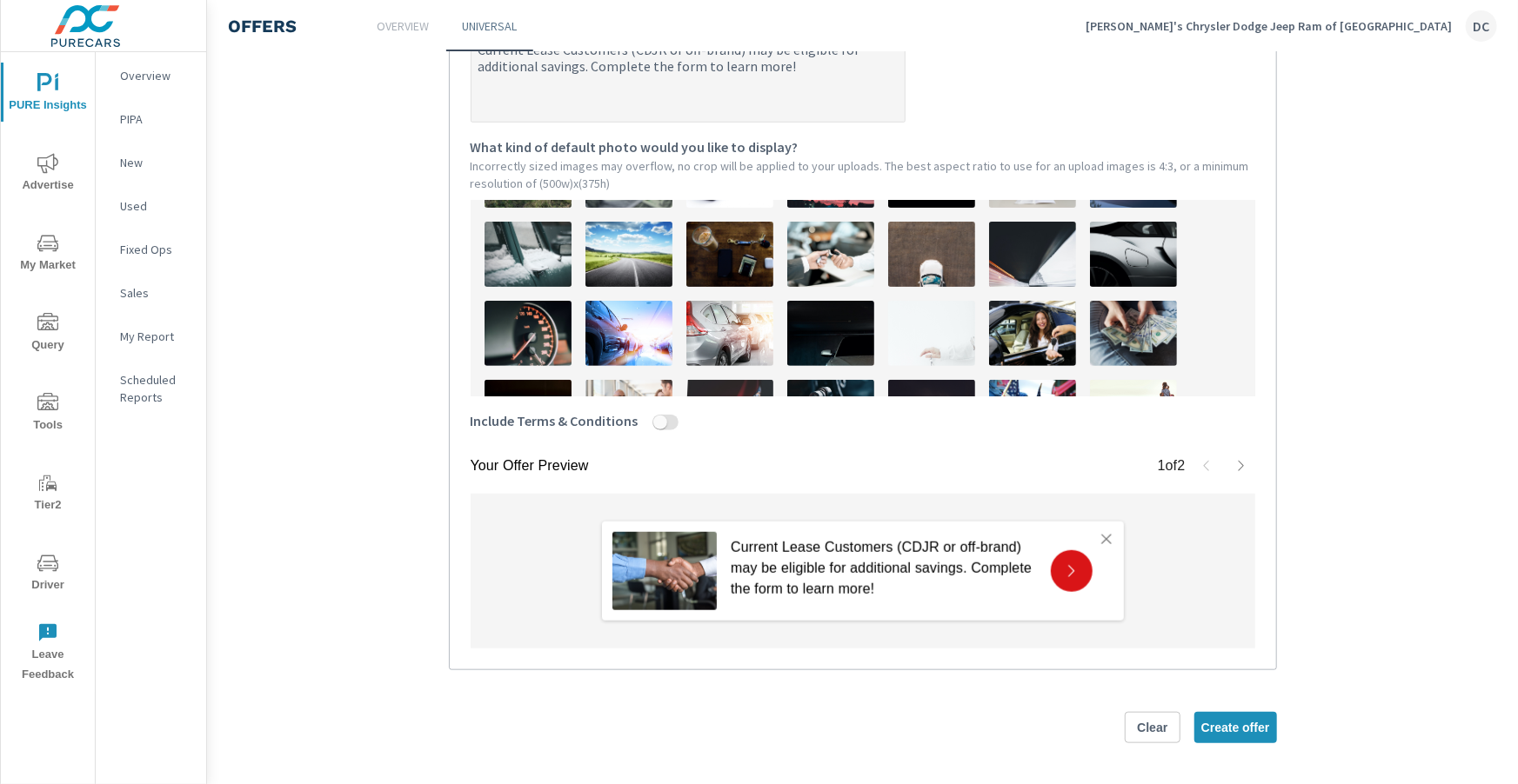
click at [1230, 465] on button "button" at bounding box center [1241, 466] width 28 height 28
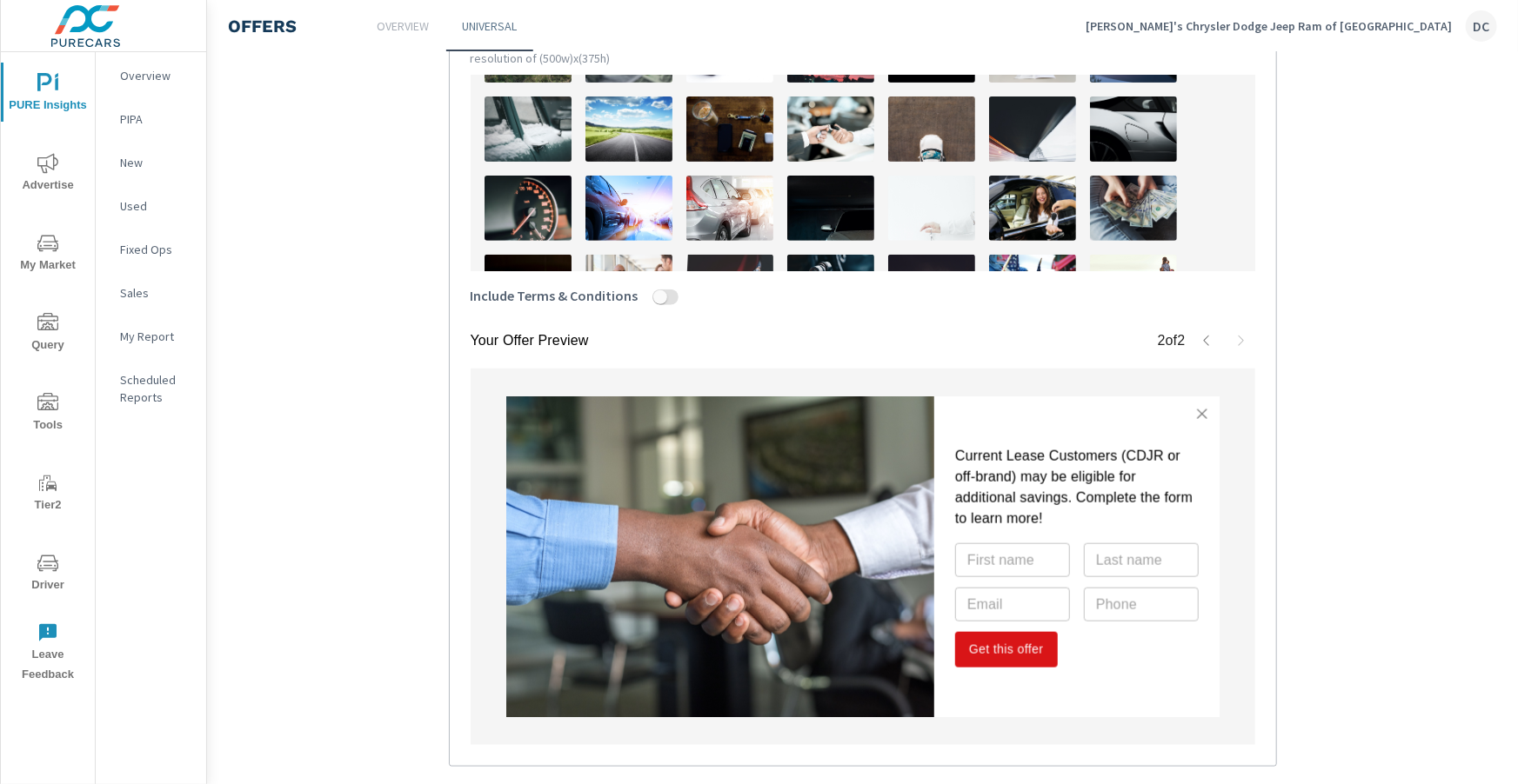
scroll to position [643, 0]
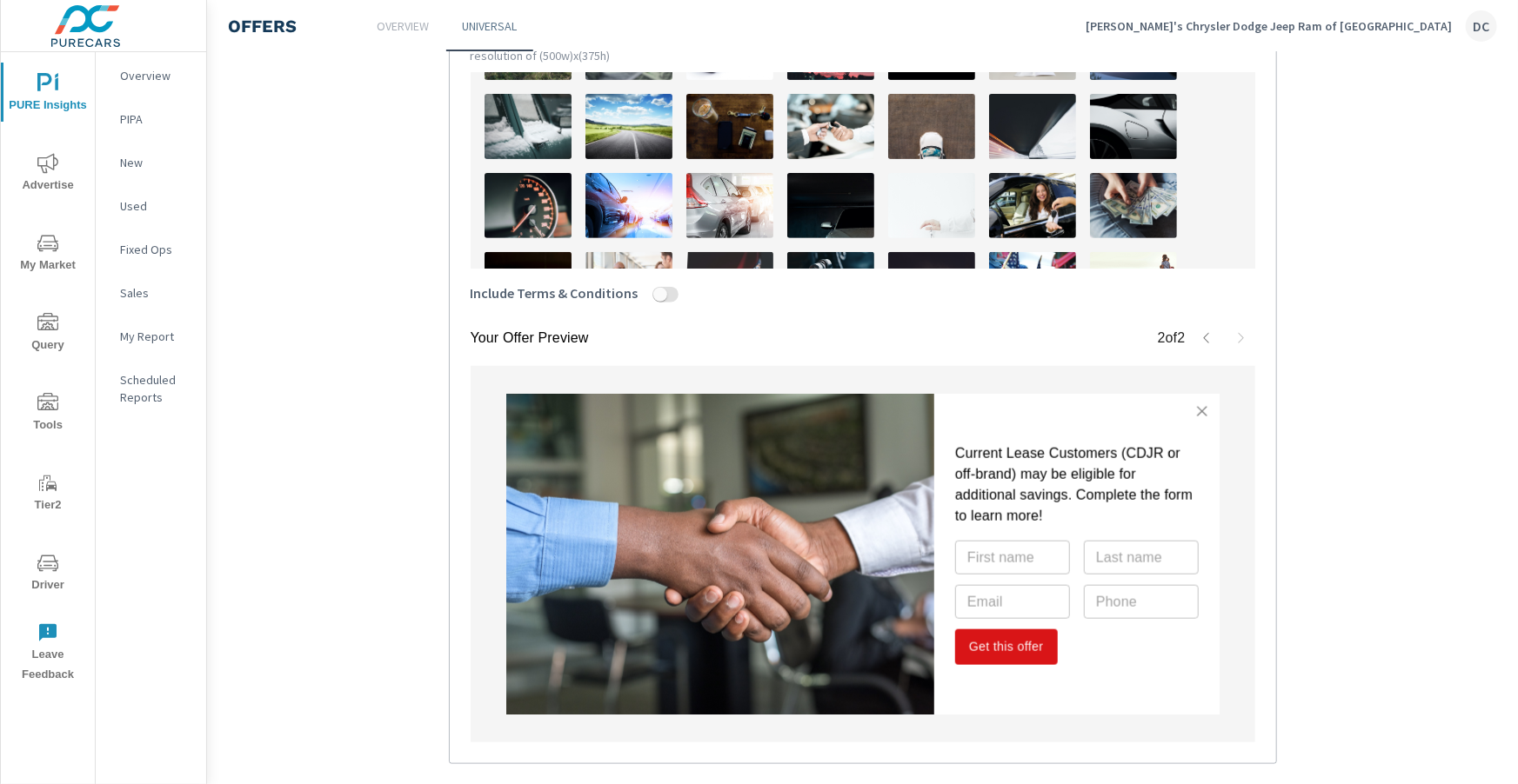
click at [1100, 202] on img at bounding box center [1133, 205] width 87 height 65
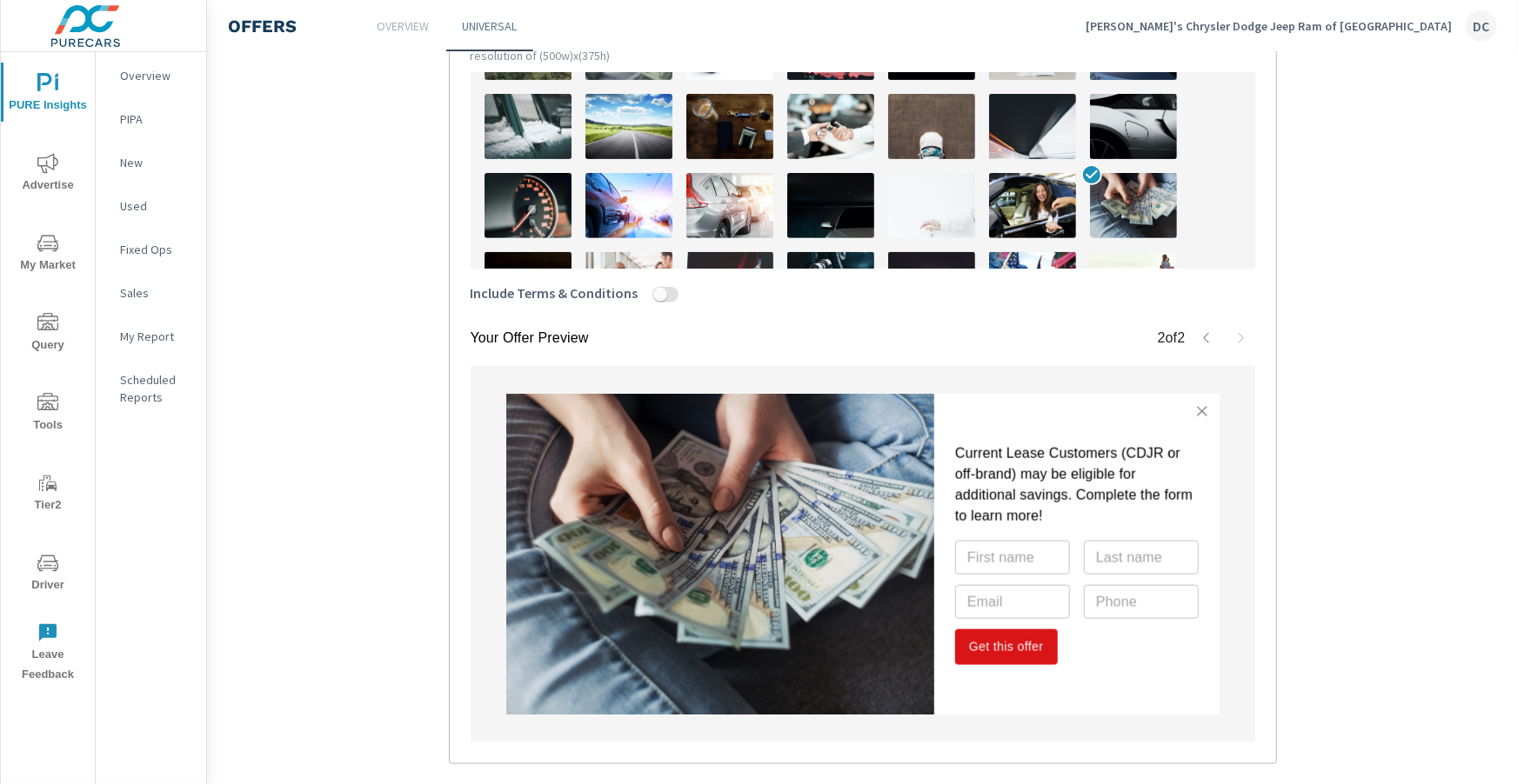
click at [652, 188] on img at bounding box center [628, 205] width 87 height 65
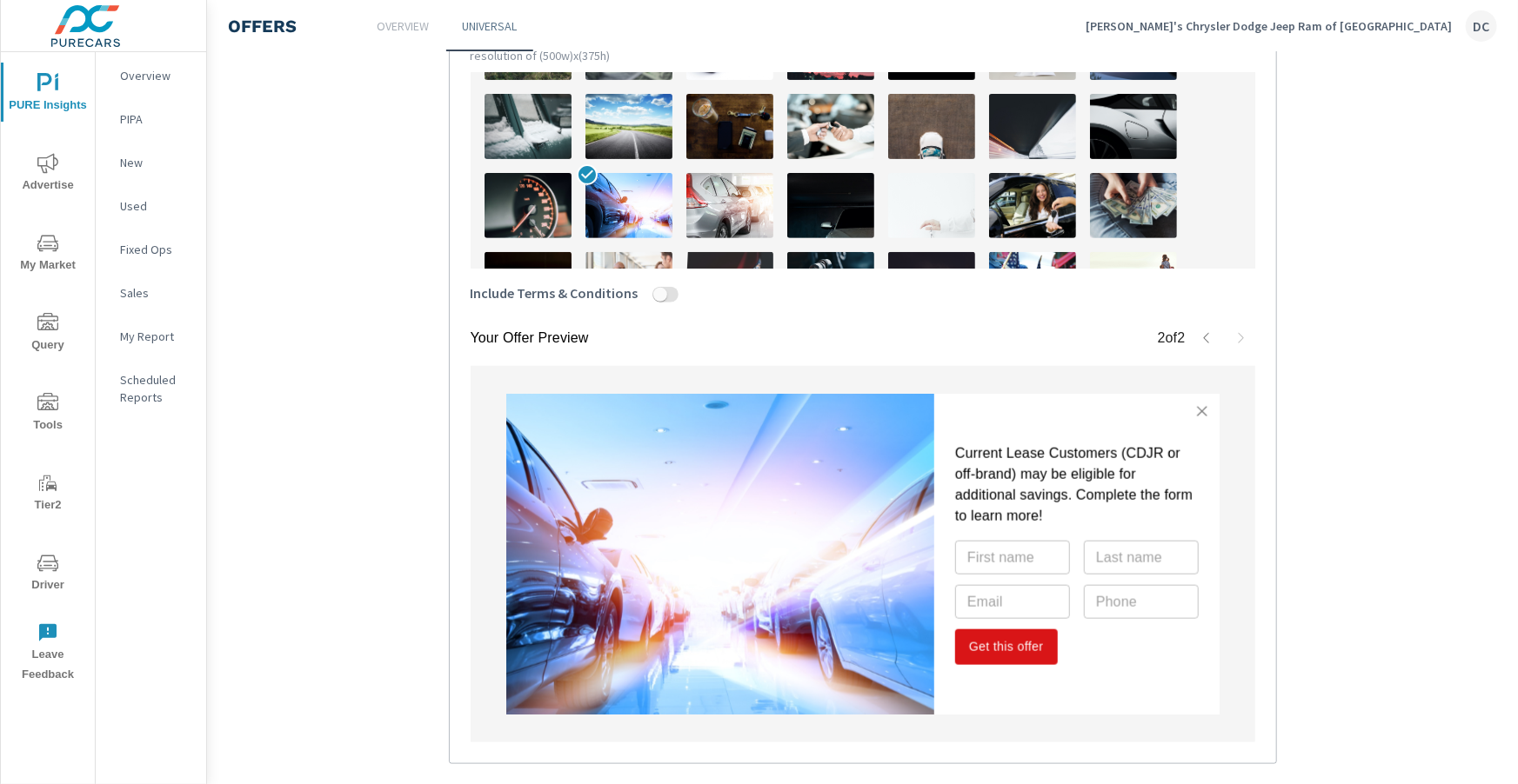
click at [557, 173] on img at bounding box center [528, 205] width 87 height 65
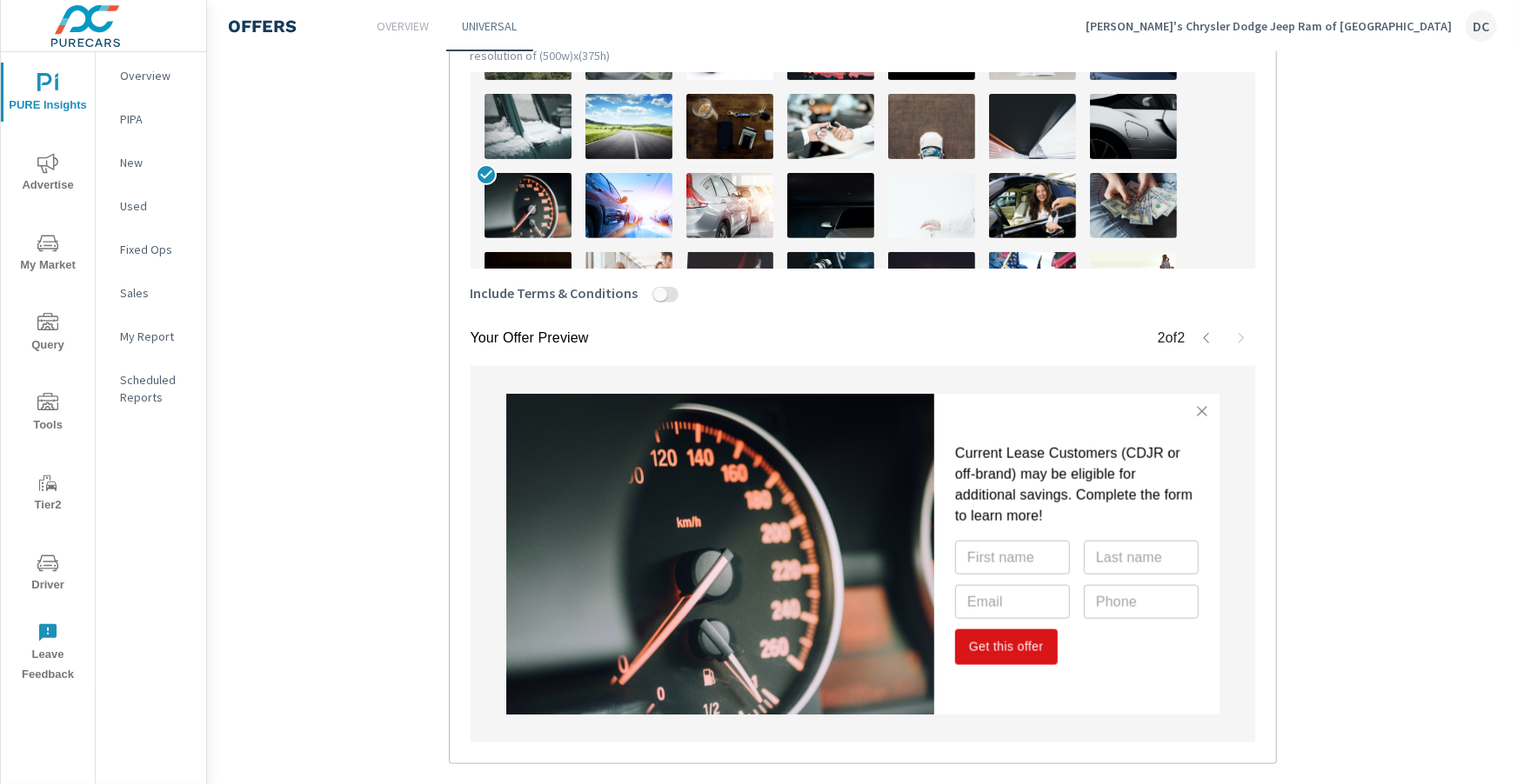
click at [705, 144] on img at bounding box center [729, 126] width 87 height 65
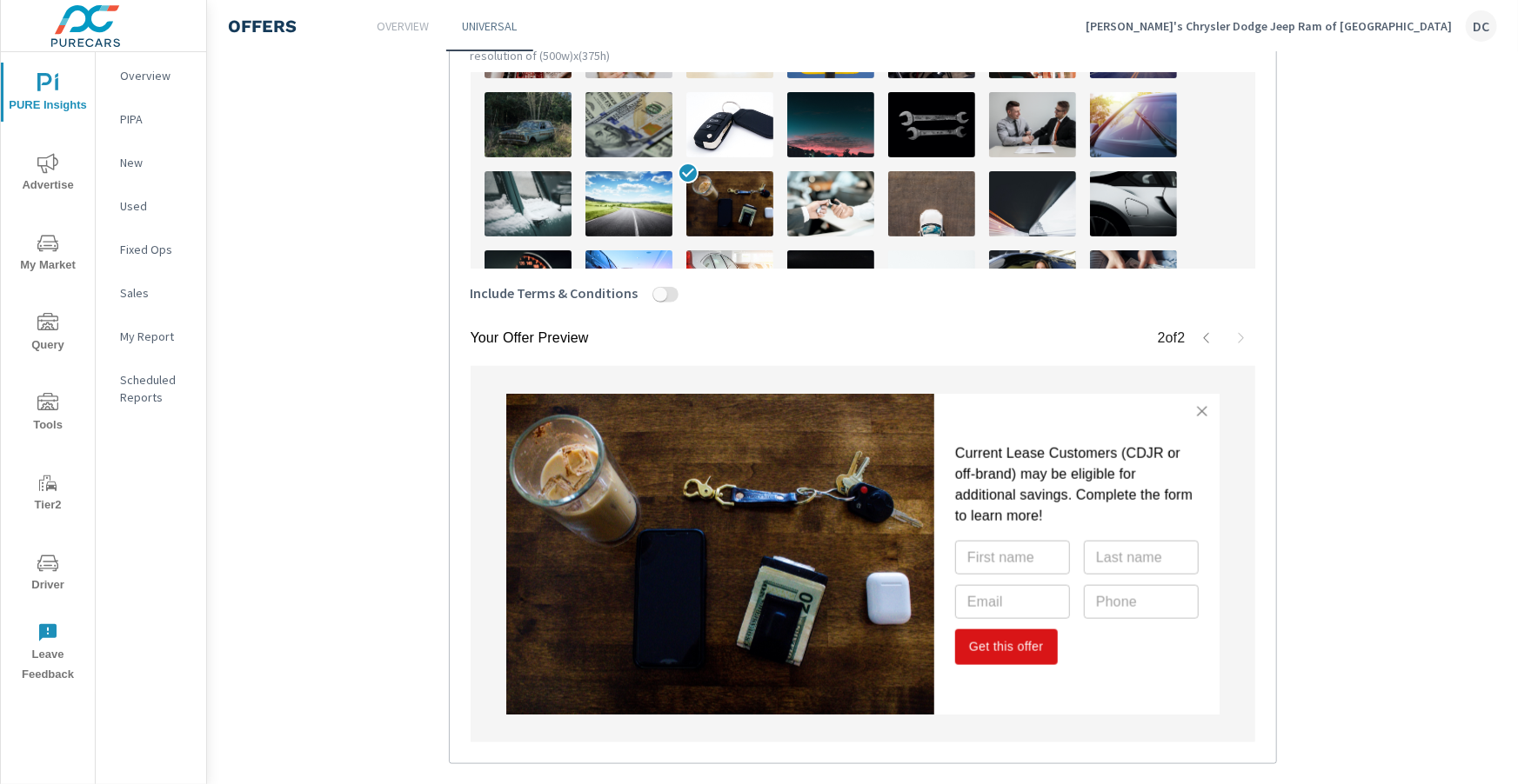
scroll to position [226, 0]
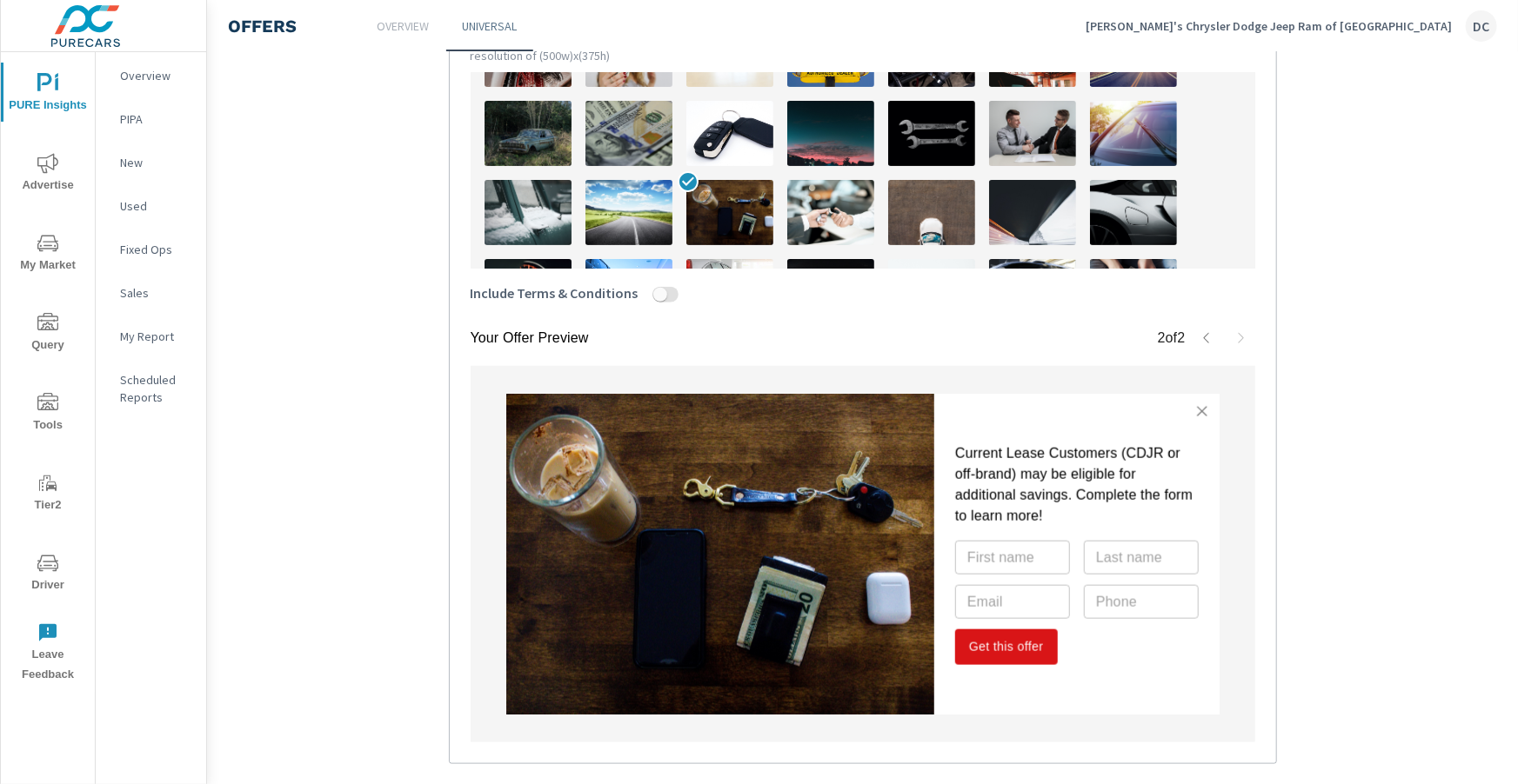
click at [806, 147] on img at bounding box center [830, 133] width 87 height 65
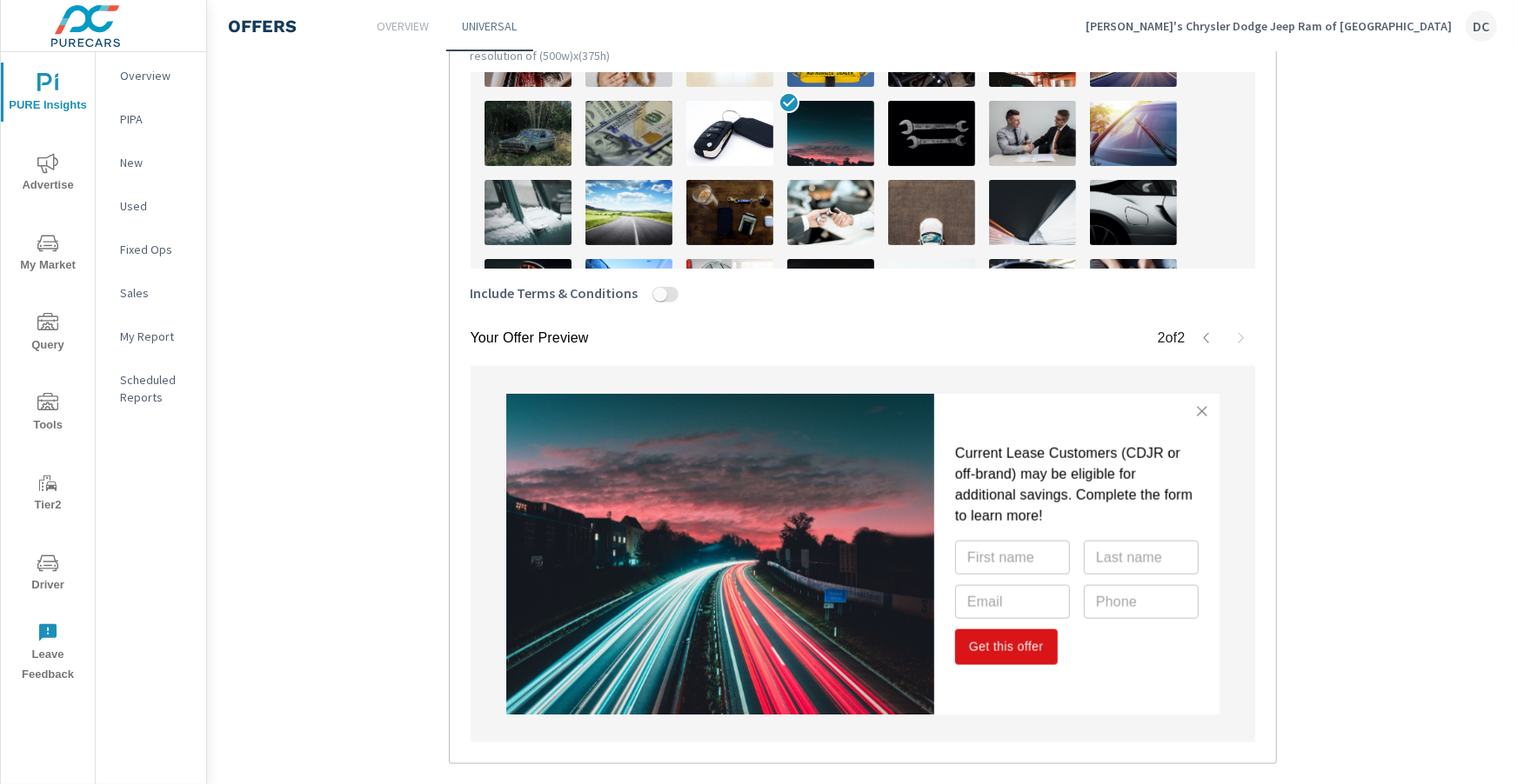
click at [647, 142] on img at bounding box center [628, 133] width 87 height 65
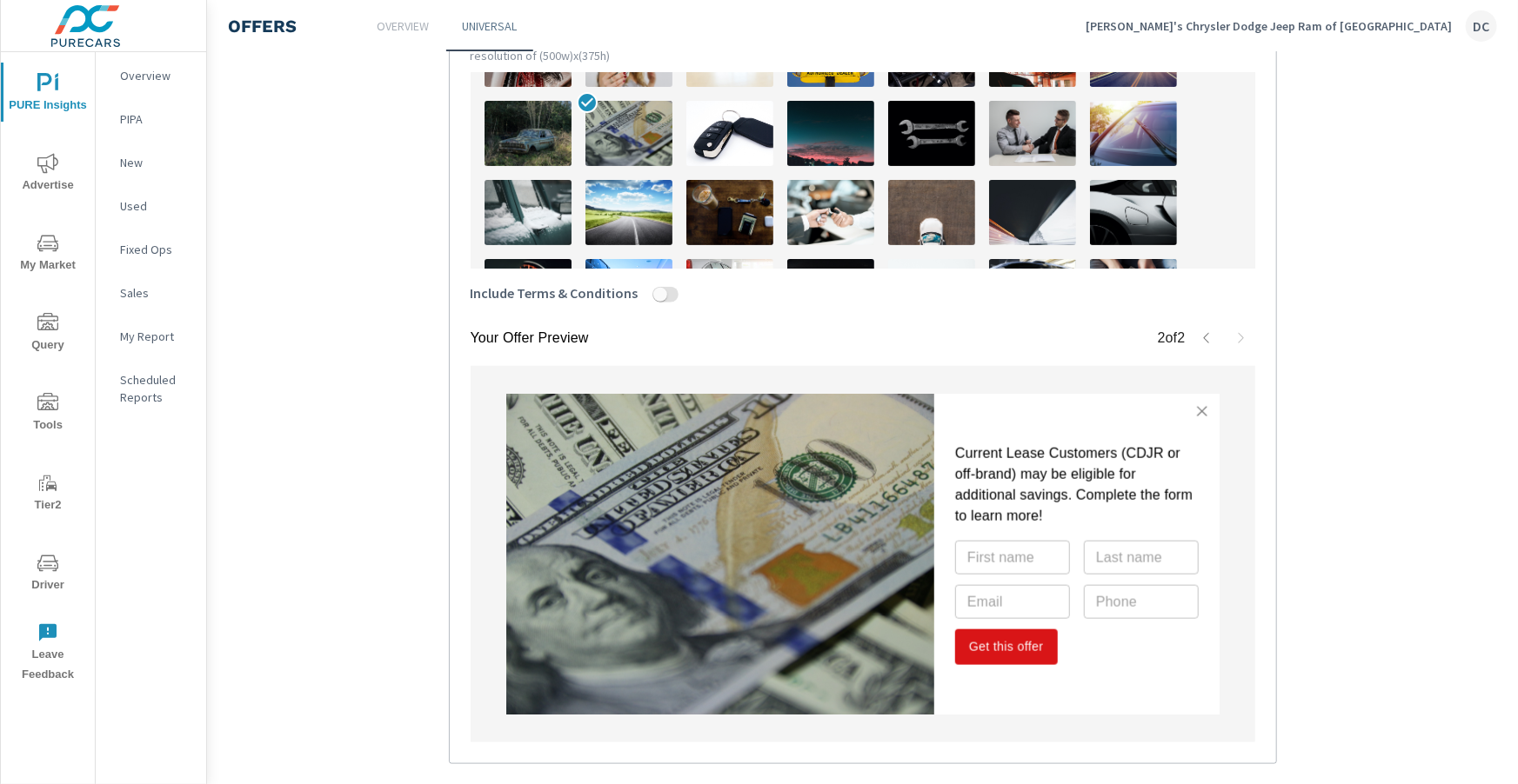
scroll to position [737, 0]
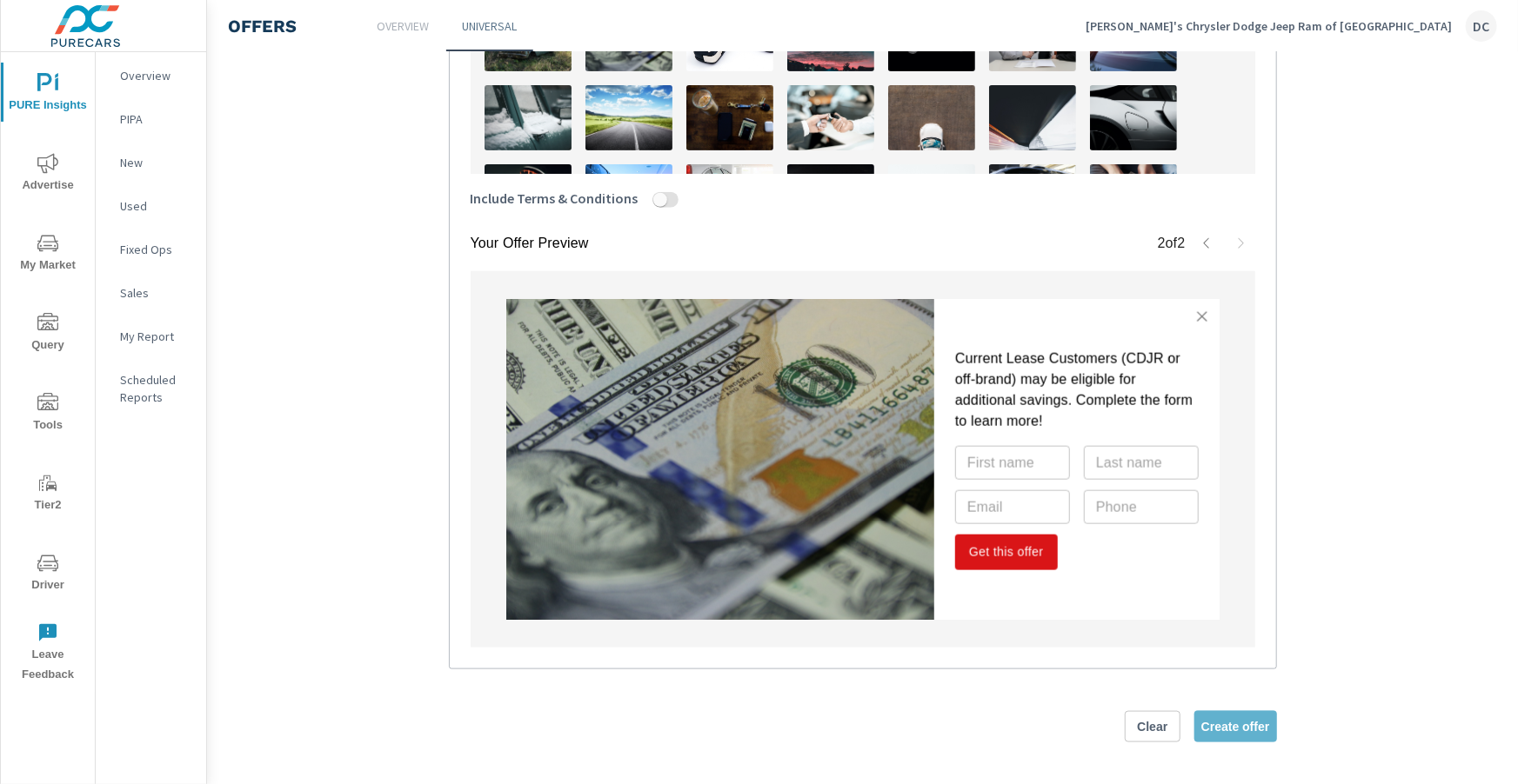
click at [1221, 727] on span "Create offer" at bounding box center [1235, 727] width 69 height 16
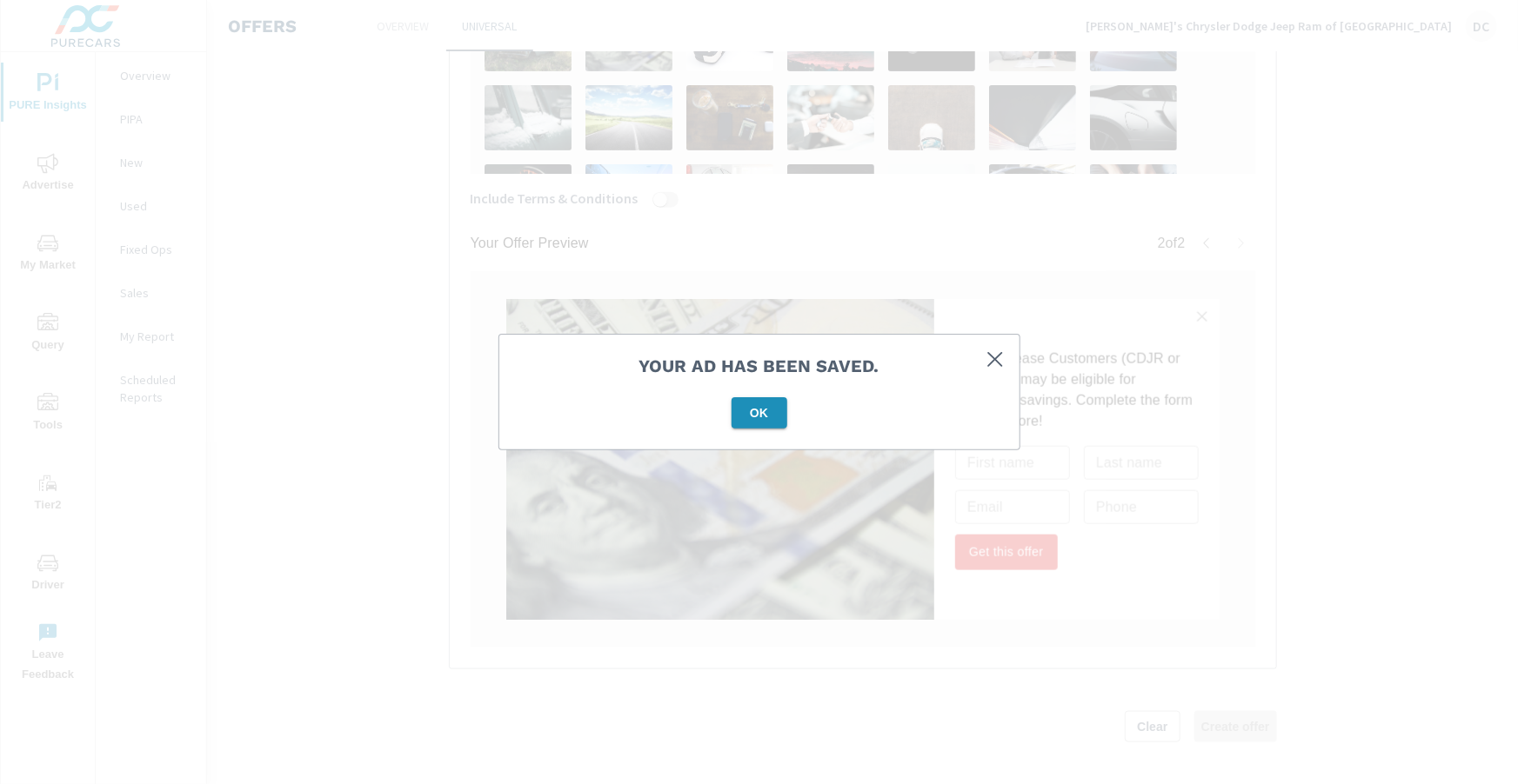
click at [783, 412] on button "OK" at bounding box center [759, 414] width 55 height 32
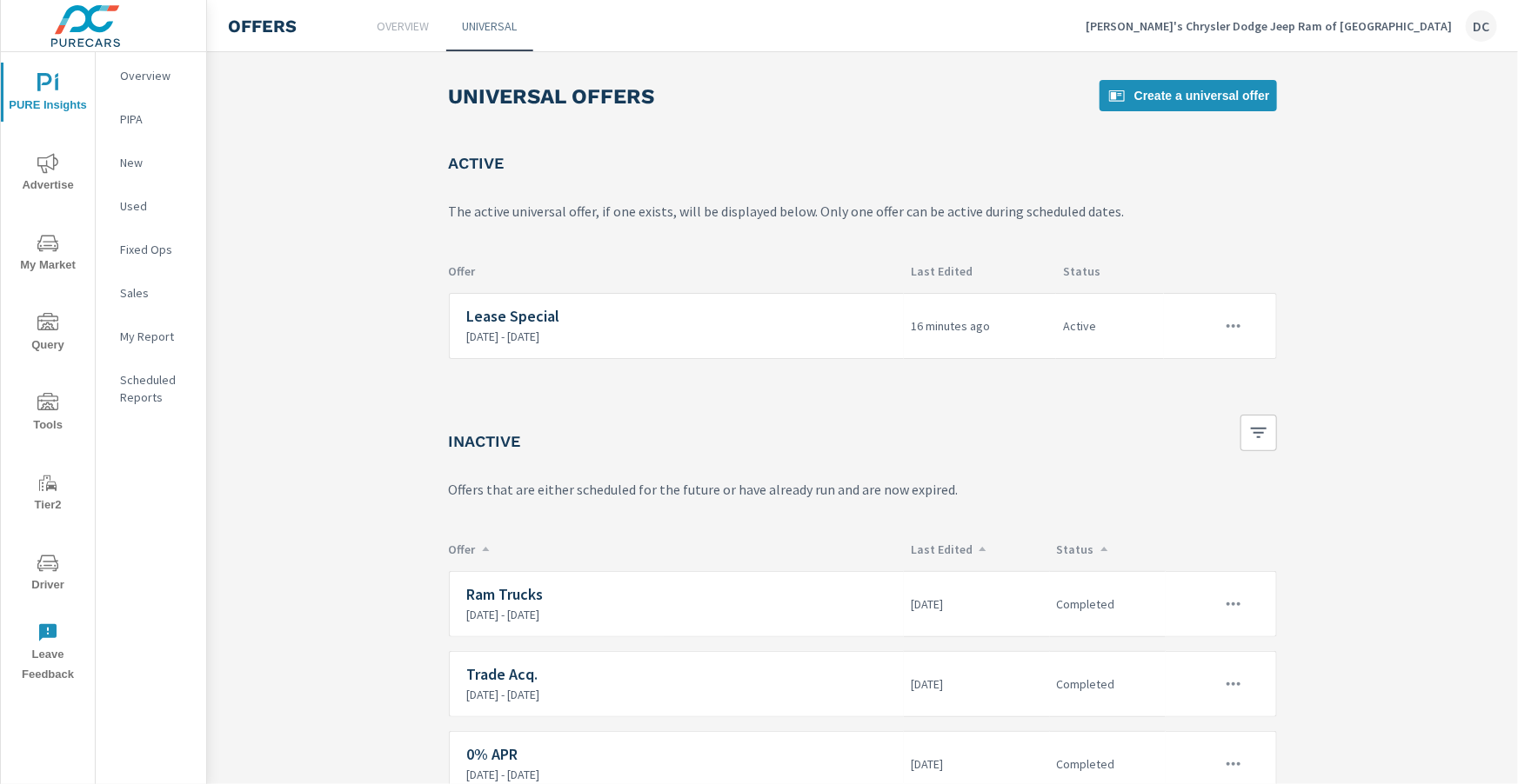
click at [53, 570] on icon "nav menu" at bounding box center [48, 563] width 21 height 17
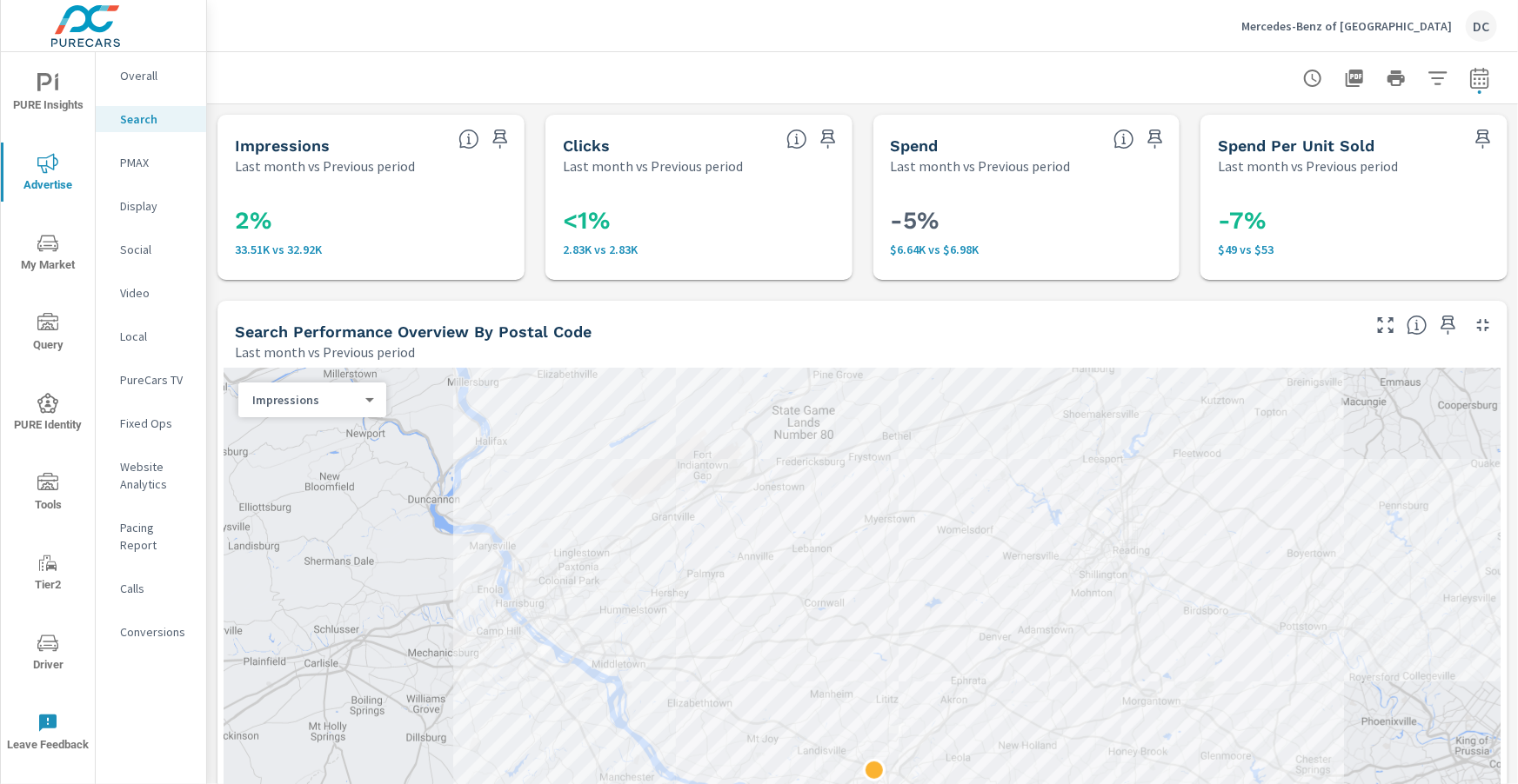
click at [147, 78] on p "Overall" at bounding box center [156, 76] width 72 height 18
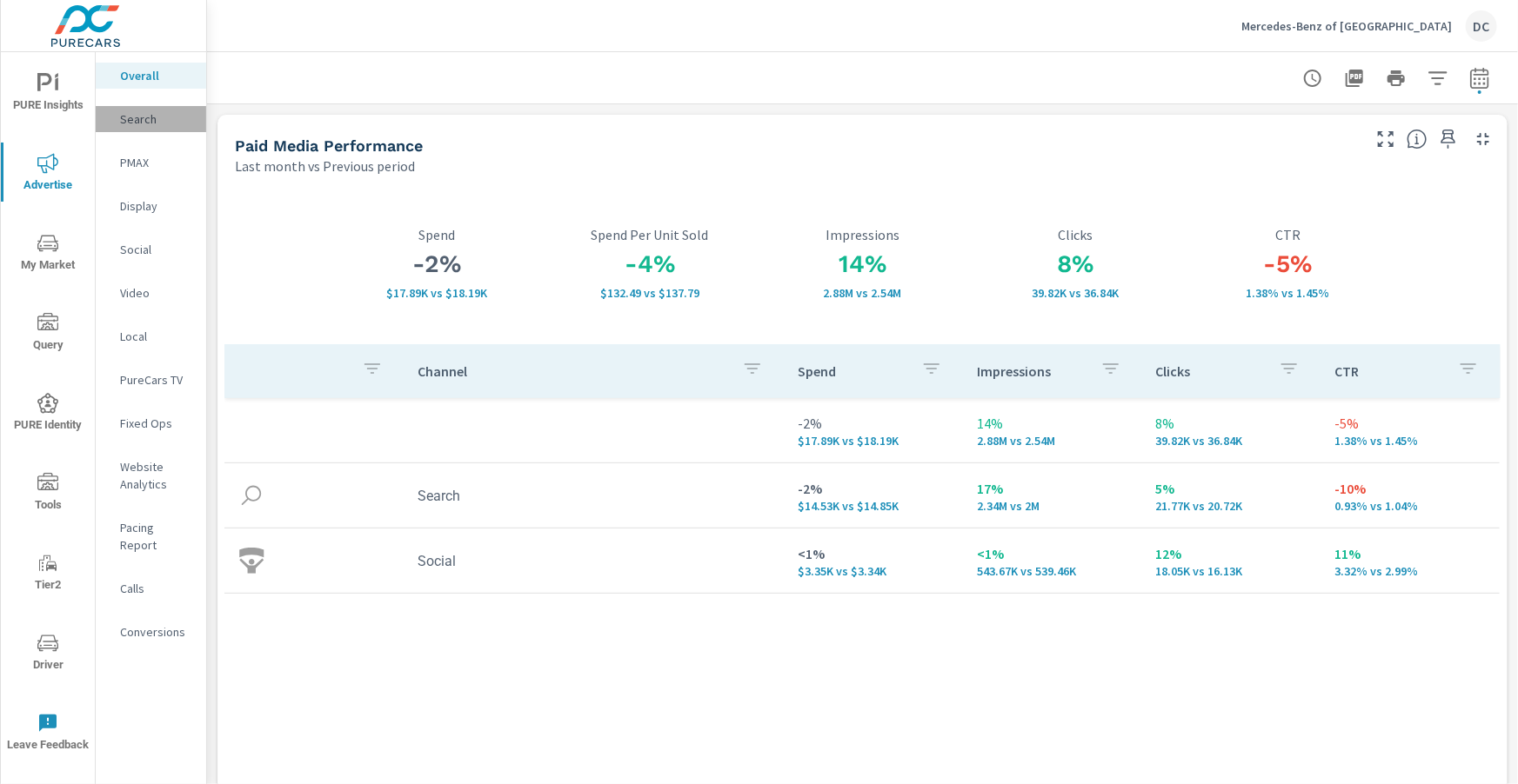
click at [143, 130] on div "Search" at bounding box center [151, 119] width 111 height 26
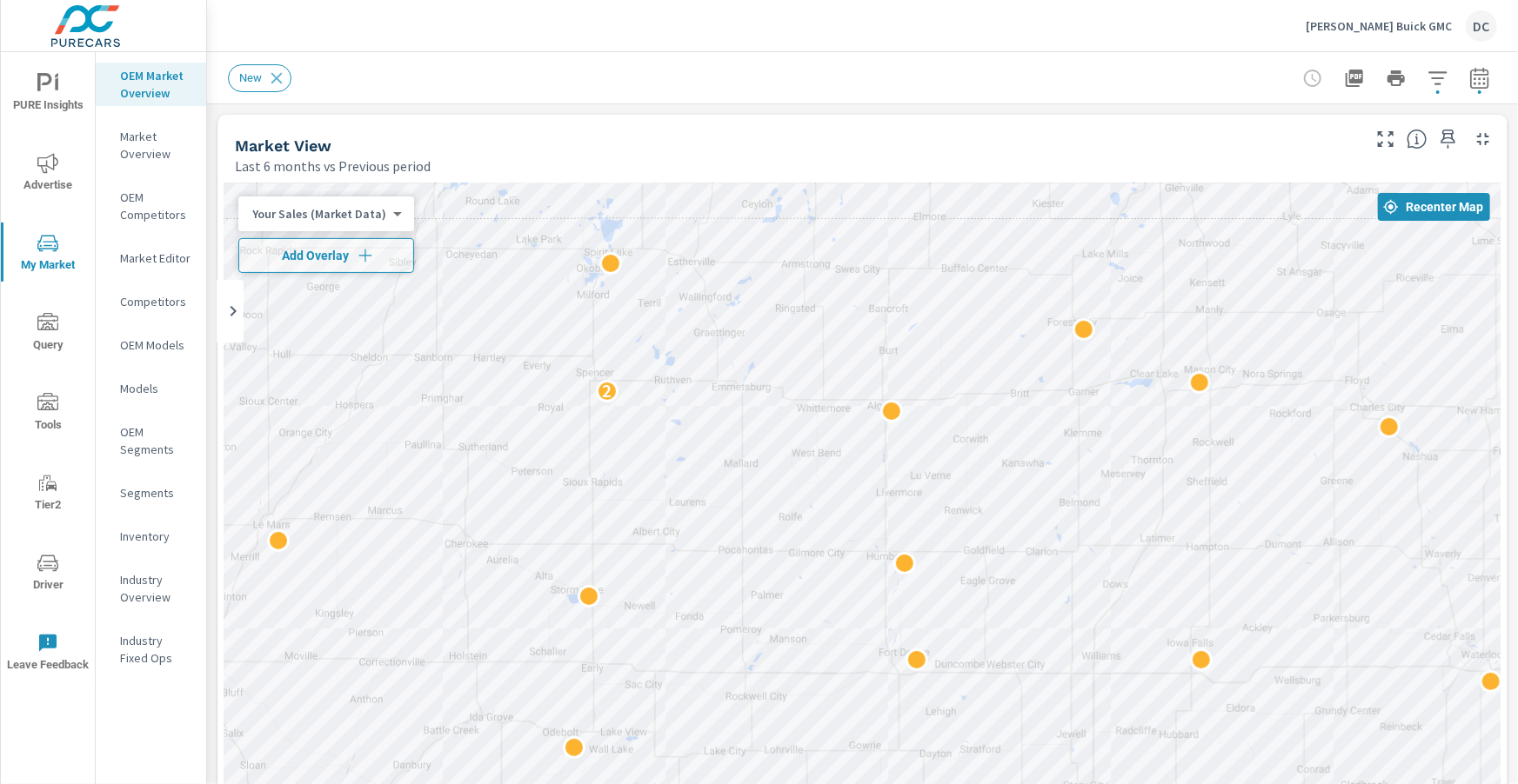
click at [1374, 25] on p "Bob Brown Buick GMC" at bounding box center [1378, 26] width 146 height 16
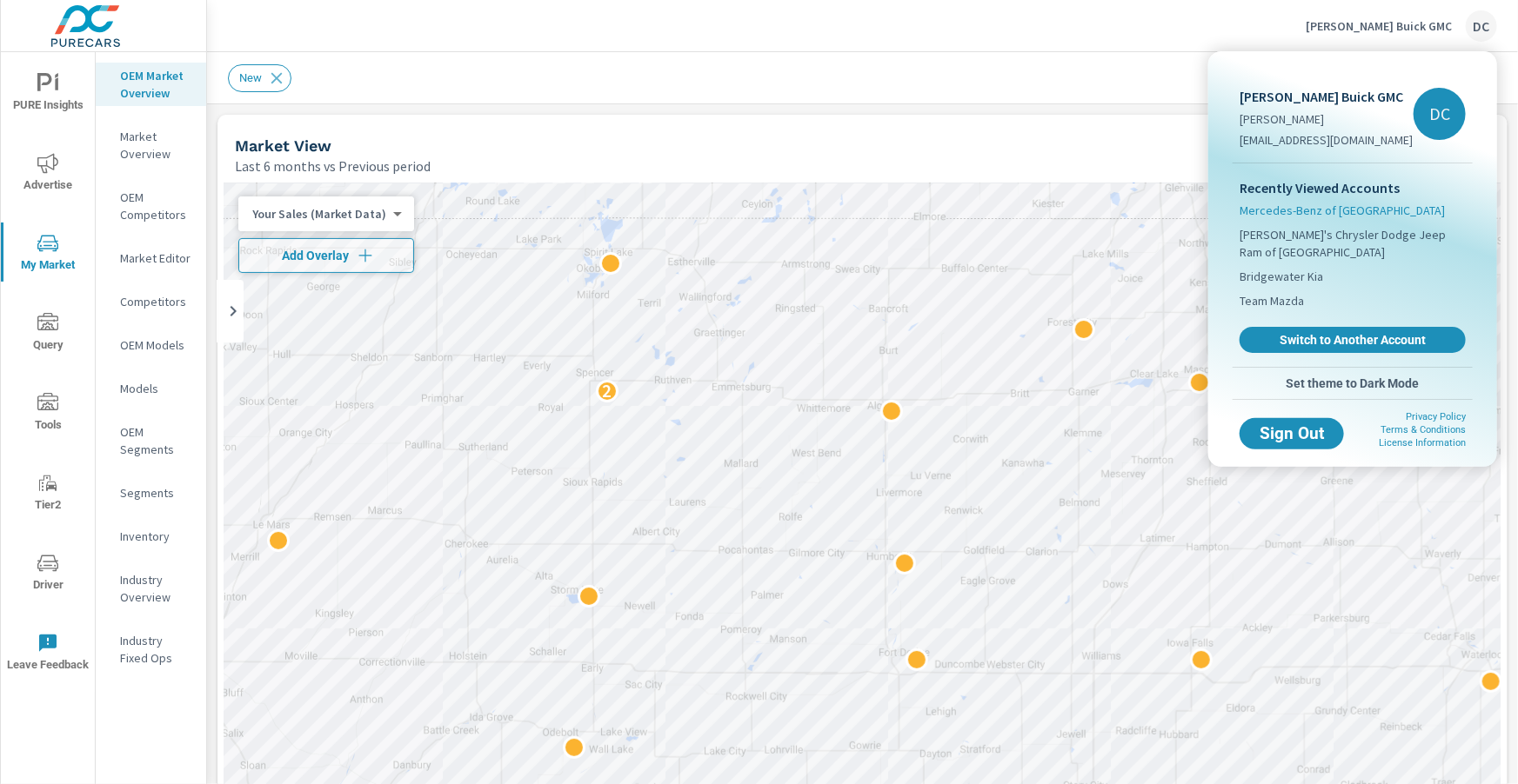
click at [1348, 208] on span "Mercedes-Benz of [GEOGRAPHIC_DATA]" at bounding box center [1342, 211] width 206 height 18
